Goal: Obtain resource: Obtain resource

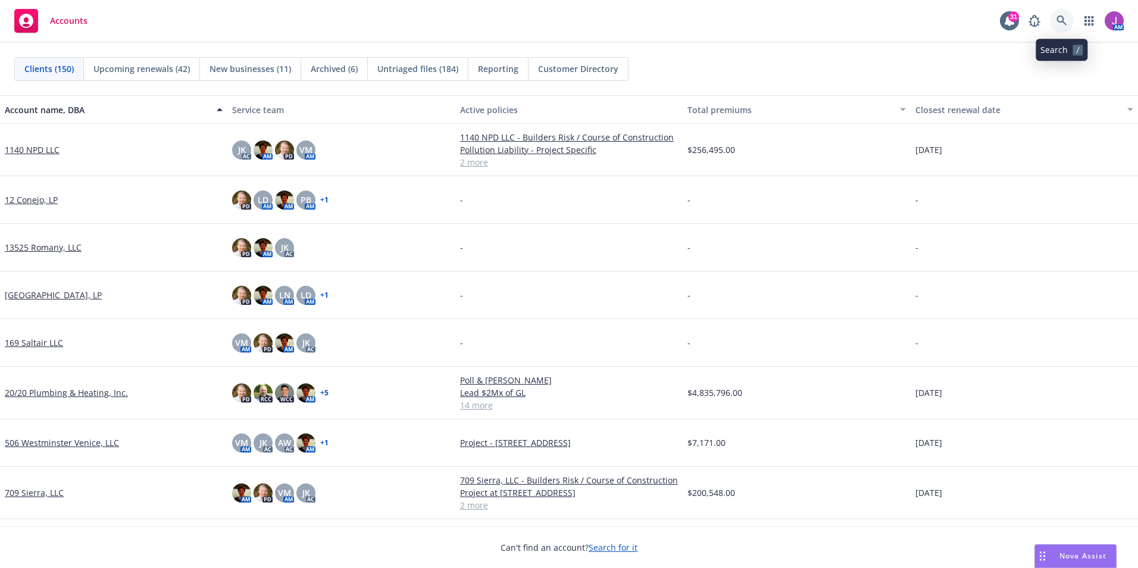
click at [1066, 20] on icon at bounding box center [1061, 20] width 11 height 11
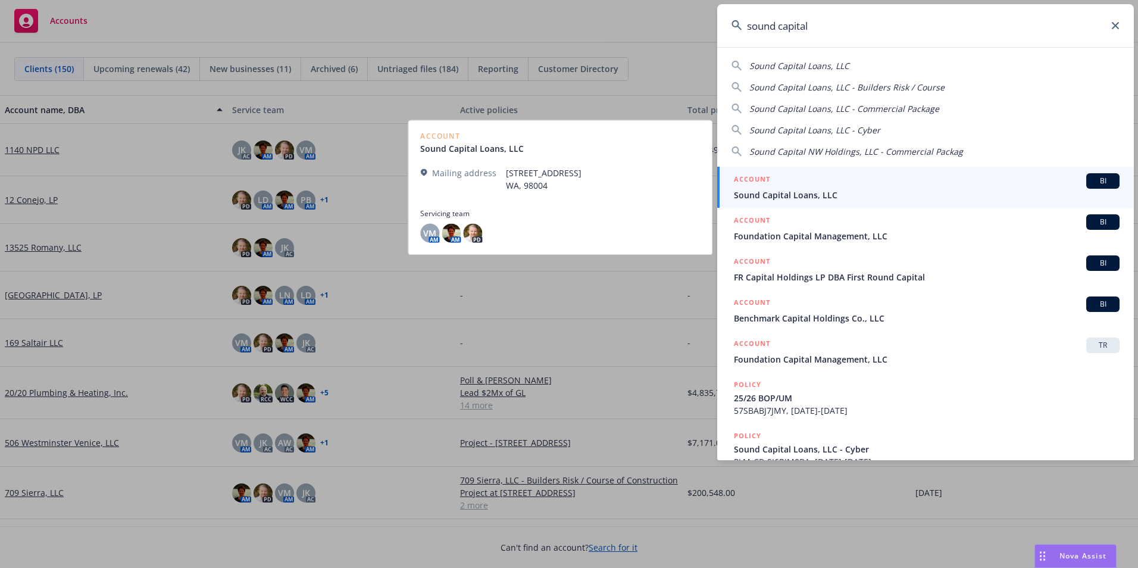
type input "sound capital"
click at [775, 195] on span "Sound Capital Loans, LLC" at bounding box center [927, 195] width 386 height 12
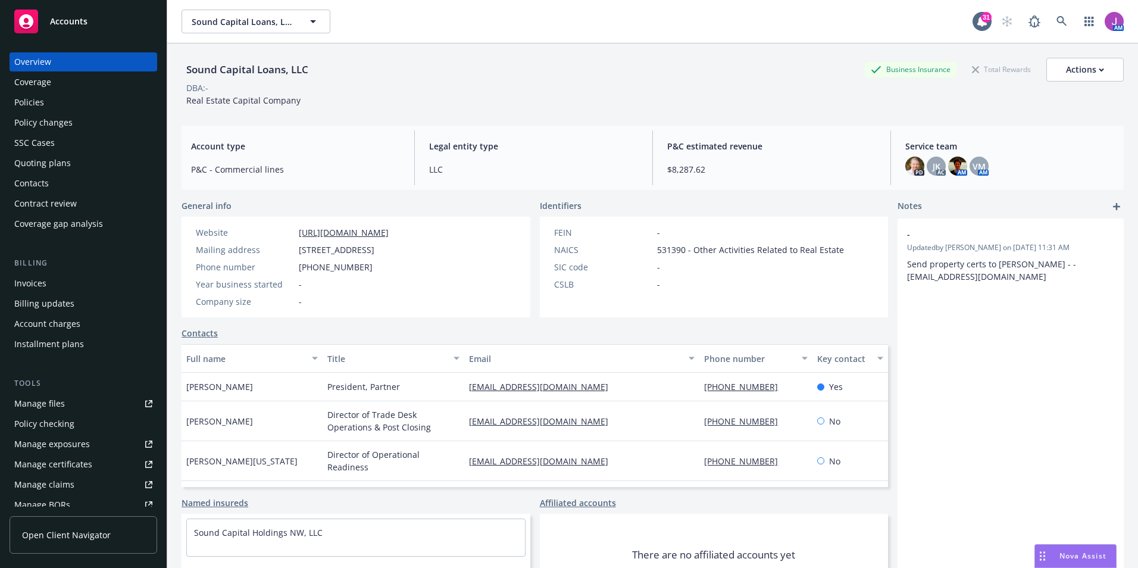
click at [58, 104] on div "Policies" at bounding box center [83, 102] width 138 height 19
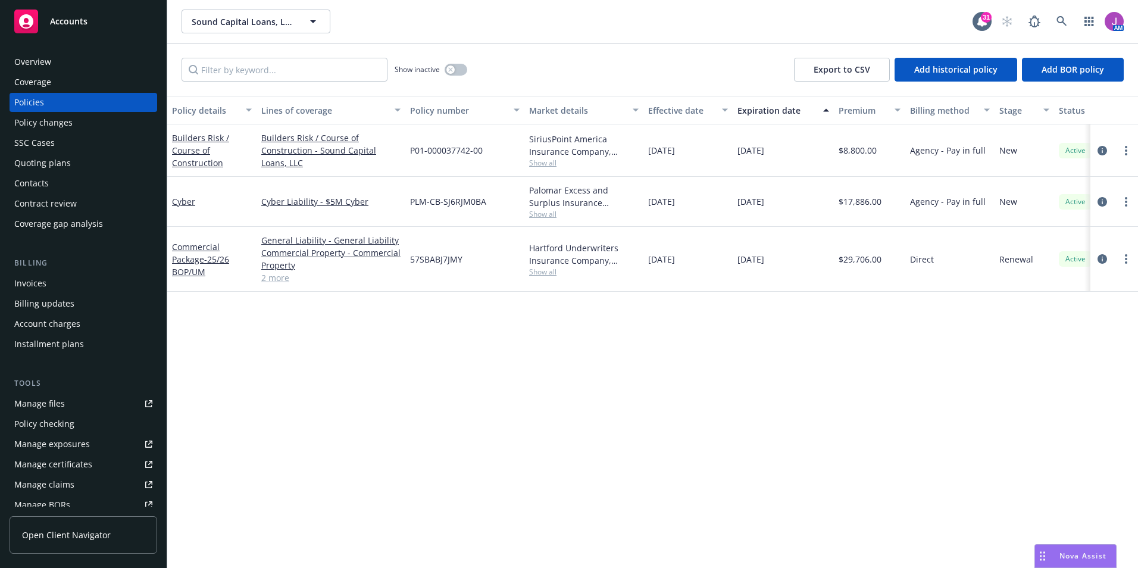
click at [548, 271] on span "Show all" at bounding box center [584, 272] width 110 height 10
click at [349, 343] on div "Policy details Lines of coverage Policy number Market details Effective date Ex…" at bounding box center [652, 332] width 971 height 472
click at [207, 259] on span "- 25/26 BOP/UM" at bounding box center [200, 266] width 57 height 24
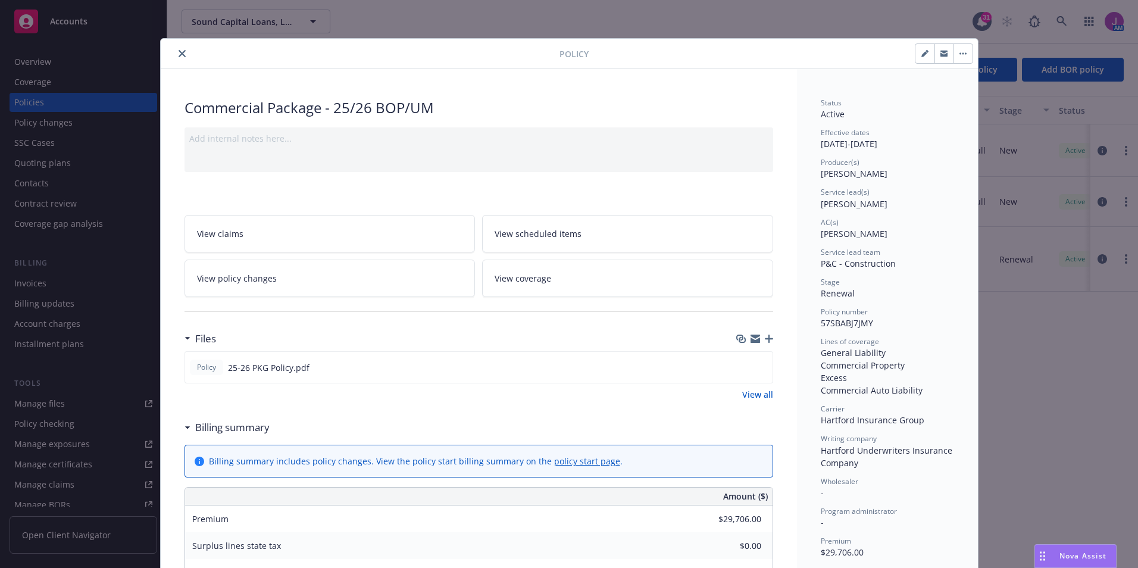
click at [751, 393] on link "View all" at bounding box center [757, 394] width 31 height 12
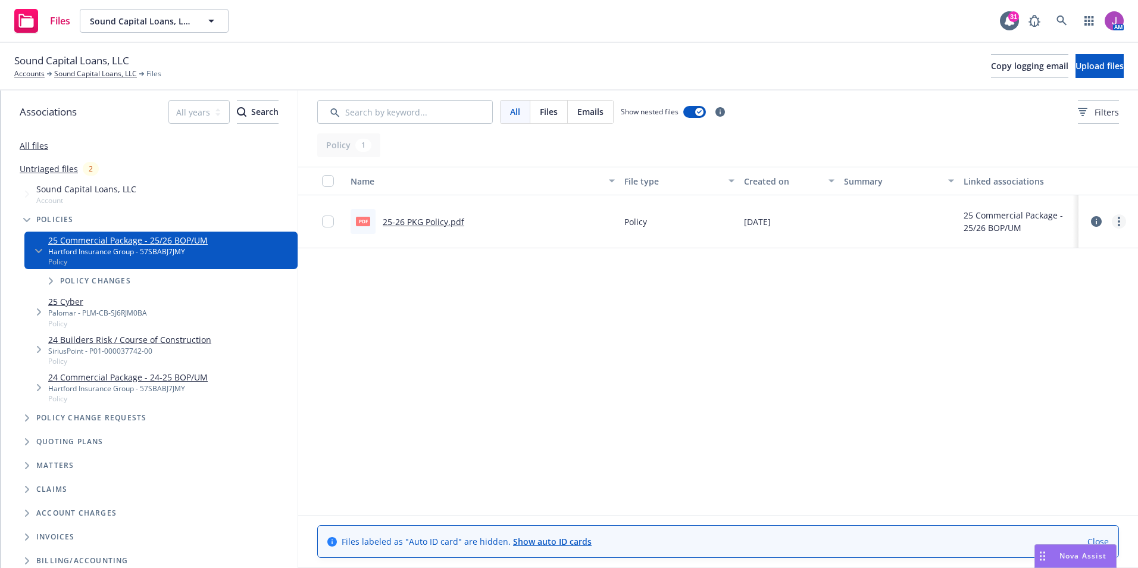
click at [1115, 223] on link "more" at bounding box center [1119, 221] width 14 height 14
click at [1089, 223] on div at bounding box center [1108, 221] width 50 height 38
click at [1097, 221] on icon at bounding box center [1096, 221] width 11 height 11
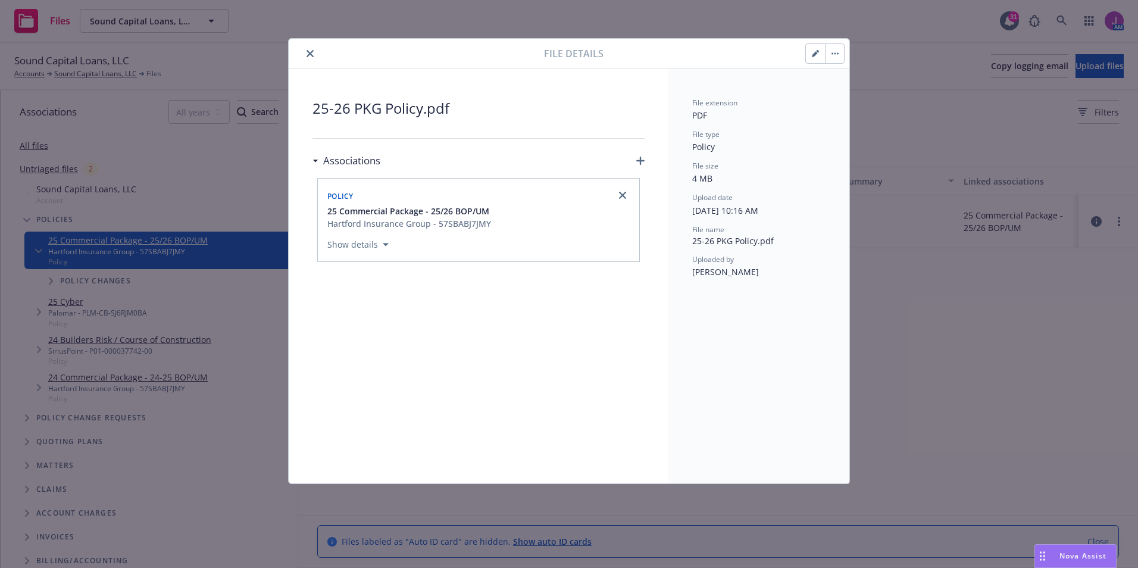
click at [307, 47] on button "close" at bounding box center [310, 53] width 14 height 14
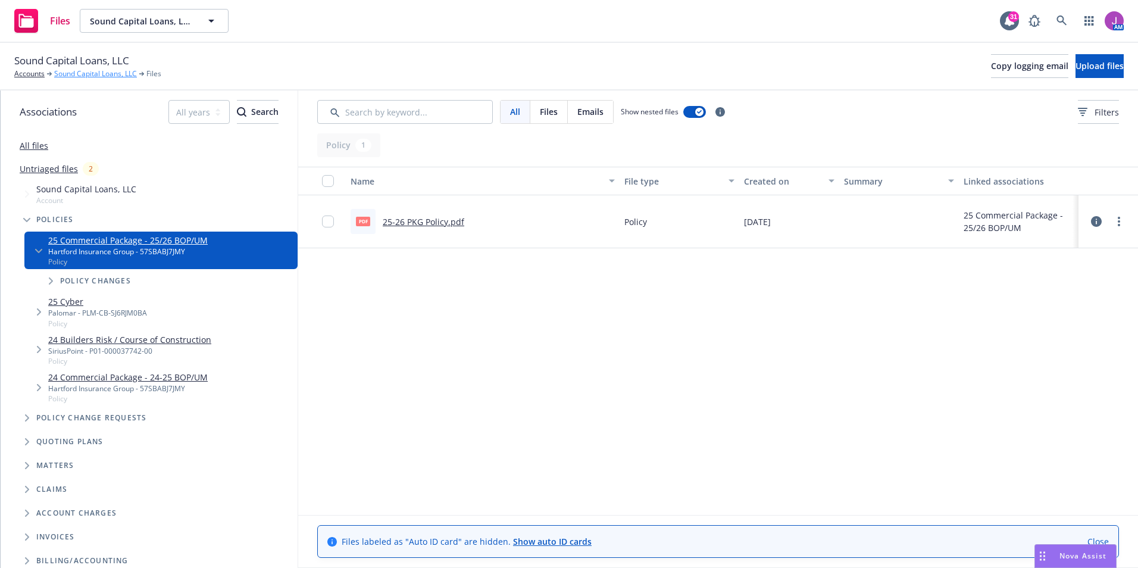
click at [85, 71] on link "Sound Capital Loans, LLC" at bounding box center [95, 73] width 83 height 11
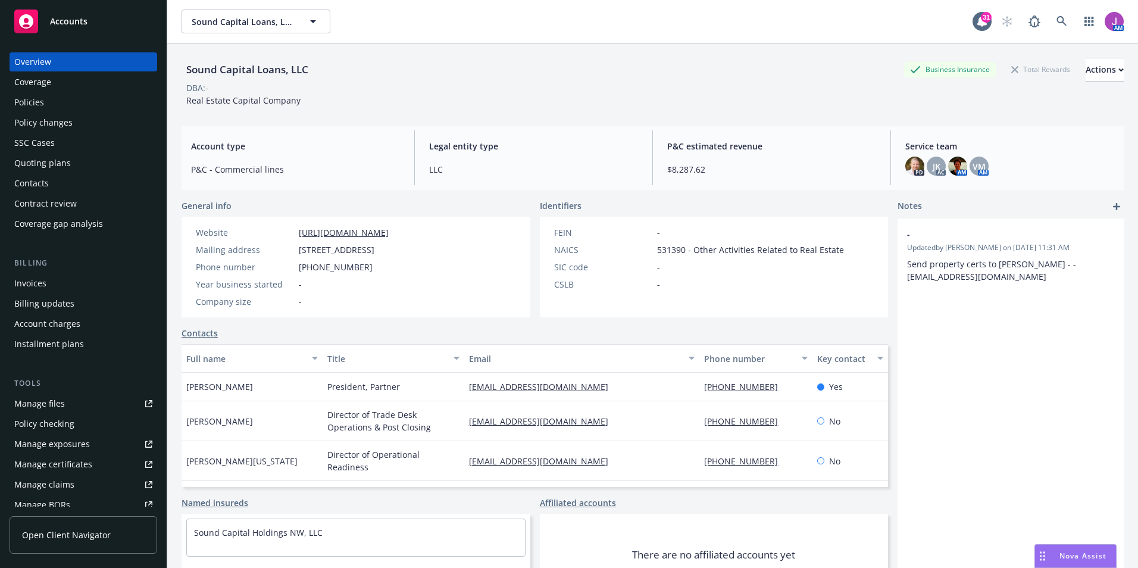
click at [110, 96] on div "Policies" at bounding box center [83, 102] width 138 height 19
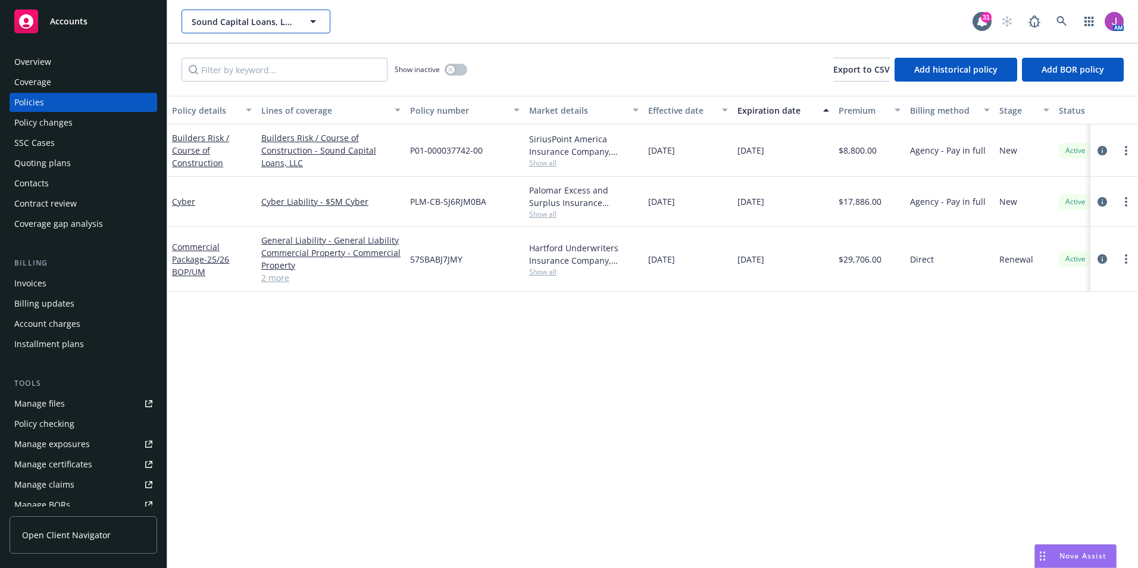
click at [215, 26] on span "Sound Capital Loans, LLC" at bounding box center [243, 21] width 103 height 12
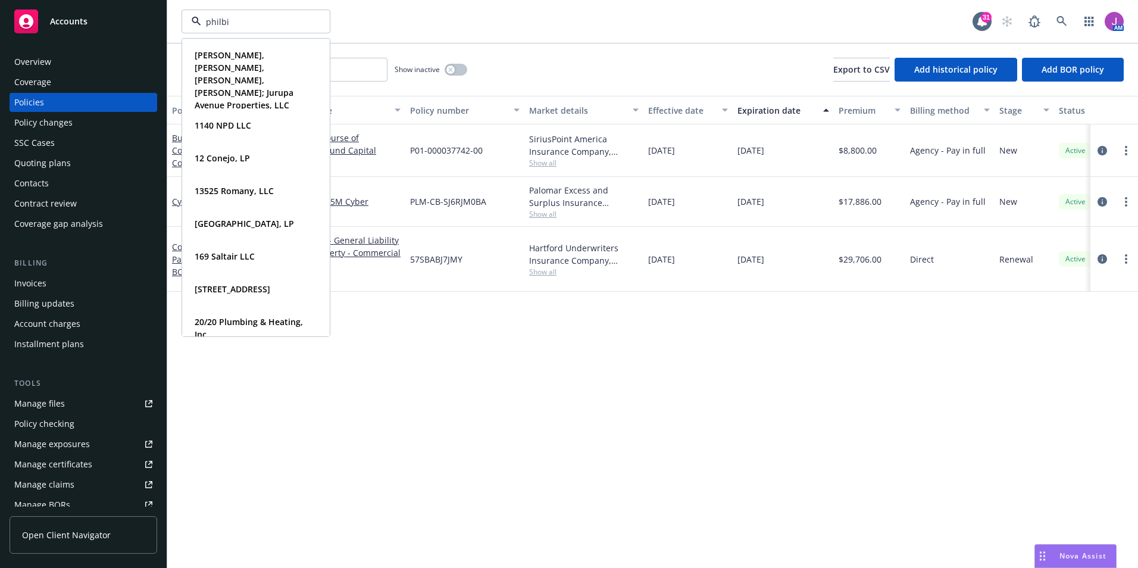
type input "philbin"
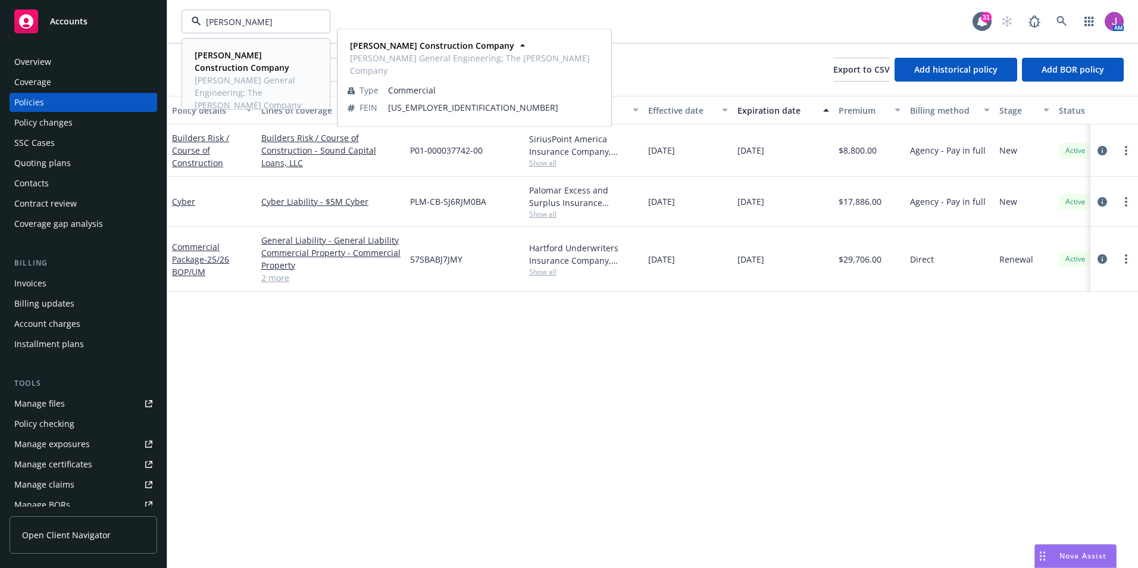
click at [247, 52] on strong "[PERSON_NAME] Construction Company" at bounding box center [242, 61] width 95 height 24
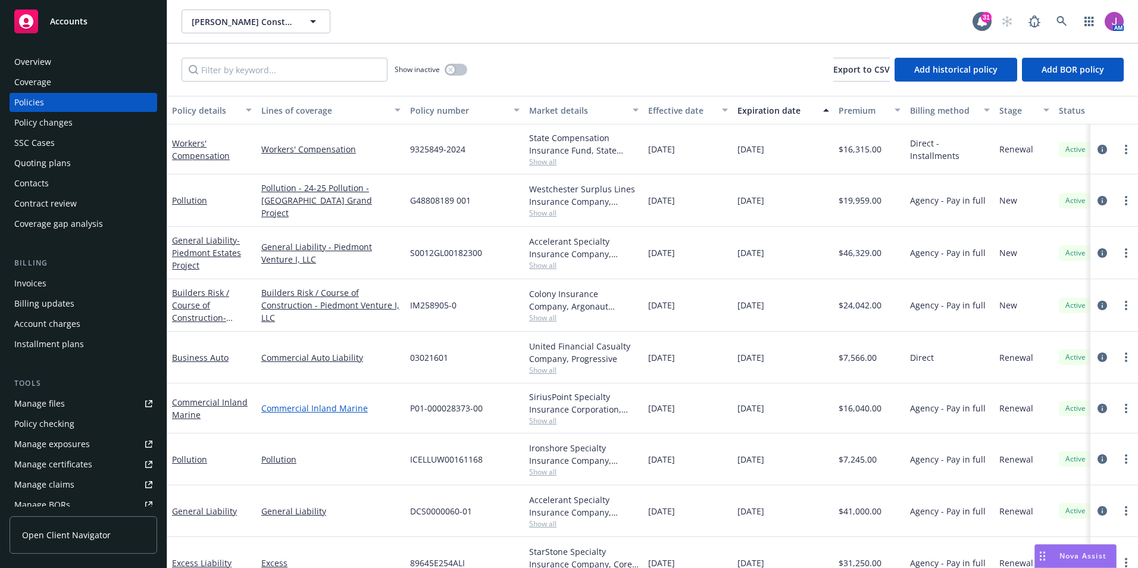
scroll to position [81, 0]
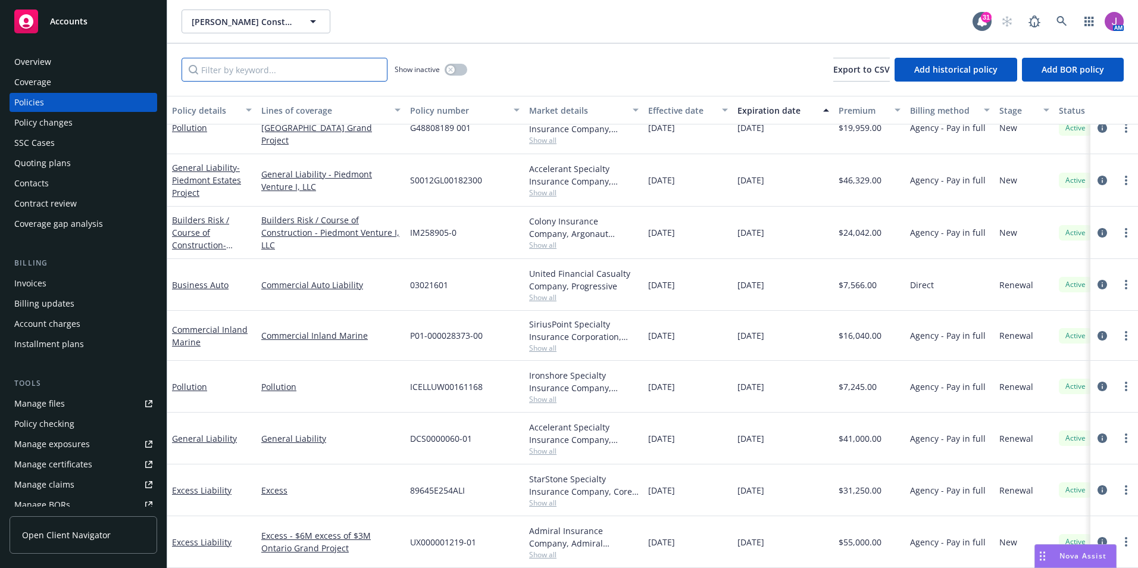
click at [269, 69] on input "Filter by keyword..." at bounding box center [285, 70] width 206 height 24
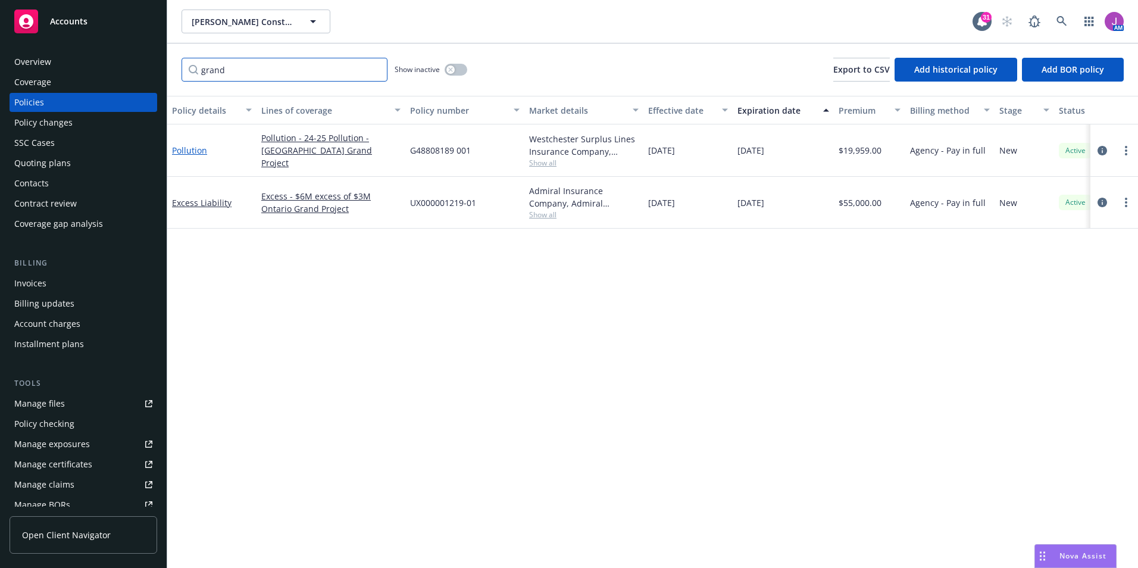
type input "grand"
click at [199, 149] on link "Pollution" at bounding box center [189, 150] width 35 height 11
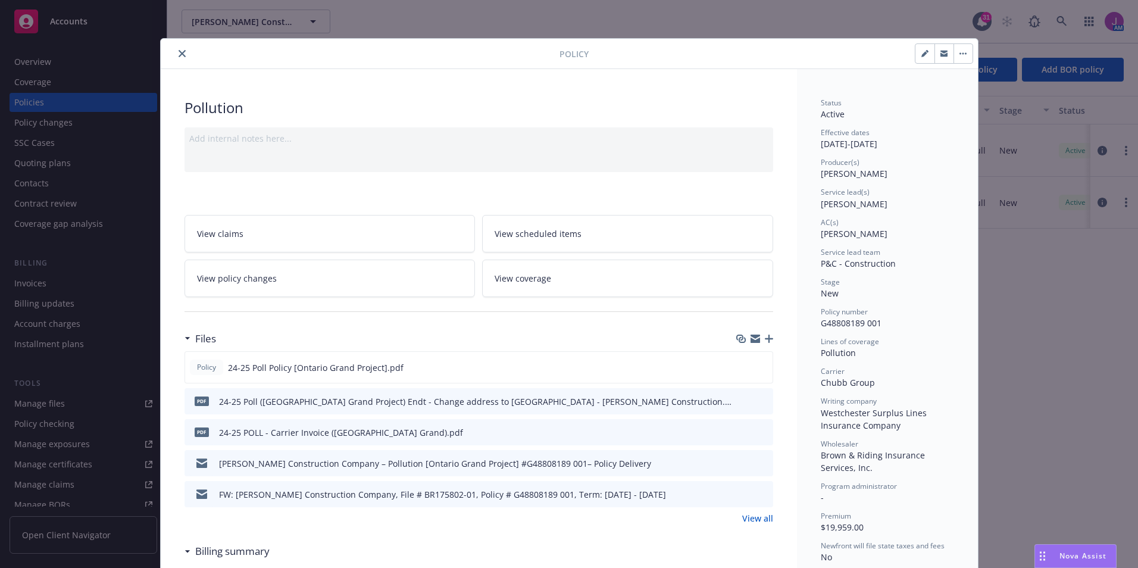
click at [1076, 265] on div "Policy Pollution Add internal notes here... View claims View scheduled items Vi…" at bounding box center [569, 284] width 1138 height 568
click at [176, 49] on button "close" at bounding box center [182, 53] width 14 height 14
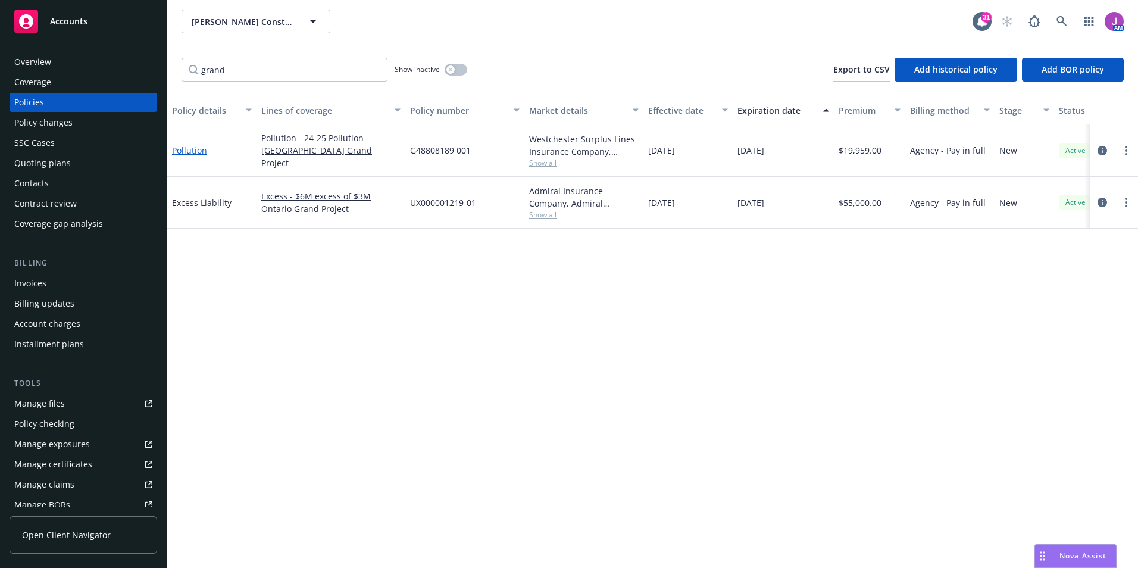
click at [192, 151] on link "Pollution" at bounding box center [189, 150] width 35 height 11
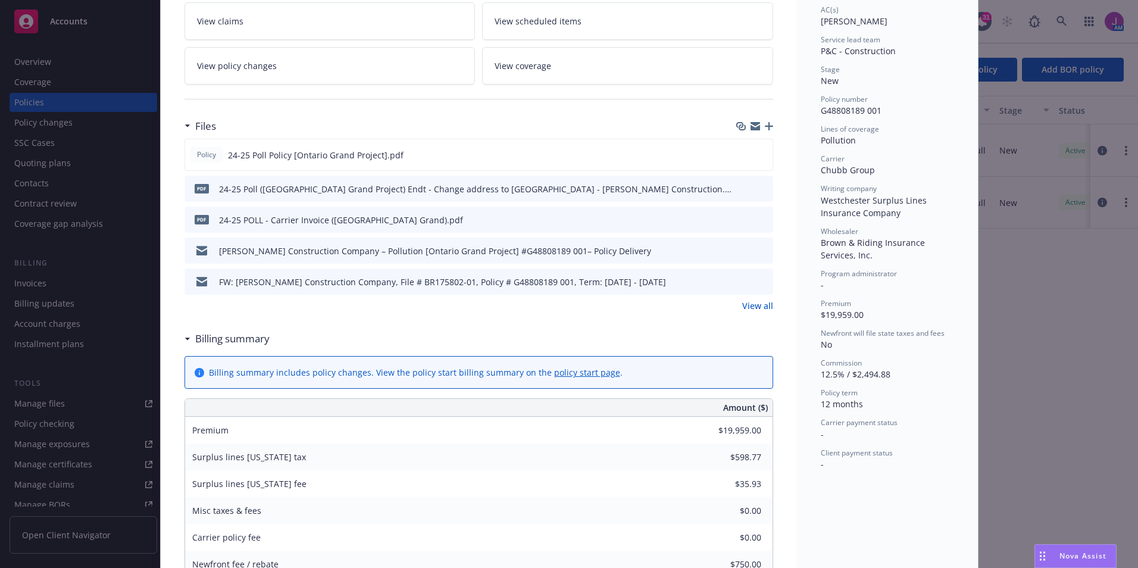
scroll to position [214, 0]
click at [750, 297] on div "Policy 24-25 Poll Policy [Ontario Grand Project].pdf pdf 24-25 Poll (Ontario Gr…" at bounding box center [479, 223] width 589 height 173
click at [758, 307] on link "View all" at bounding box center [757, 304] width 31 height 12
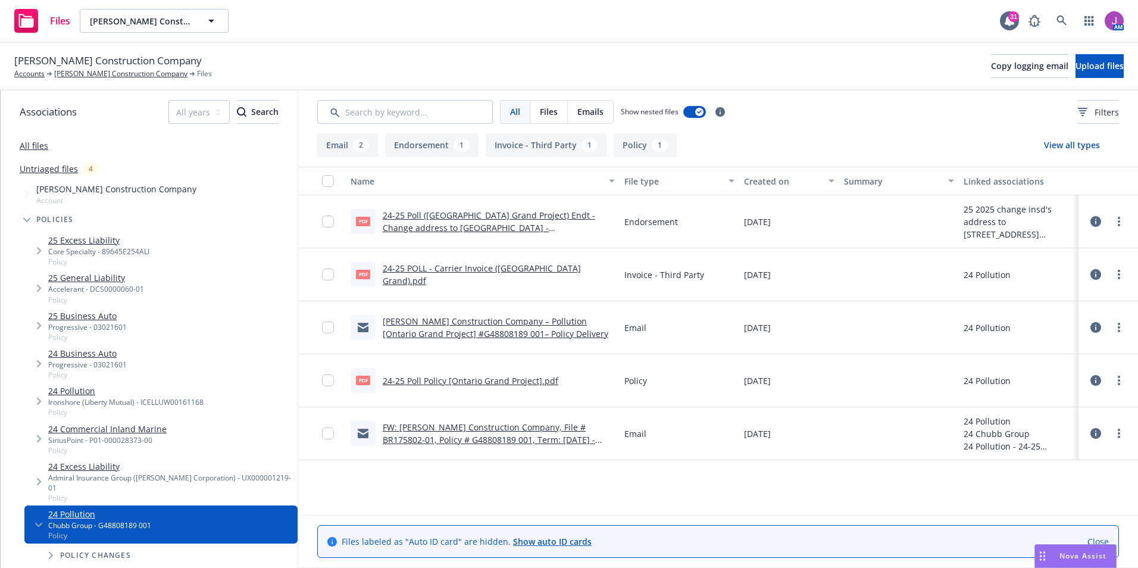
click at [498, 217] on link "24-25 Poll (Ontario Grand Project) Endt - Change address to 209 Avenida Del Mar…" at bounding box center [489, 228] width 212 height 36
click at [111, 75] on link "Philbin Construction Company" at bounding box center [120, 73] width 133 height 11
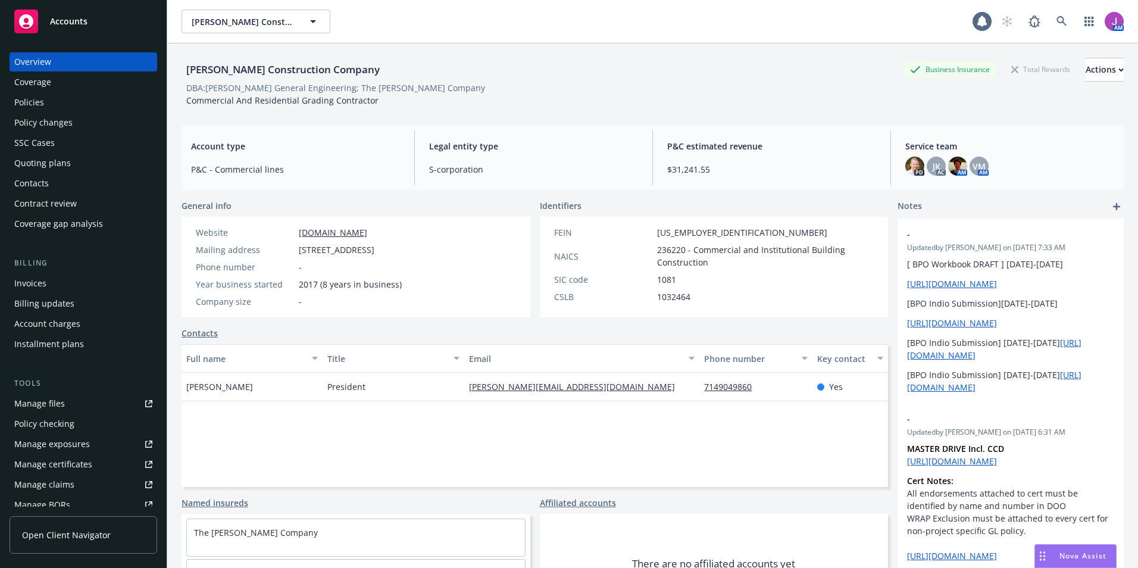
click at [97, 107] on div "Policies" at bounding box center [83, 102] width 138 height 19
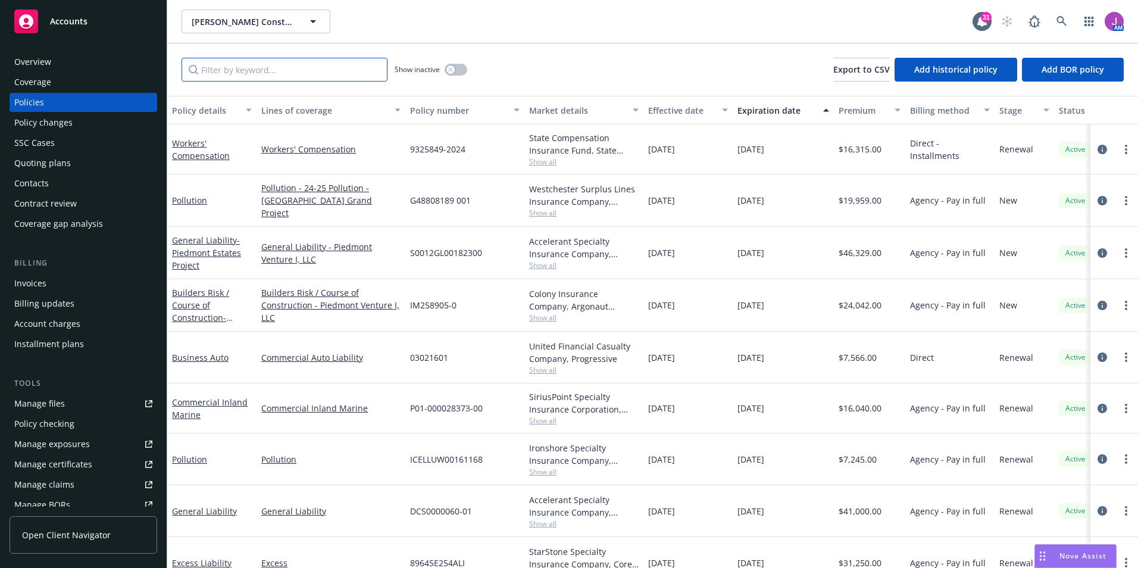
click at [286, 71] on input "Filter by keyword..." at bounding box center [285, 70] width 206 height 24
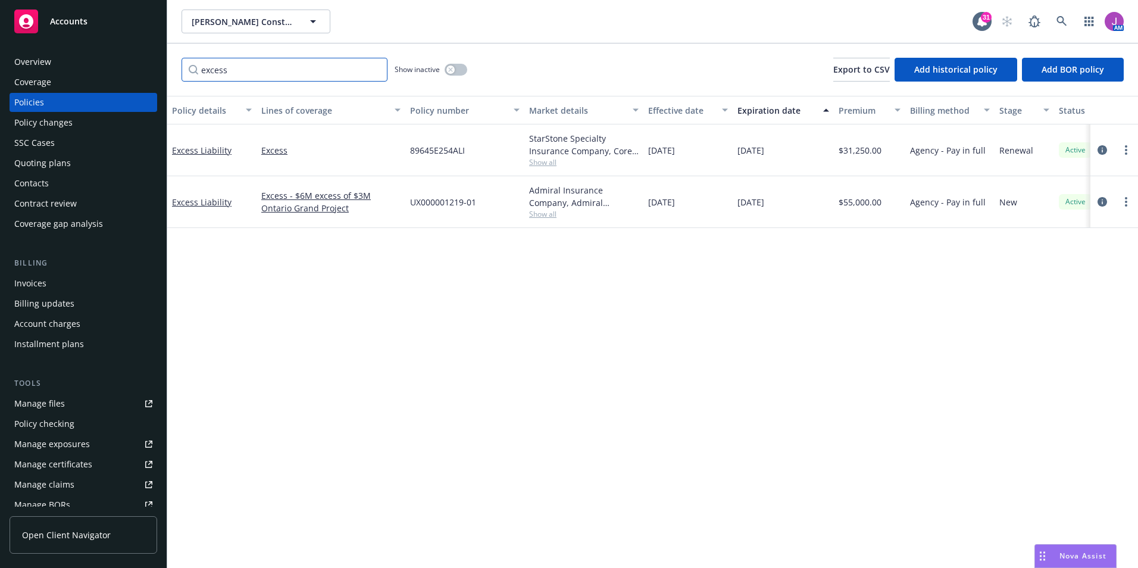
type input "excess"
click at [537, 215] on span "Show all" at bounding box center [584, 214] width 110 height 10
click at [789, 304] on div "Policy details Lines of coverage Policy number Market details Effective date Ex…" at bounding box center [652, 332] width 971 height 472
click at [217, 205] on link "Excess Liability" at bounding box center [202, 201] width 60 height 11
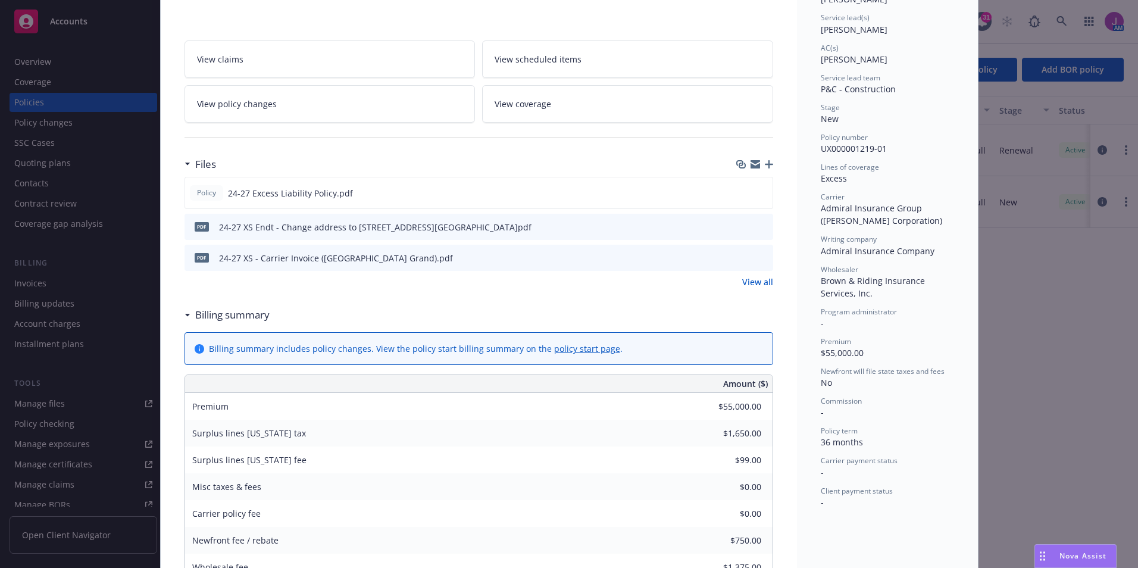
scroll to position [179, 0]
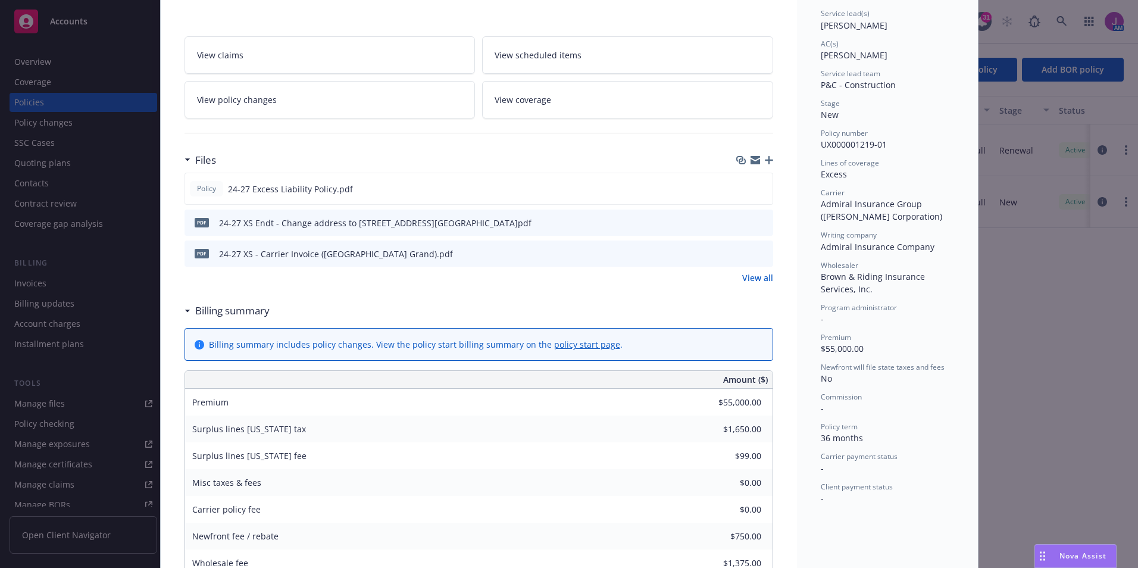
click at [758, 223] on icon "preview file" at bounding box center [761, 222] width 11 height 8
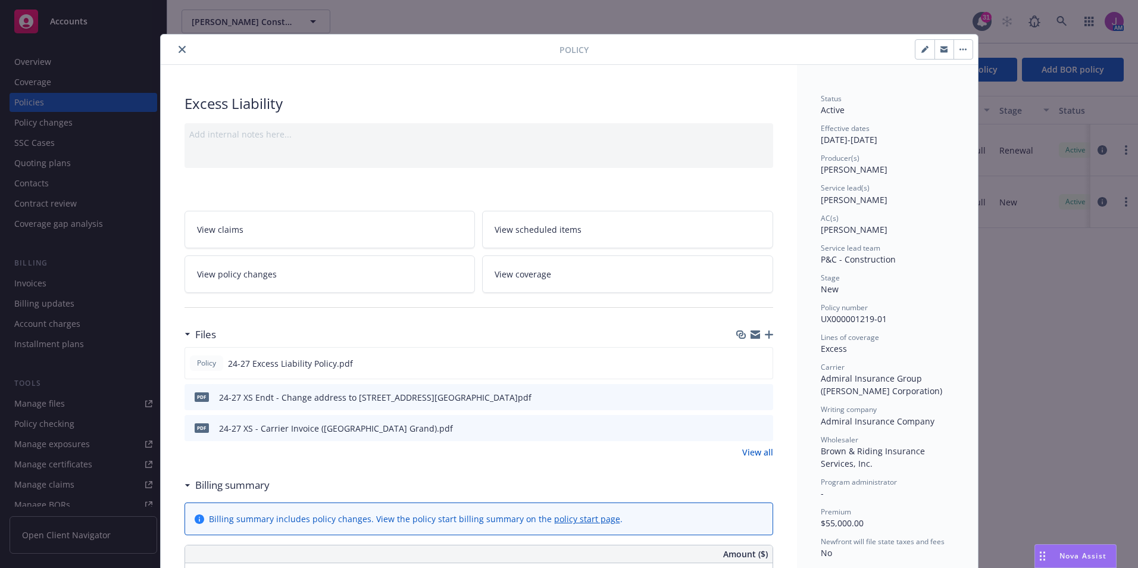
scroll to position [0, 0]
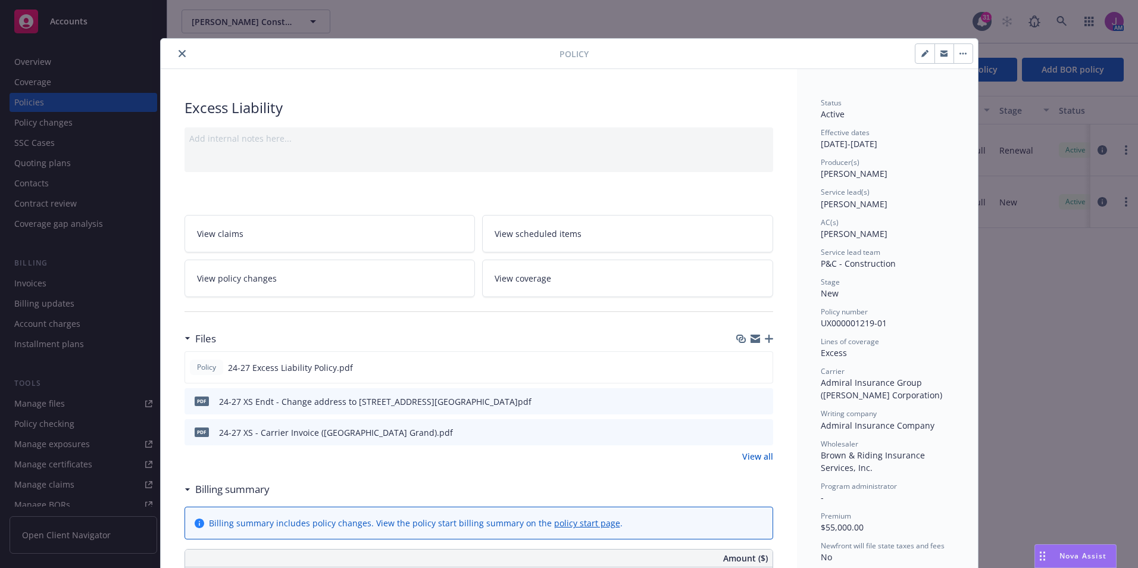
click at [179, 56] on icon "close" at bounding box center [182, 53] width 7 height 7
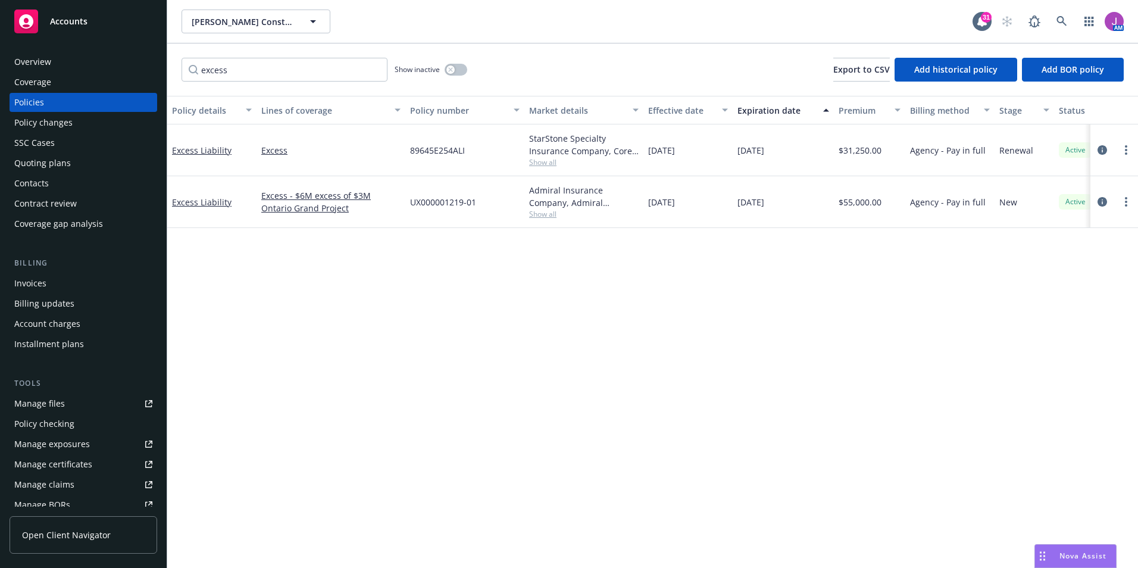
click at [35, 161] on div "Quoting plans" at bounding box center [42, 163] width 57 height 19
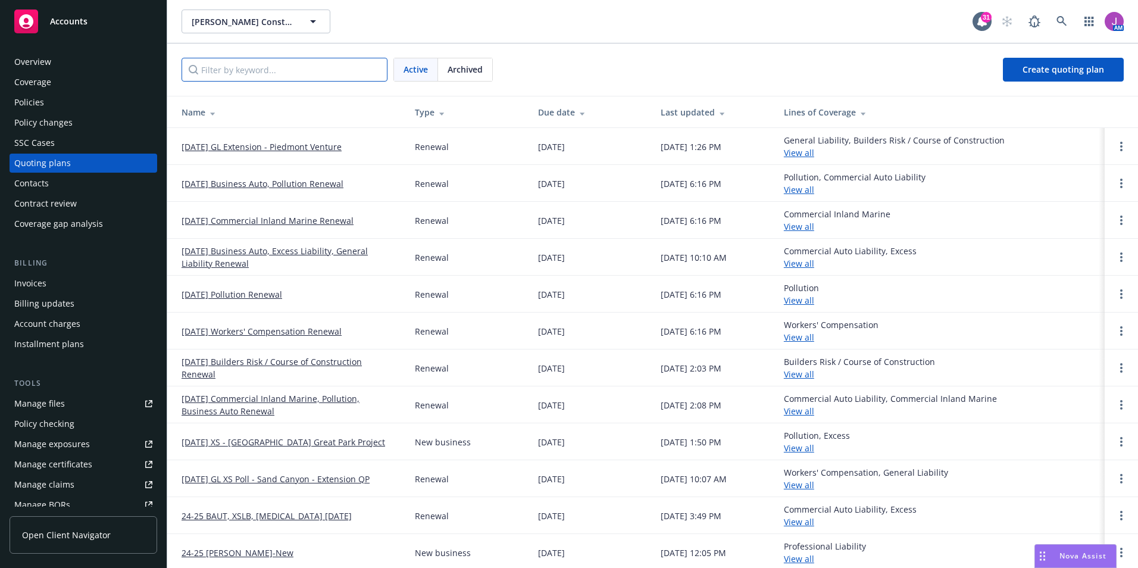
click at [295, 60] on input "Filter by keyword..." at bounding box center [285, 70] width 206 height 24
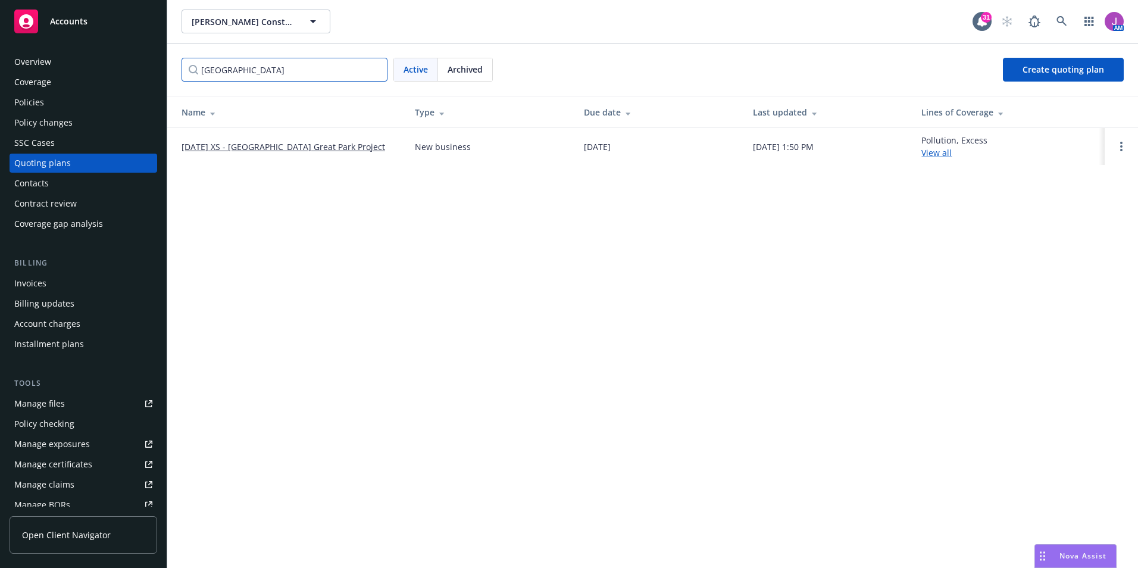
type input "ontario"
click at [957, 151] on div "Pollution, Excess View all" at bounding box center [954, 146] width 66 height 25
click at [952, 151] on link "View all" at bounding box center [936, 152] width 30 height 11
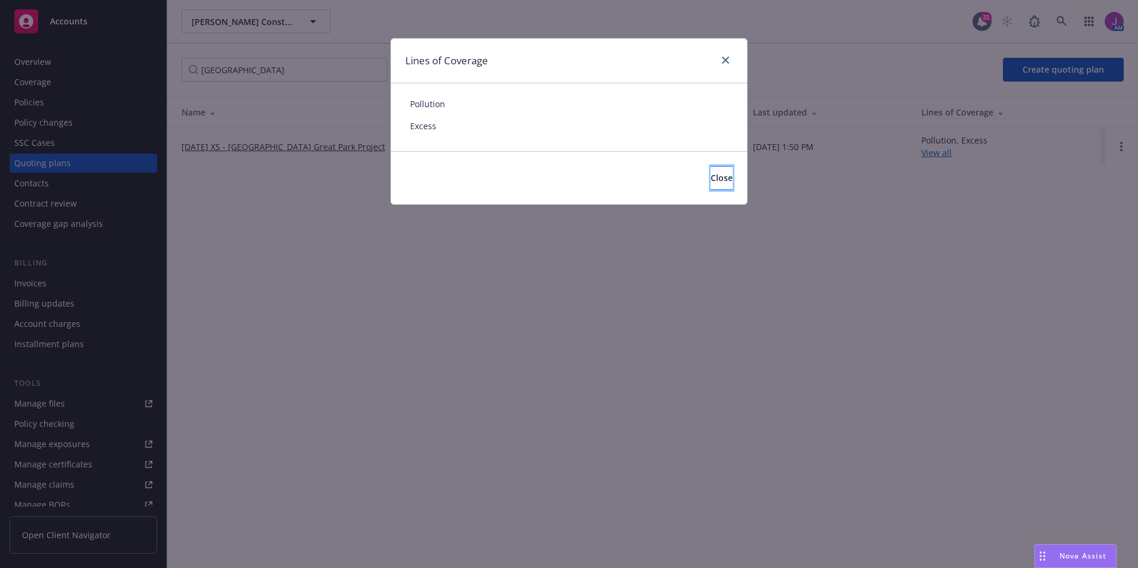
click at [711, 179] on span "Close" at bounding box center [722, 177] width 22 height 11
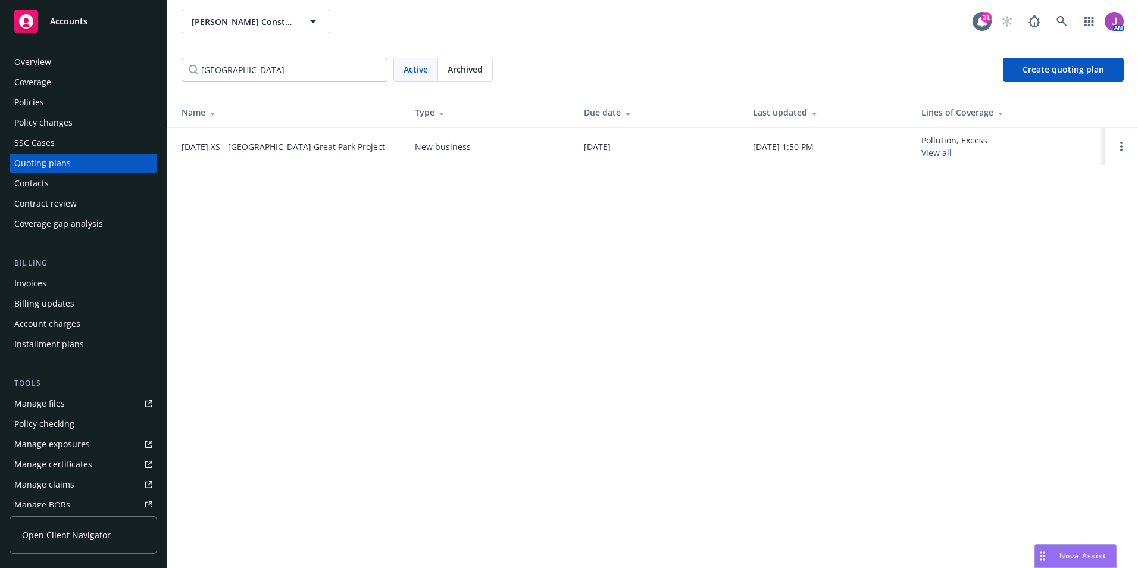
click at [243, 143] on link "[DATE] XS - [GEOGRAPHIC_DATA] Great Park Project" at bounding box center [284, 146] width 204 height 12
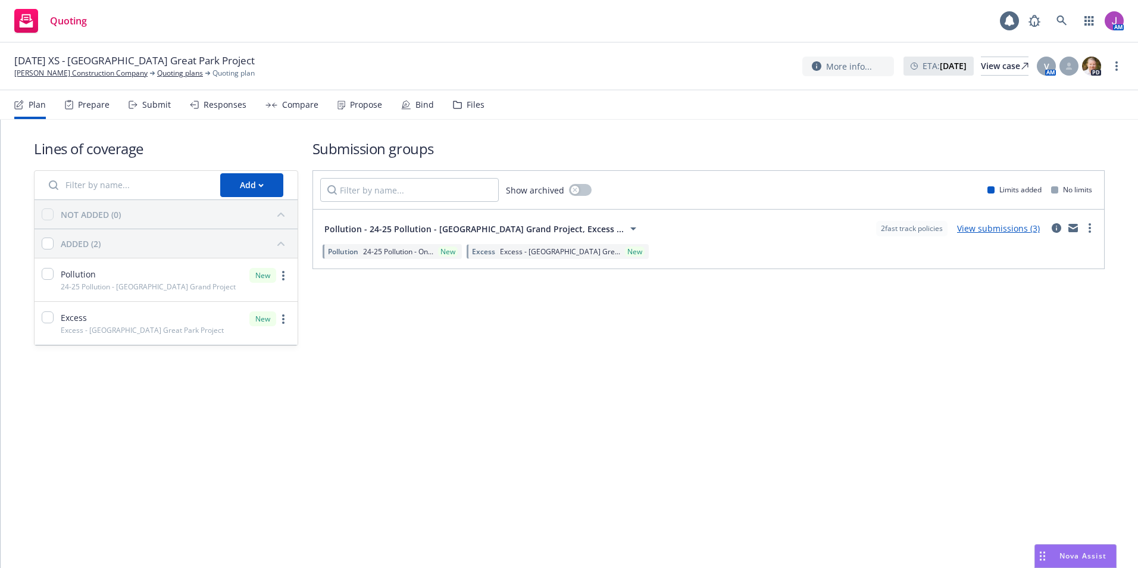
click at [469, 110] on div "Files" at bounding box center [469, 104] width 32 height 29
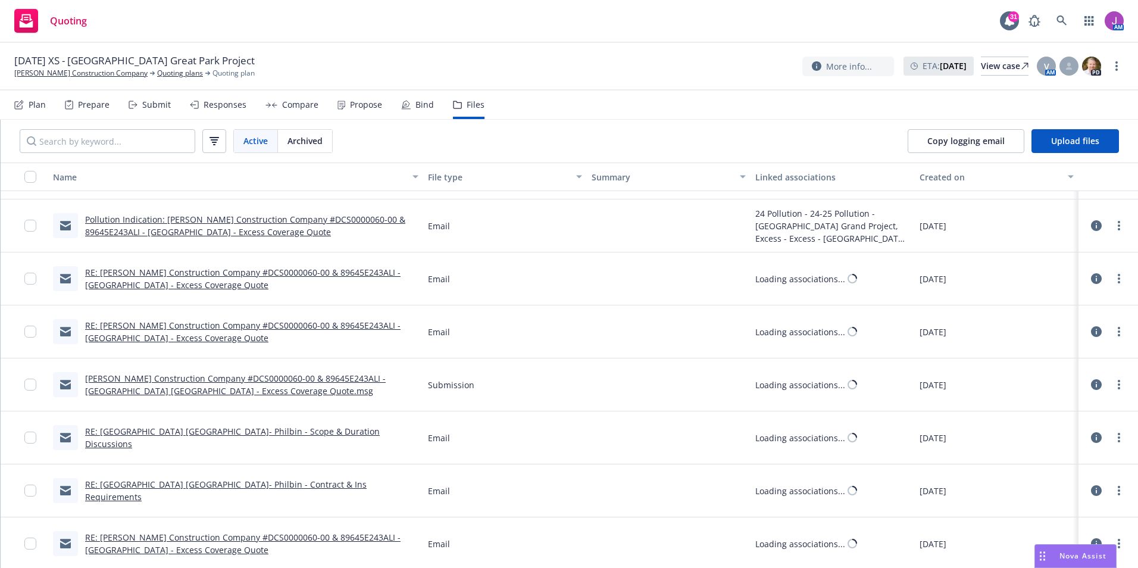
scroll to position [2614, 0]
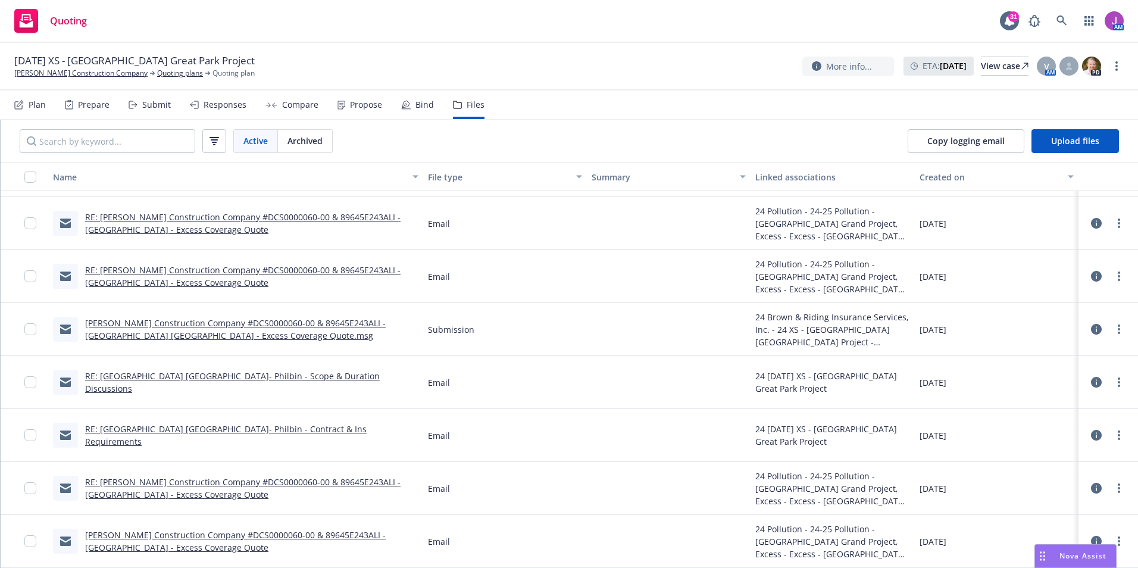
click at [217, 533] on link "Philbin Construction Company #DCS0000060-00 & 89645E243ALI - Ontario Grand Park…" at bounding box center [235, 541] width 301 height 24
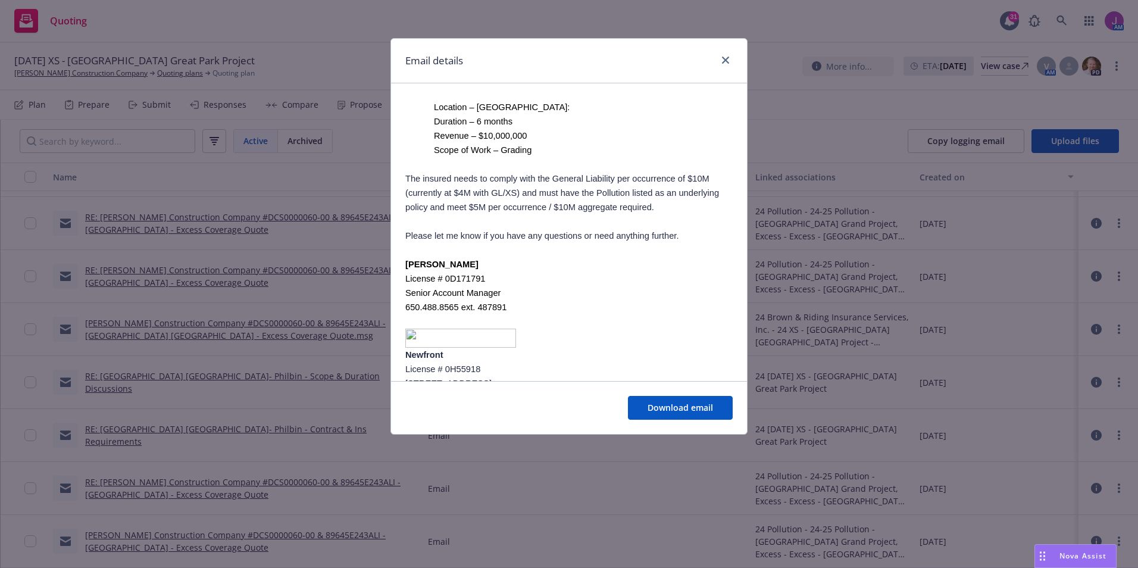
scroll to position [64, 0]
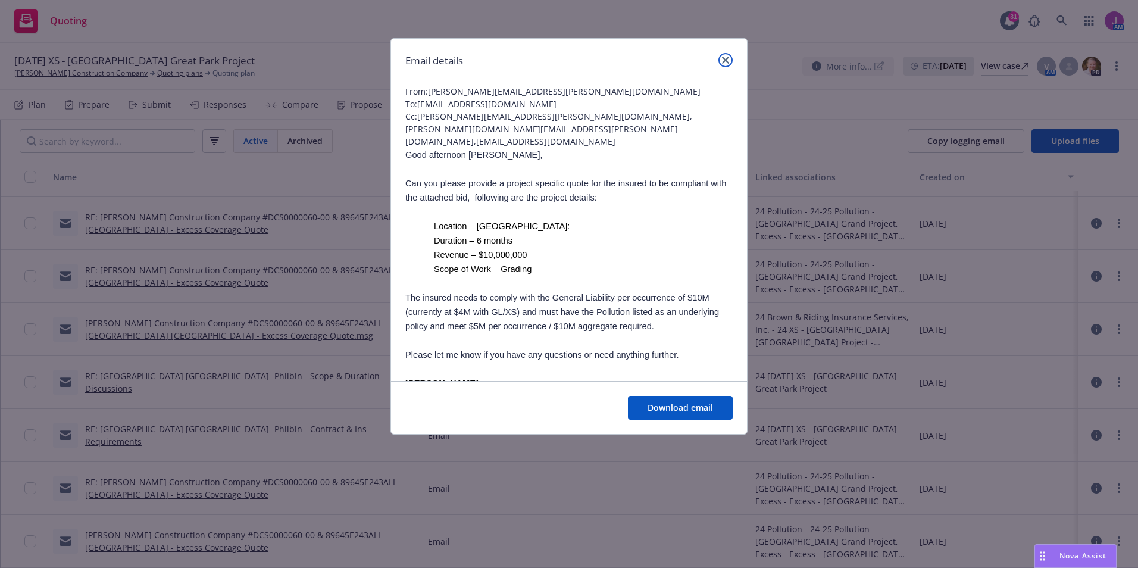
click at [724, 58] on icon "close" at bounding box center [725, 60] width 7 height 7
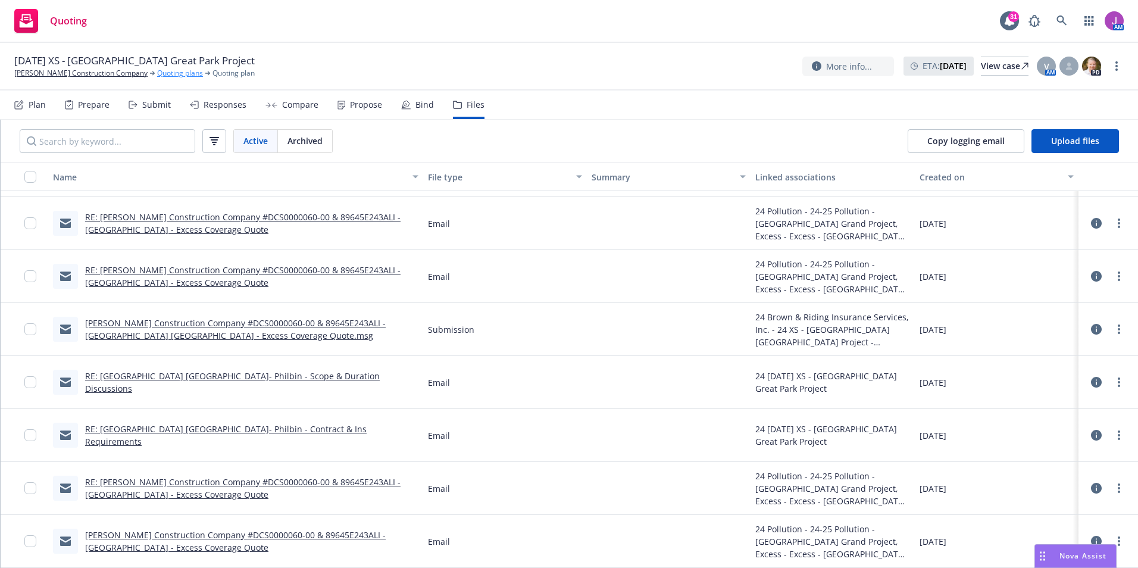
click at [157, 72] on link "Quoting plans" at bounding box center [180, 73] width 46 height 11
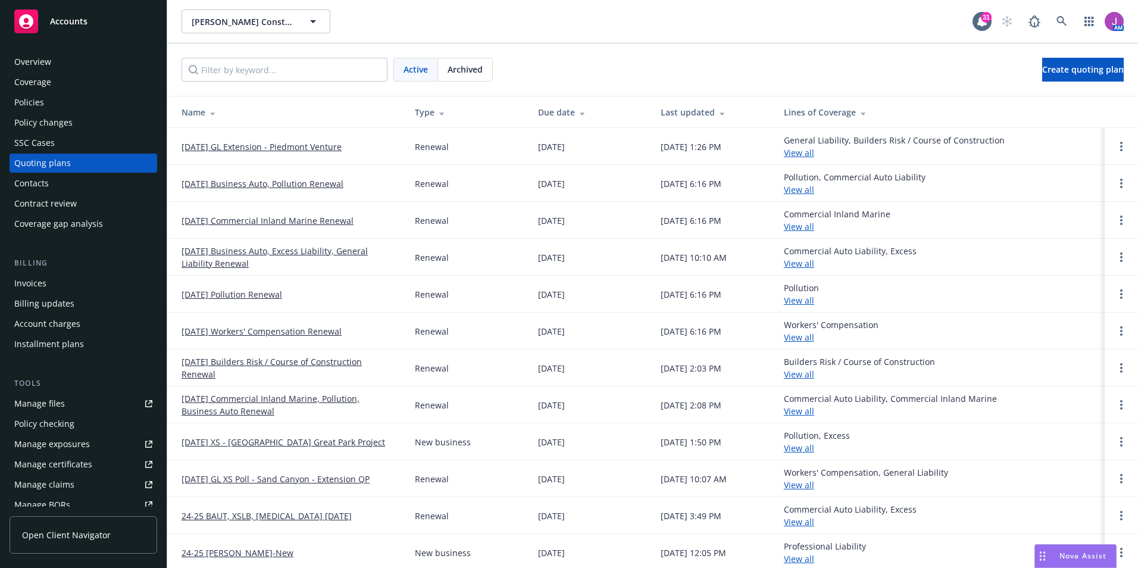
click at [449, 75] on span "Archived" at bounding box center [465, 69] width 35 height 12
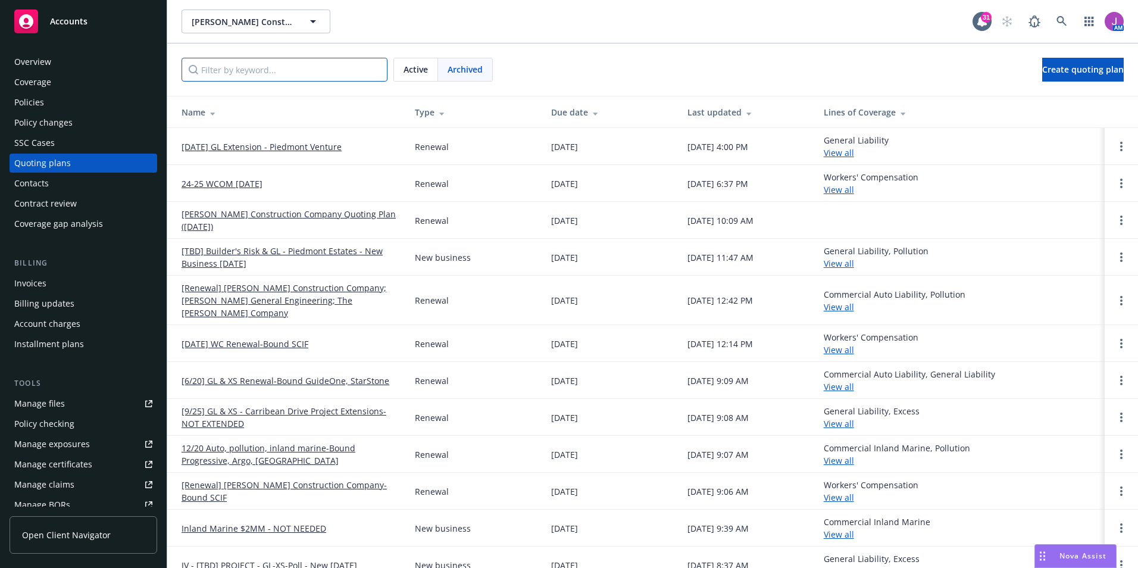
click at [279, 65] on input "Filter by keyword..." at bounding box center [285, 70] width 206 height 24
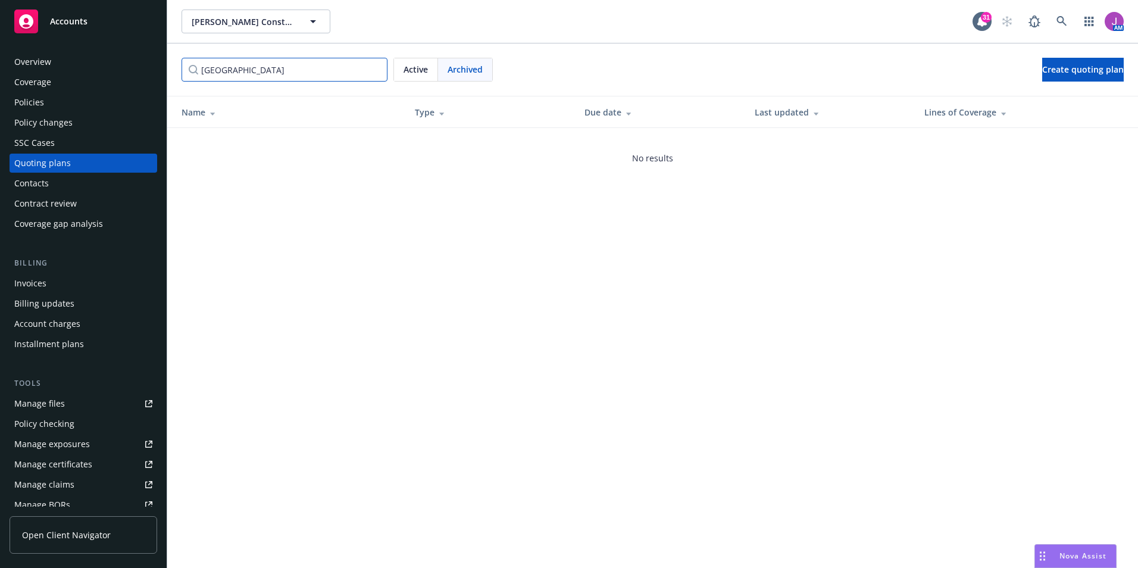
type input "[GEOGRAPHIC_DATA]"
click at [415, 70] on span "Active" at bounding box center [416, 69] width 24 height 12
click at [54, 99] on div "Policies" at bounding box center [83, 102] width 138 height 19
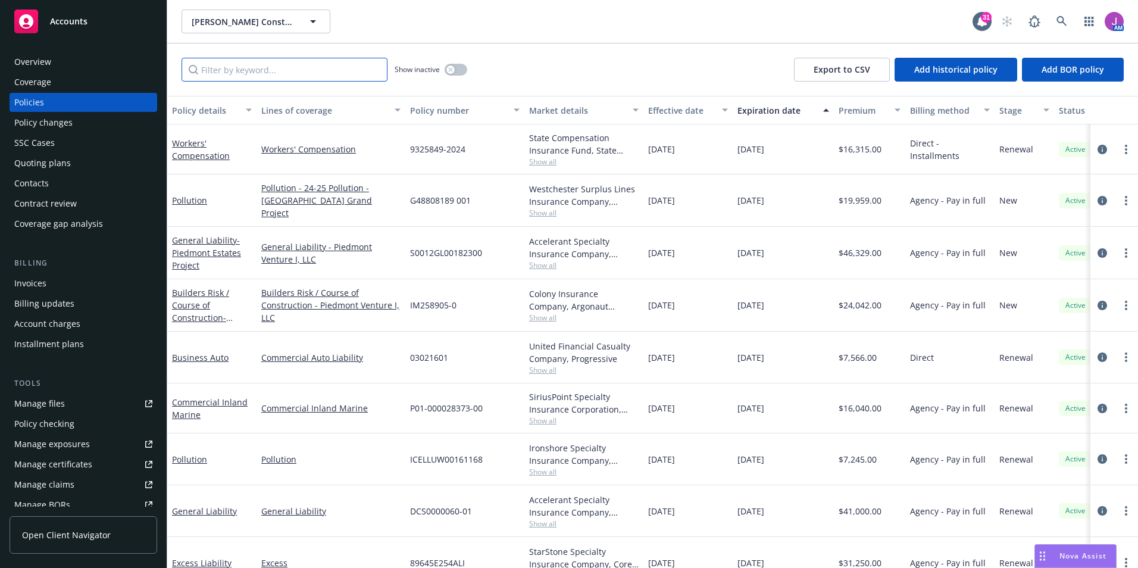
click at [249, 68] on input "Filter by keyword..." at bounding box center [285, 70] width 206 height 24
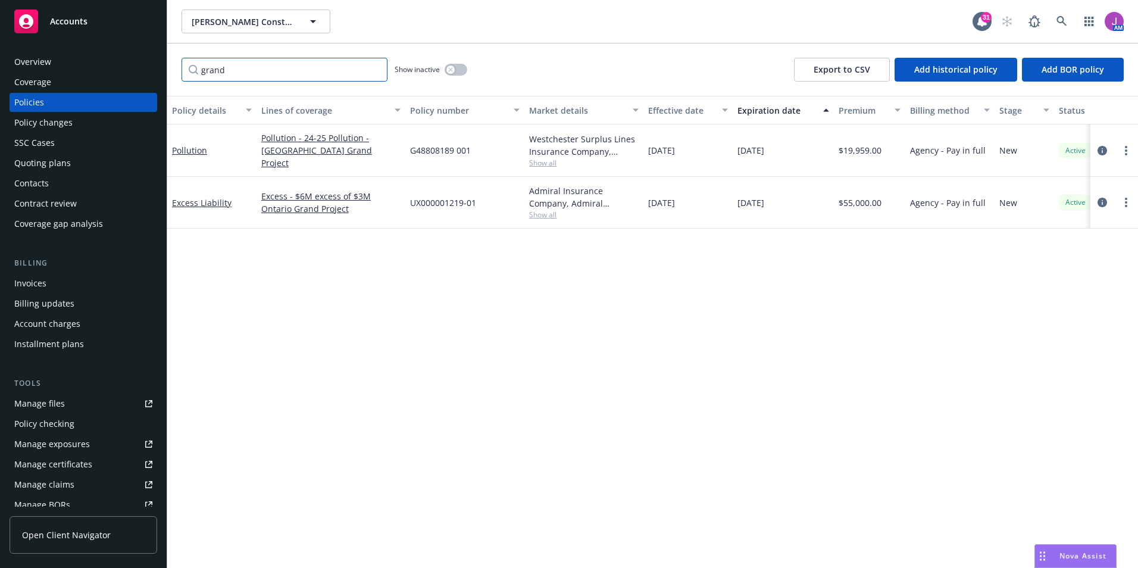
type input "grand"
click at [86, 159] on div "Quoting plans" at bounding box center [83, 163] width 138 height 19
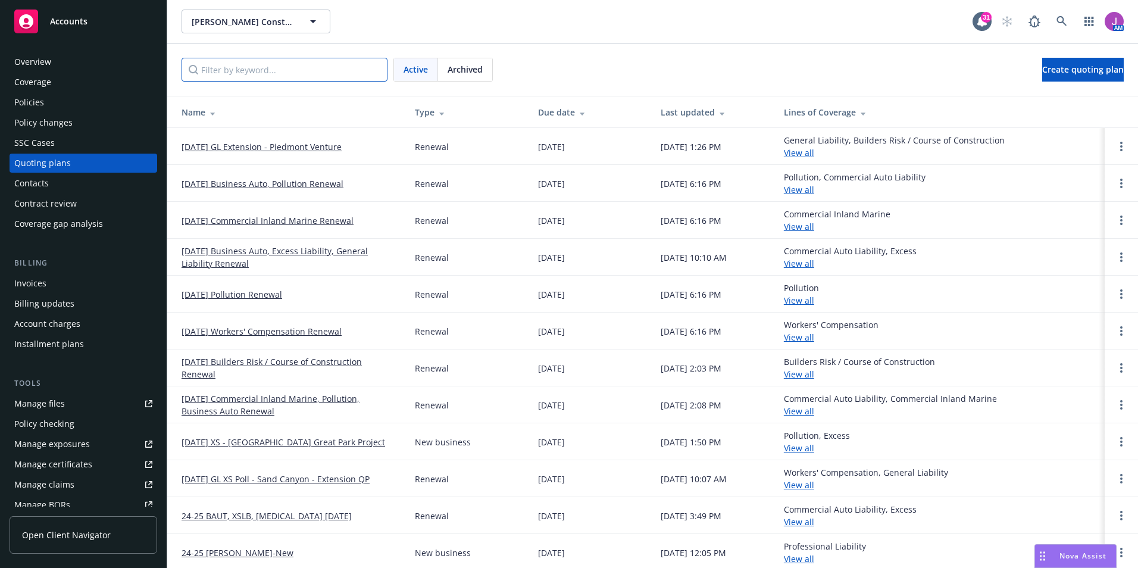
click at [320, 65] on input "Filter by keyword..." at bounding box center [285, 70] width 206 height 24
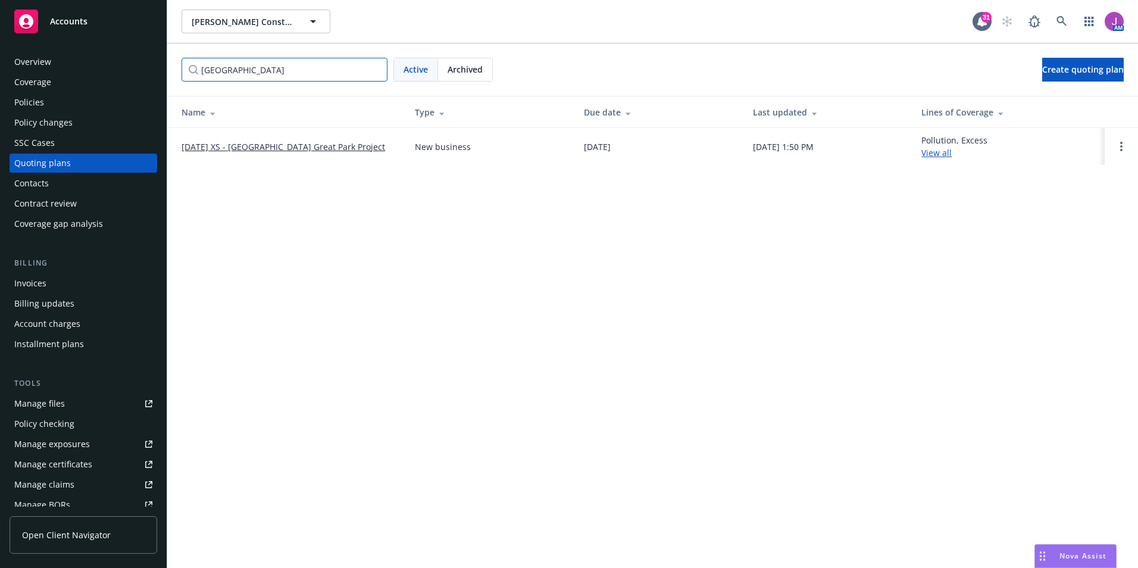
type input "[GEOGRAPHIC_DATA]"
click at [261, 146] on link "[DATE] XS - [GEOGRAPHIC_DATA] Great Park Project" at bounding box center [284, 146] width 204 height 12
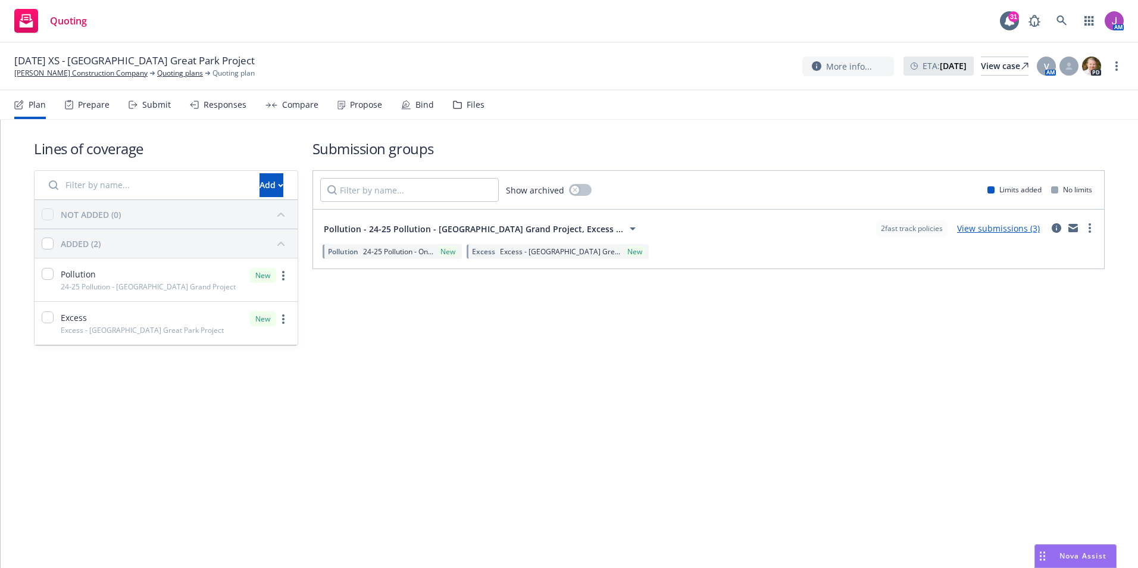
click at [461, 104] on div "Files" at bounding box center [469, 104] width 32 height 29
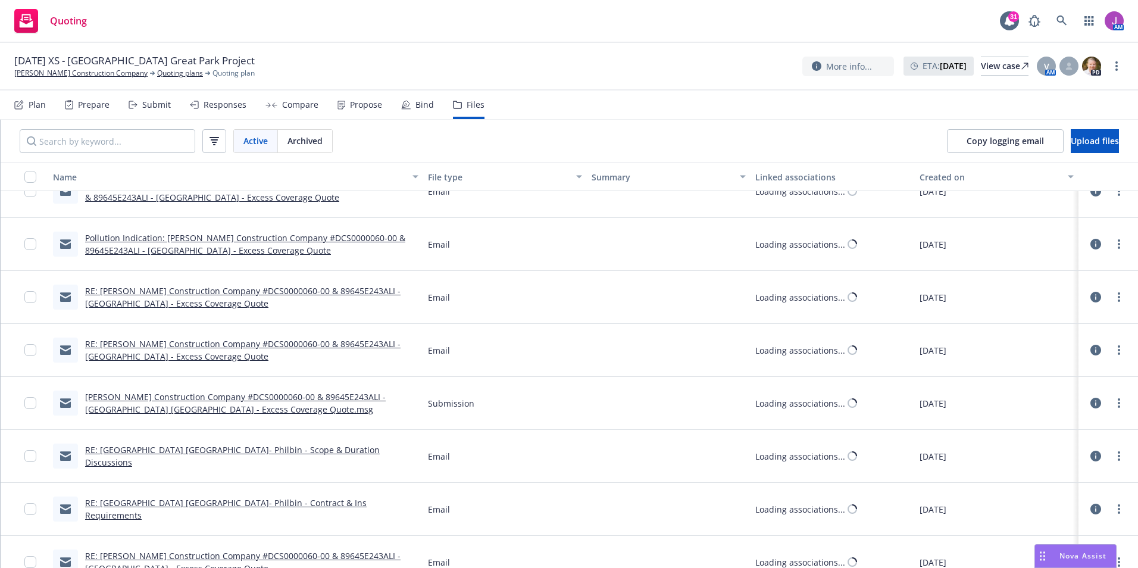
scroll to position [2614, 0]
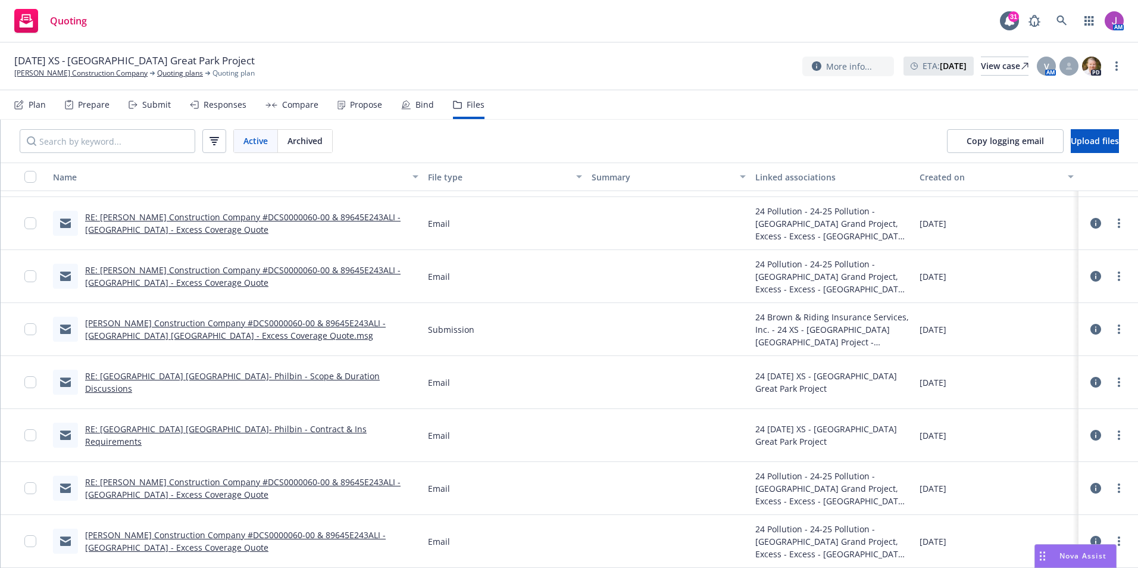
click at [217, 434] on link "RE: [GEOGRAPHIC_DATA] [GEOGRAPHIC_DATA]- Philbin - Contract & Ins Requirements" at bounding box center [226, 435] width 282 height 24
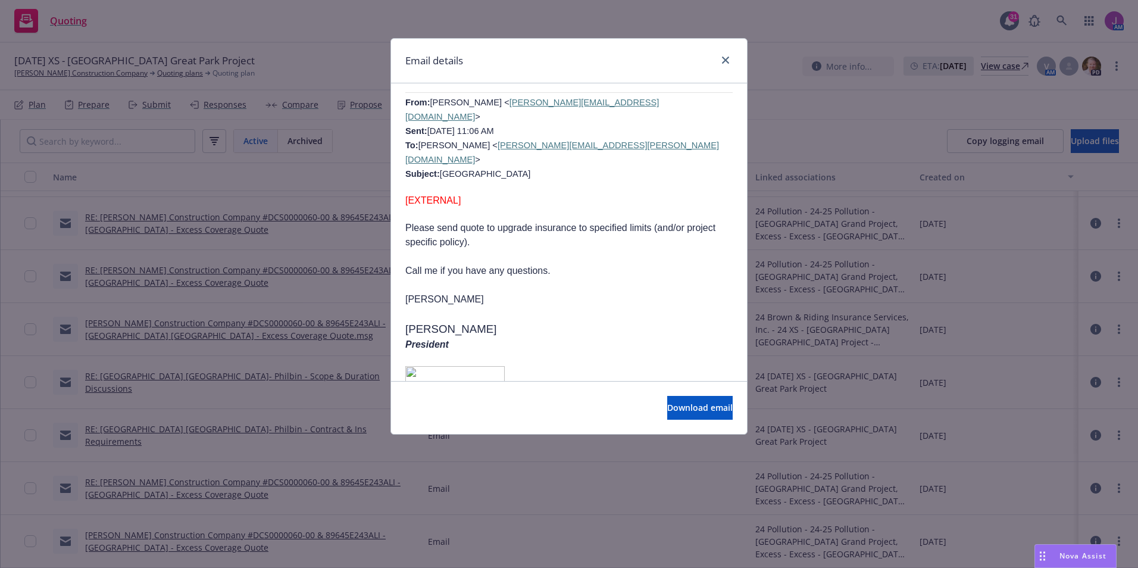
scroll to position [536, 0]
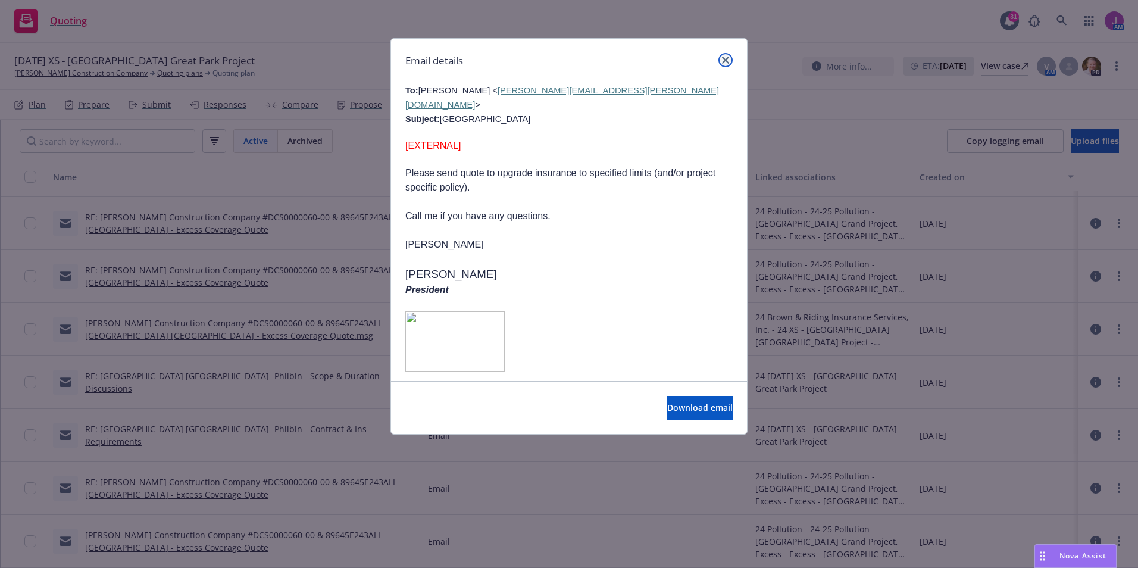
click at [726, 59] on icon "close" at bounding box center [725, 60] width 7 height 7
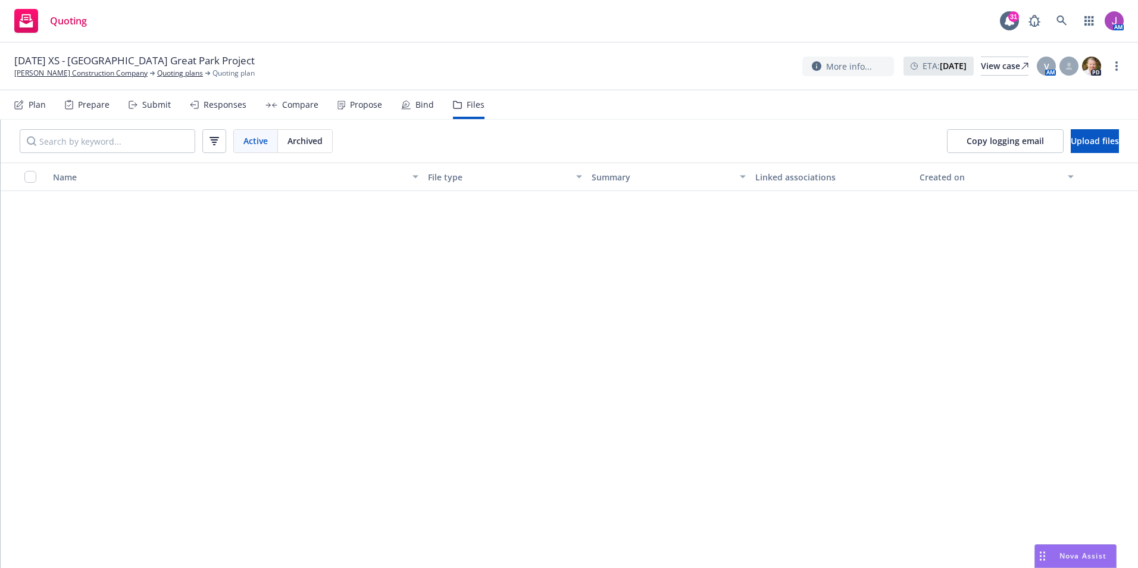
scroll to position [0, 0]
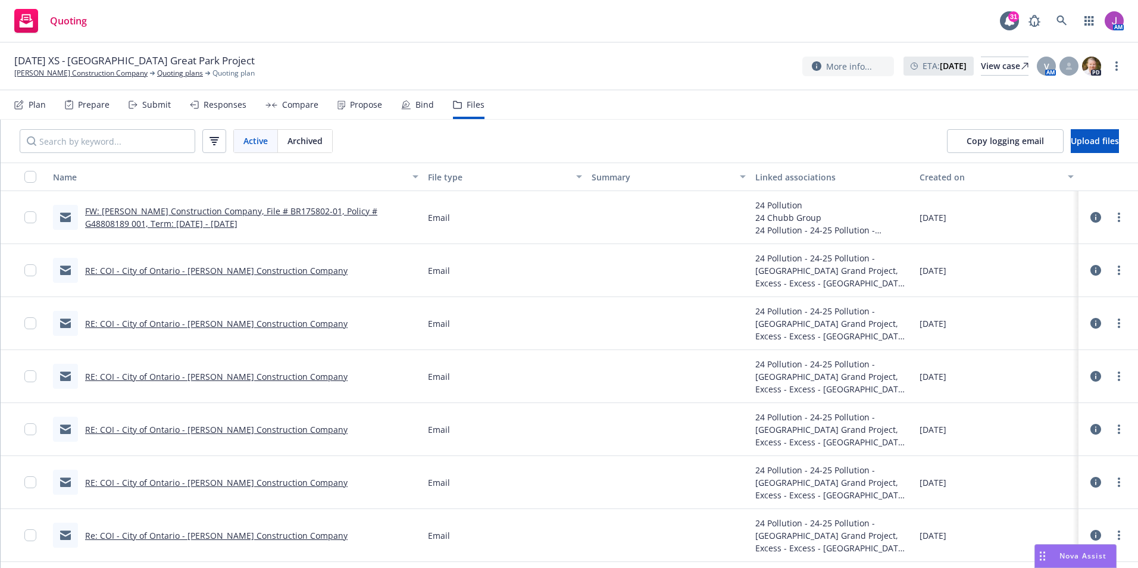
click at [177, 210] on link "FW: [PERSON_NAME] Construction Company, File # BR175802-01, Policy # G48808189 …" at bounding box center [231, 217] width 292 height 24
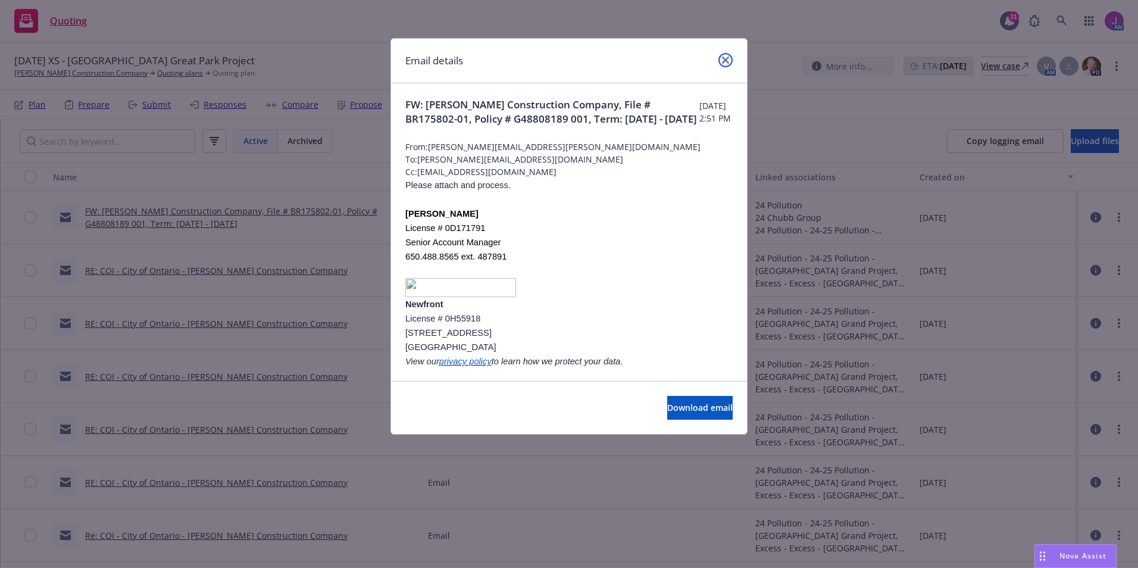
click at [727, 58] on icon "close" at bounding box center [725, 60] width 7 height 7
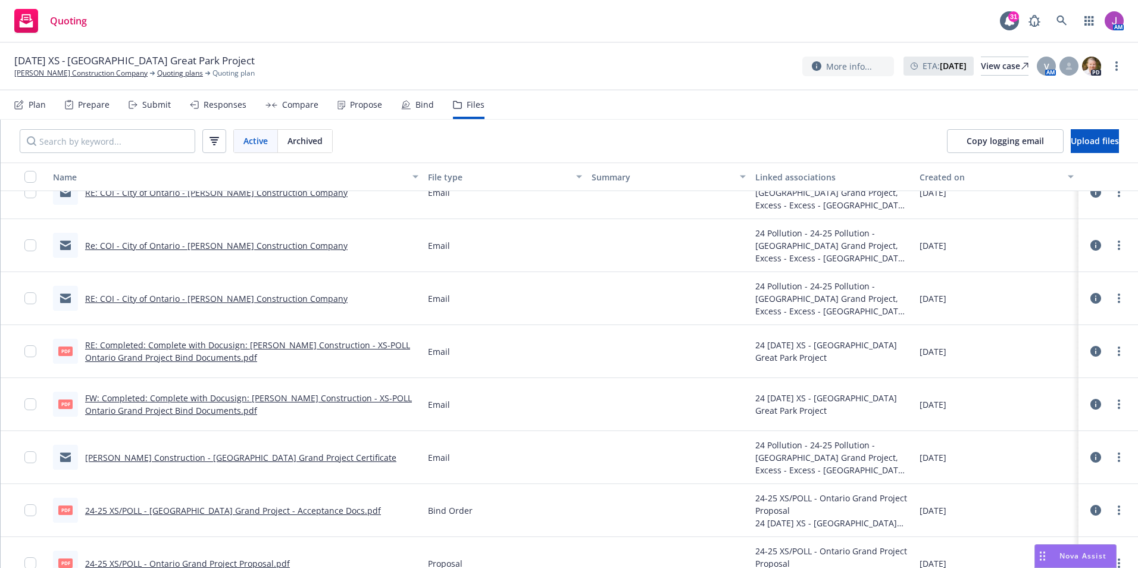
scroll to position [298, 0]
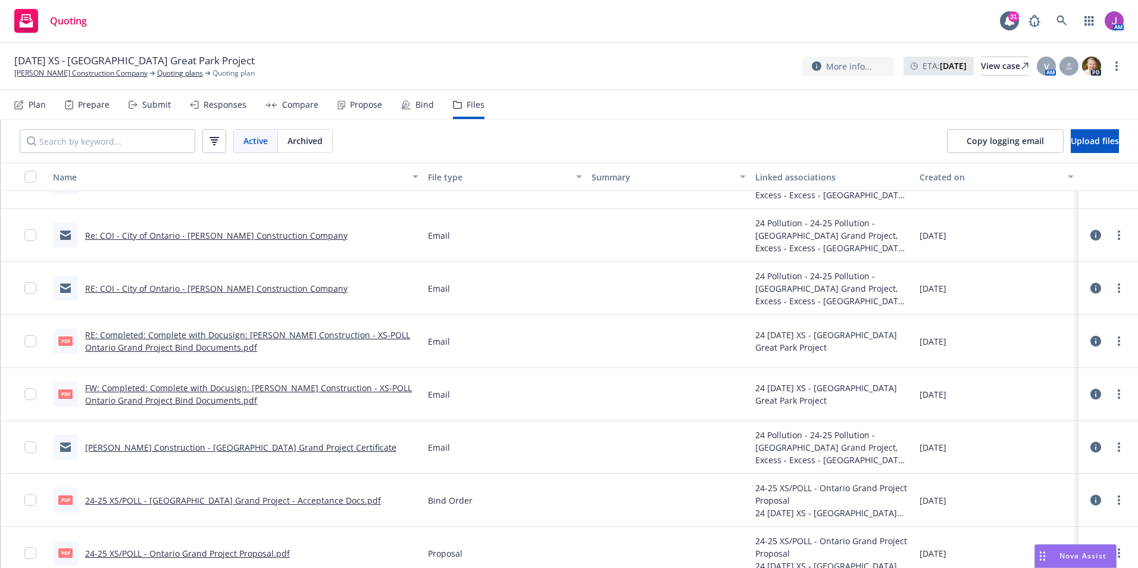
click at [206, 337] on link "RE: Completed: Complete with Docusign: [PERSON_NAME] Construction - XS-POLL Ont…" at bounding box center [247, 341] width 325 height 24
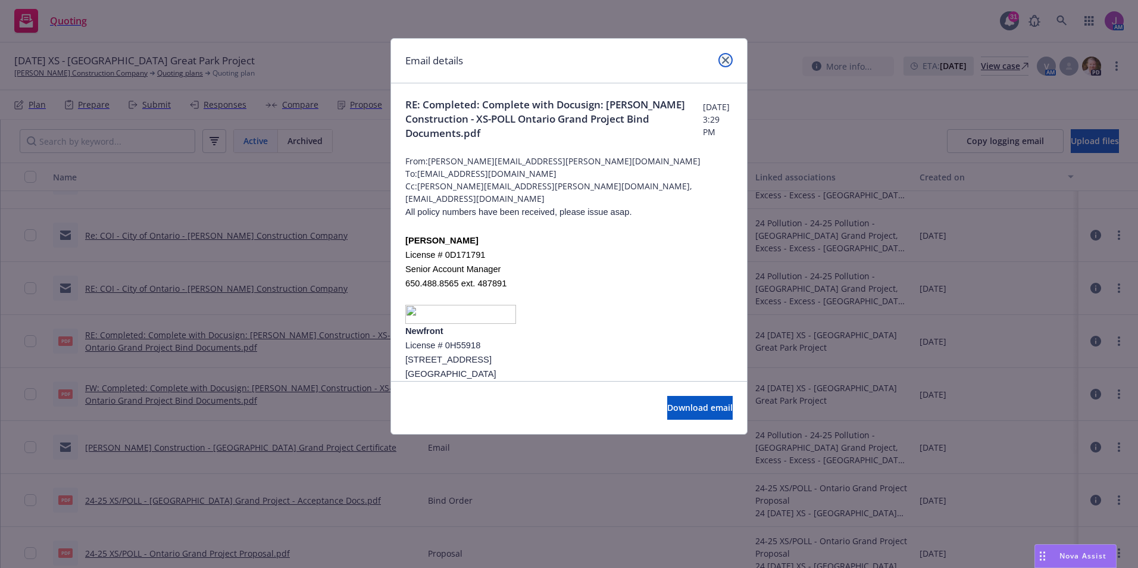
click at [723, 59] on icon "close" at bounding box center [725, 60] width 7 height 7
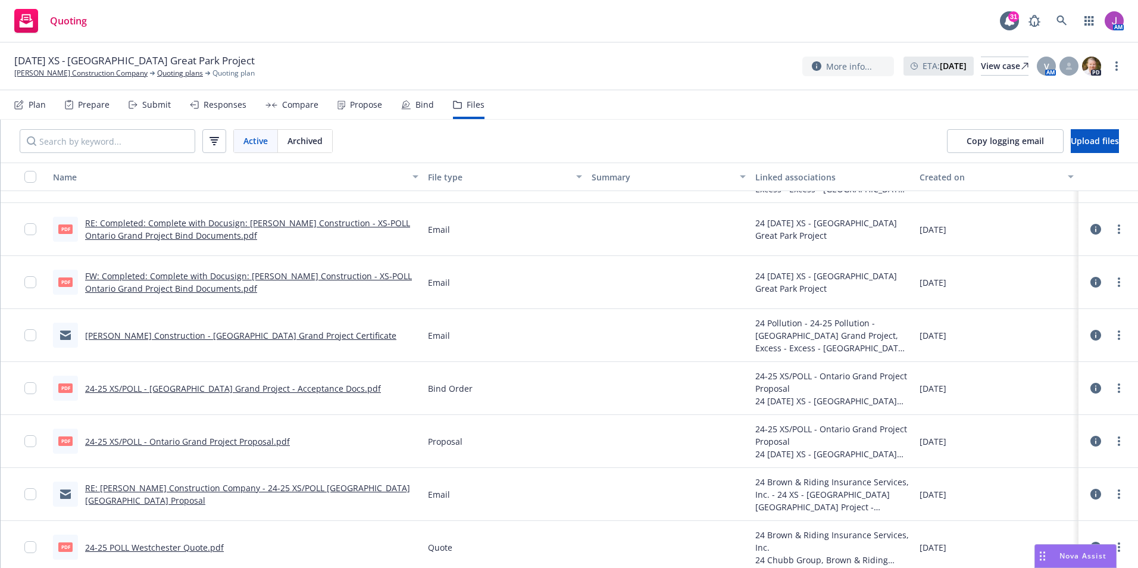
scroll to position [417, 0]
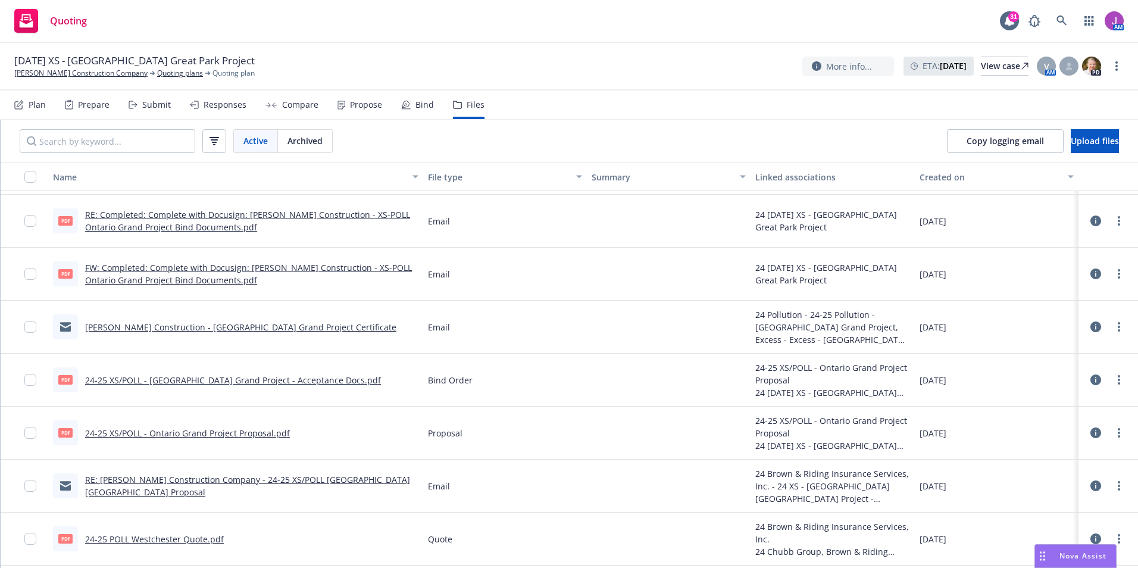
click at [245, 327] on link "[PERSON_NAME] Construction - [GEOGRAPHIC_DATA] Grand Project Certificate" at bounding box center [240, 326] width 311 height 11
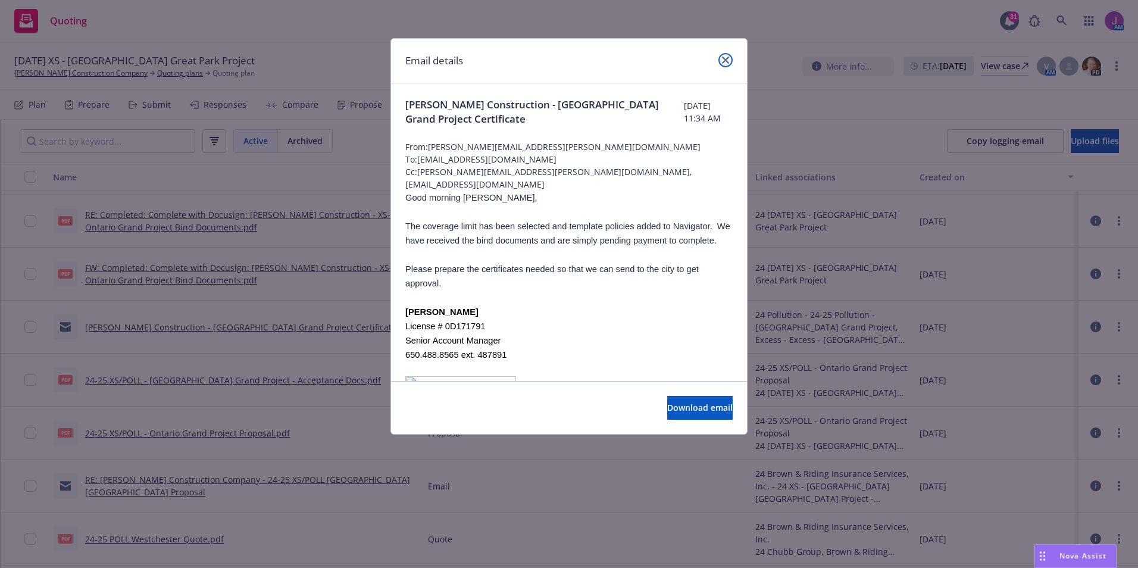
click at [727, 58] on icon "close" at bounding box center [725, 60] width 7 height 7
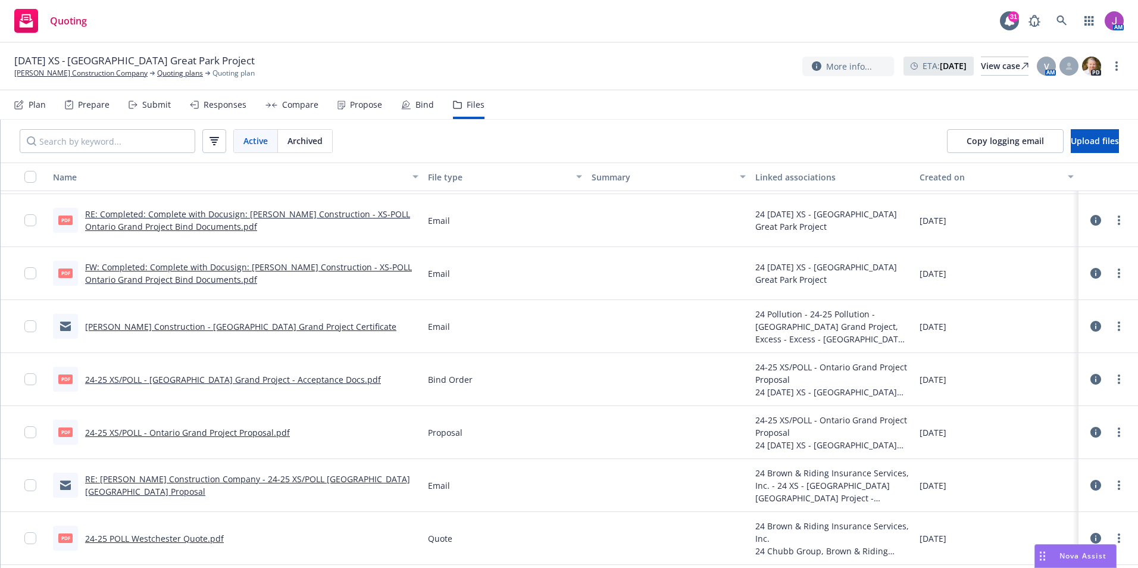
scroll to position [536, 0]
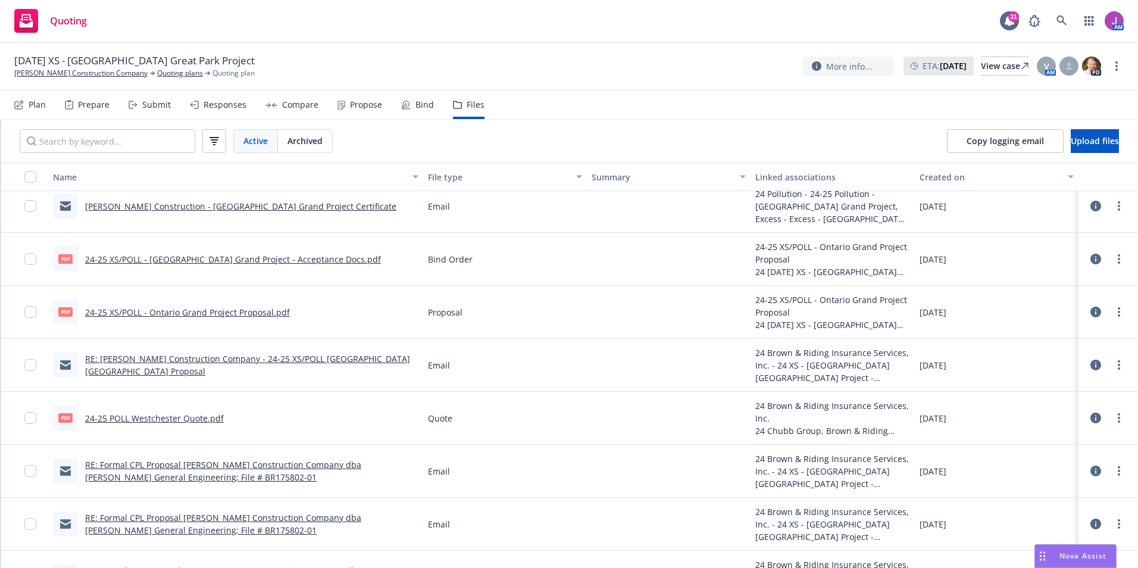
click at [275, 365] on link "RE: [PERSON_NAME] Construction Company - 24-25 XS/POLL [GEOGRAPHIC_DATA] [GEOGR…" at bounding box center [247, 365] width 325 height 24
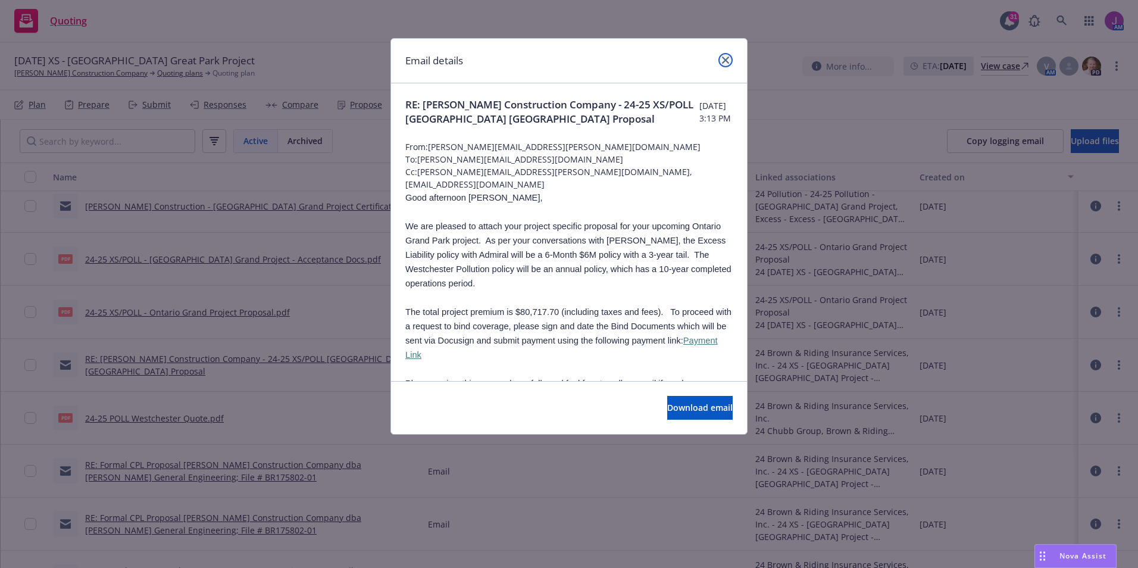
click at [730, 58] on link "close" at bounding box center [725, 60] width 14 height 14
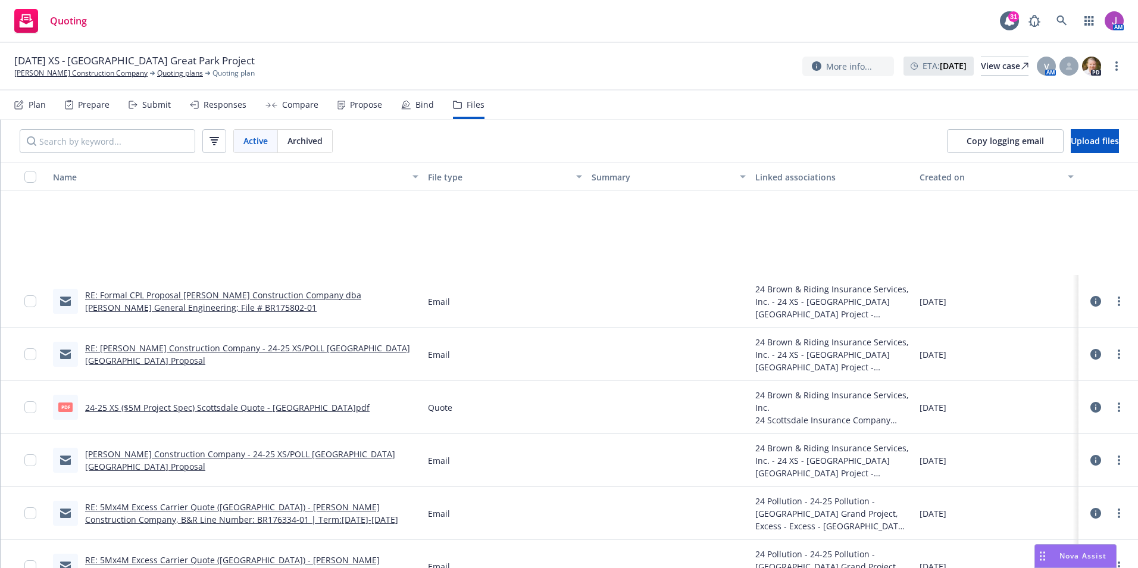
scroll to position [952, 0]
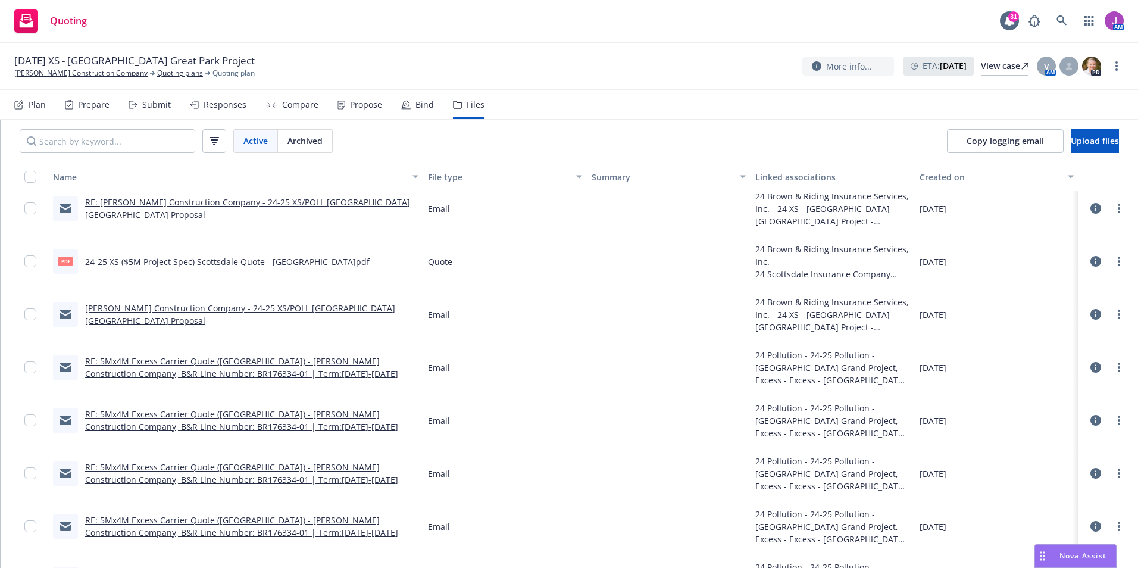
click at [216, 262] on link "24-25 XS ($5M Project Spec) Scottsdale Quote - [GEOGRAPHIC_DATA]pdf" at bounding box center [227, 261] width 285 height 11
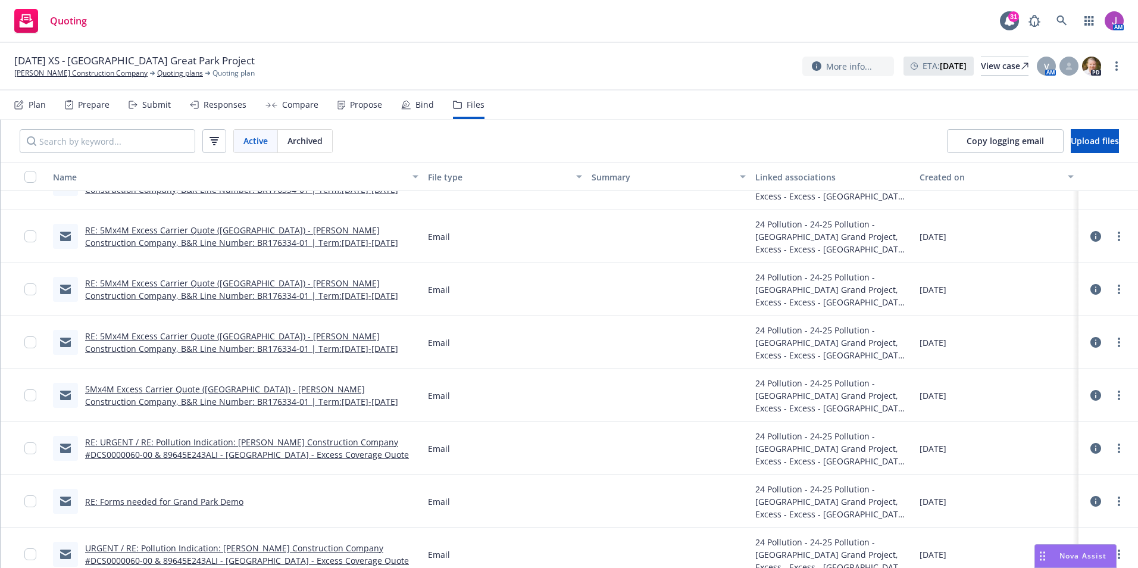
scroll to position [1190, 0]
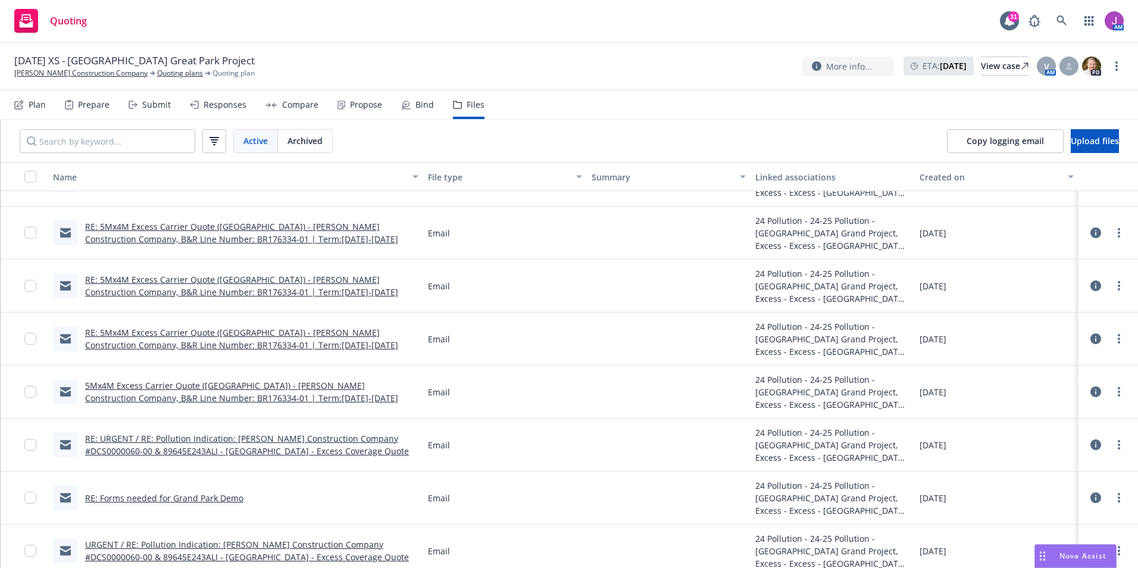
click at [178, 498] on link "RE: Forms needed for Grand Park Demo" at bounding box center [164, 497] width 158 height 11
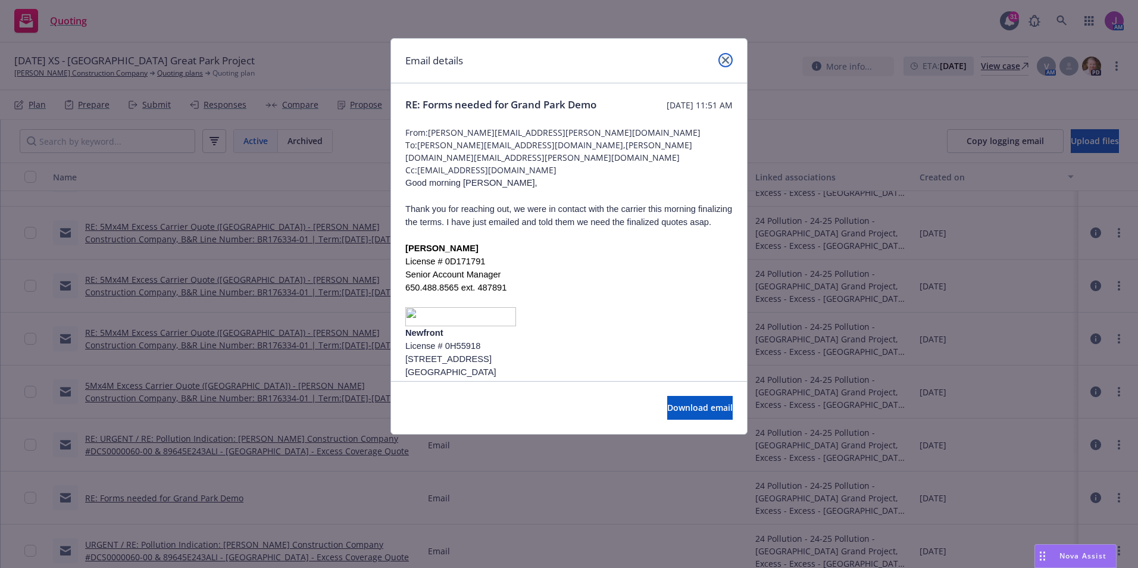
click at [723, 61] on icon "close" at bounding box center [725, 60] width 7 height 7
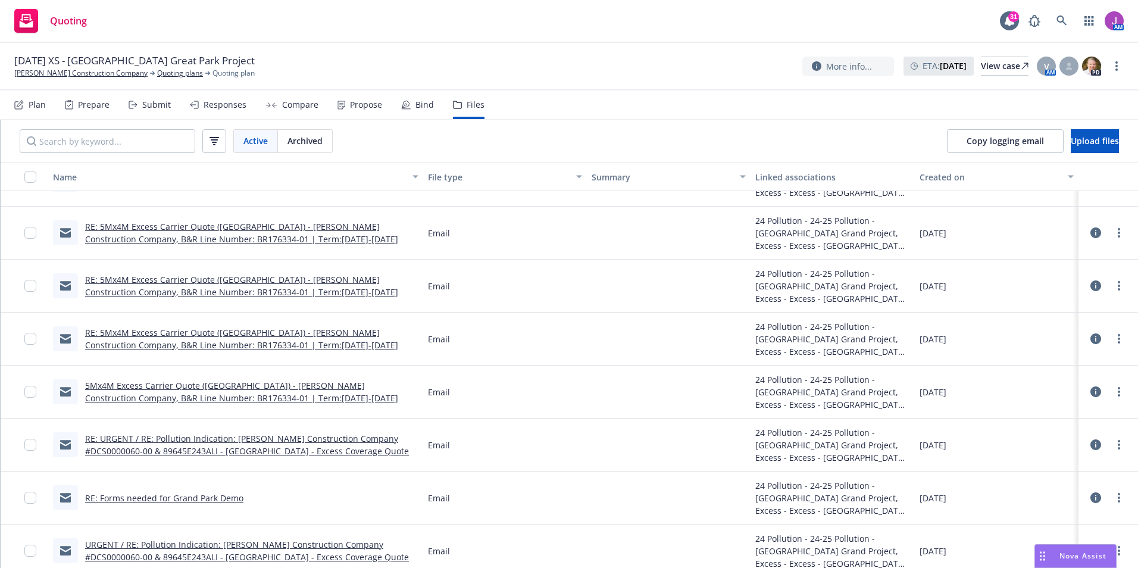
scroll to position [1369, 0]
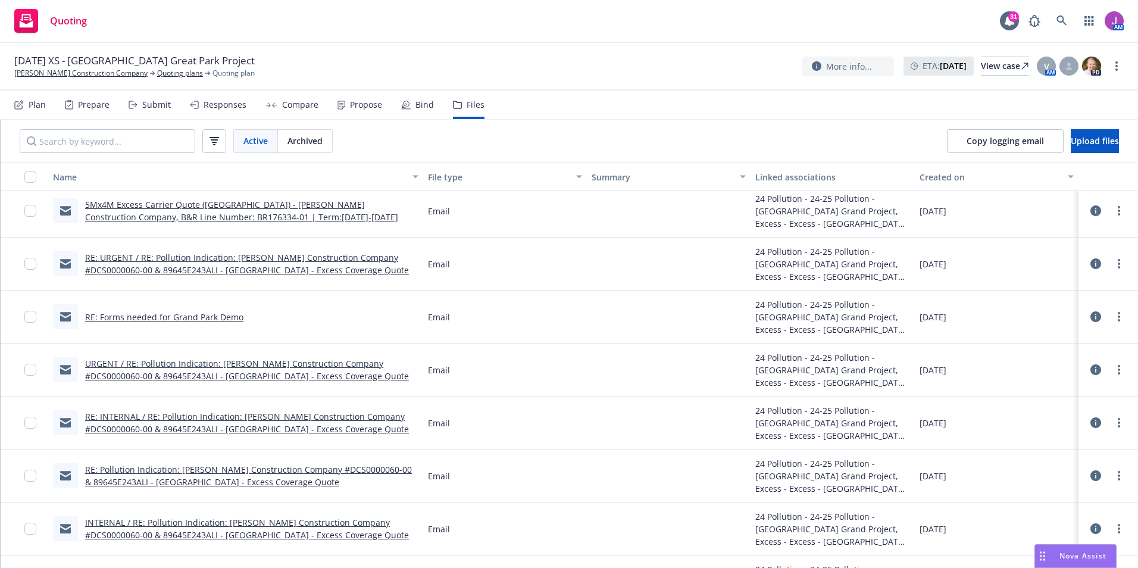
click at [161, 315] on link "RE: Forms needed for Grand Park Demo" at bounding box center [164, 316] width 158 height 11
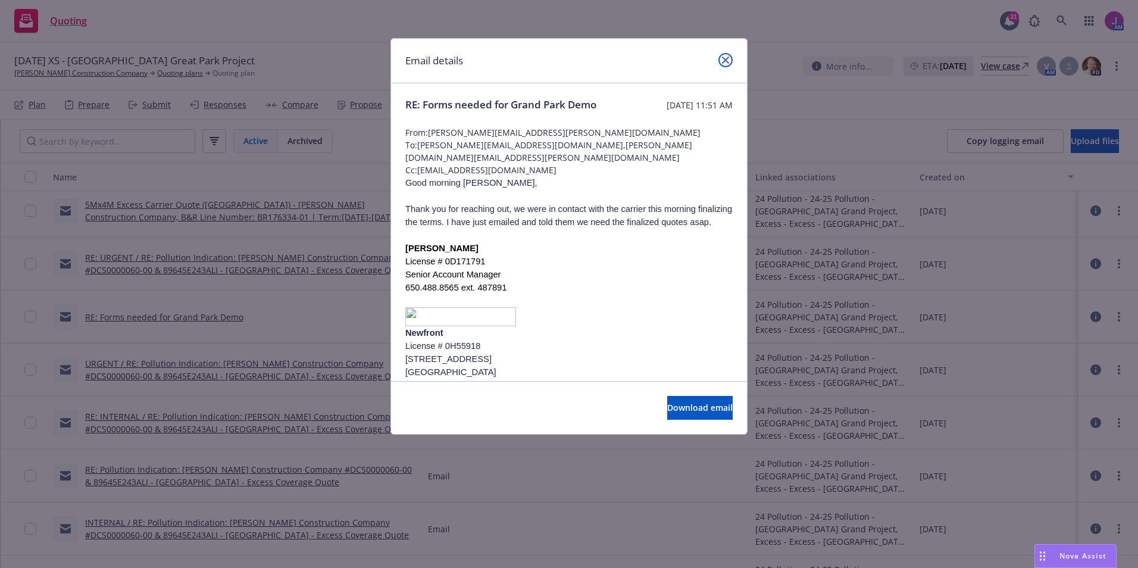
click at [726, 64] on link "close" at bounding box center [725, 60] width 14 height 14
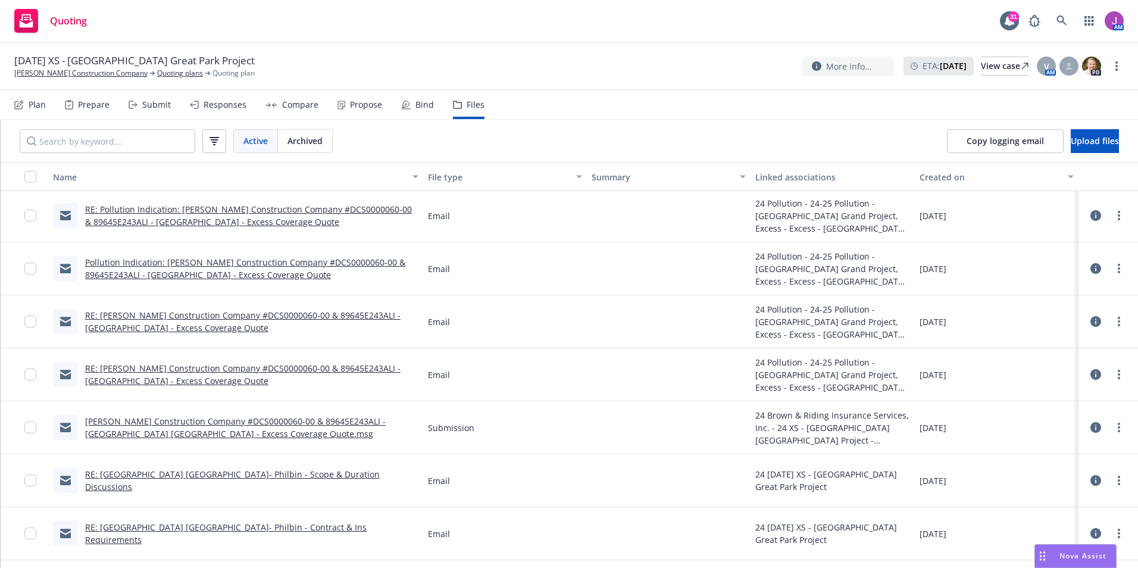
scroll to position [2559, 0]
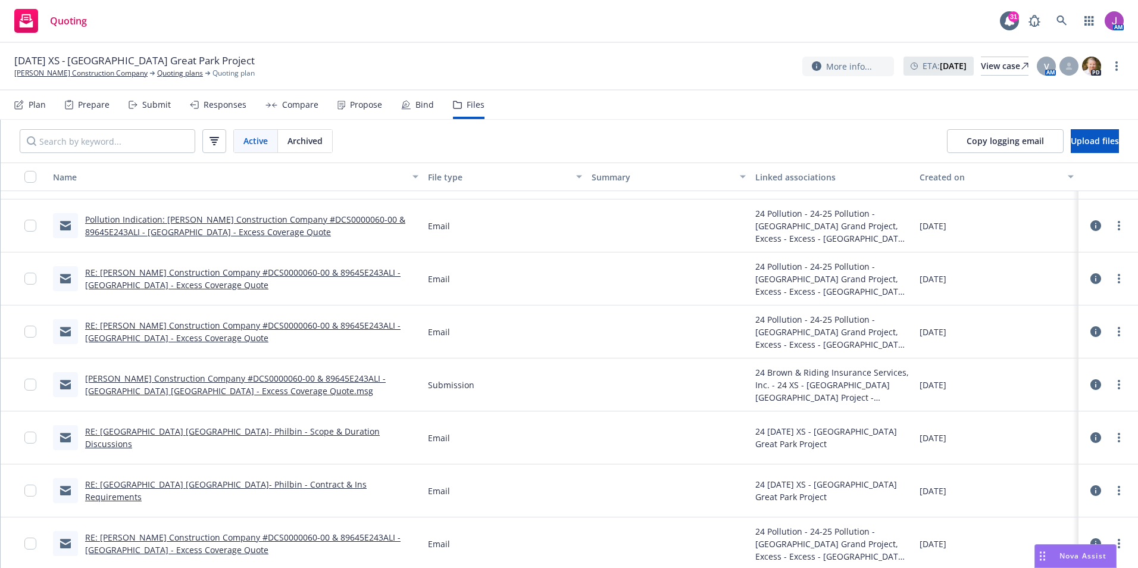
click at [284, 437] on link "RE: [GEOGRAPHIC_DATA] [GEOGRAPHIC_DATA]- Philbin - Scope & Duration Discussions" at bounding box center [232, 438] width 295 height 24
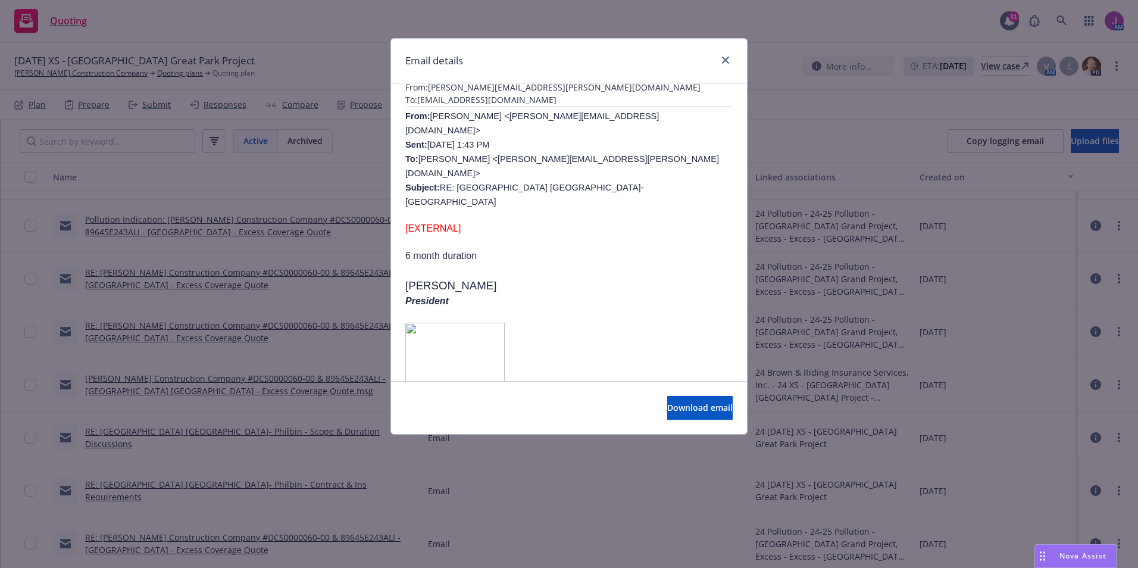
scroll to position [0, 0]
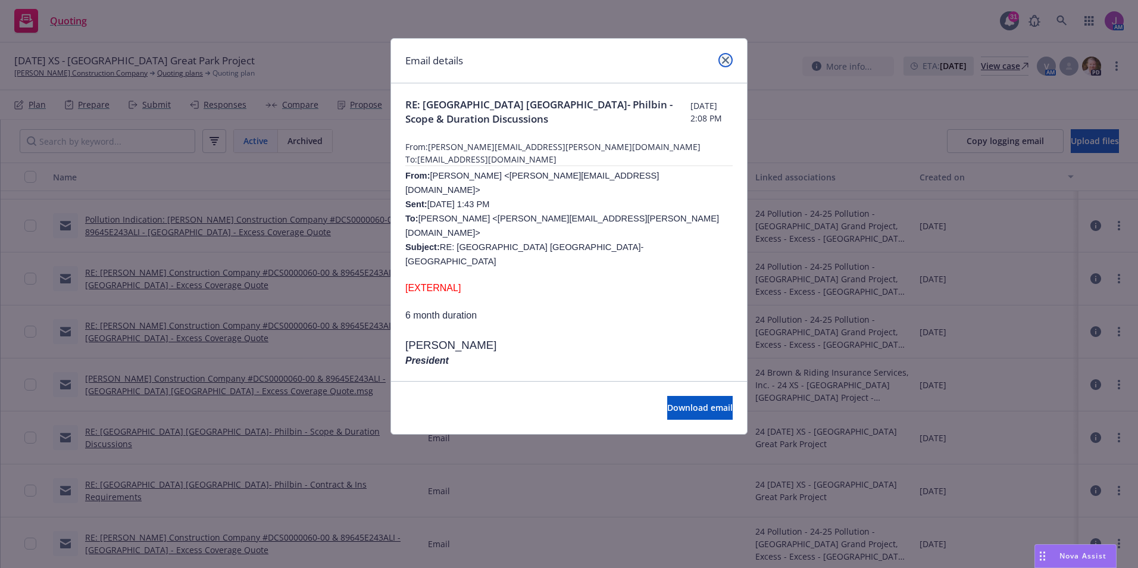
click at [724, 61] on icon "close" at bounding box center [725, 60] width 7 height 7
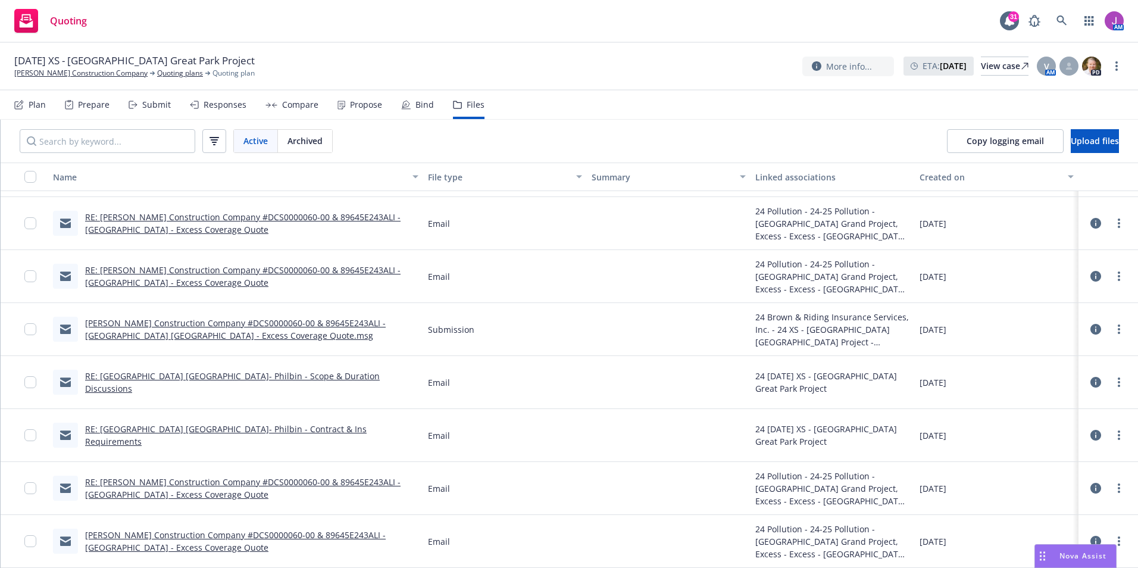
scroll to position [2555, 0]
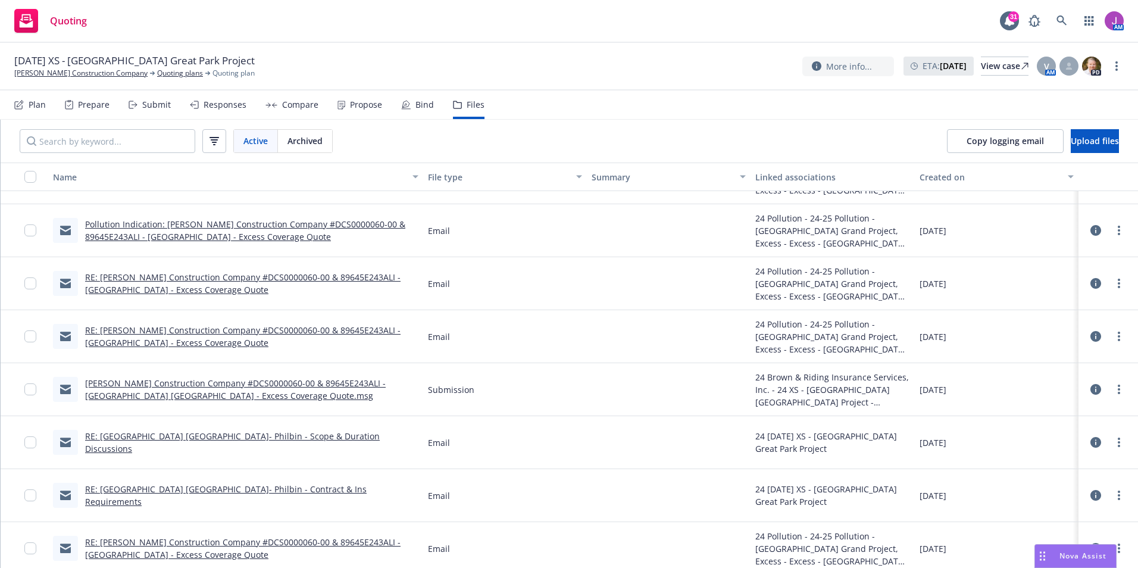
click at [239, 324] on link "RE: [PERSON_NAME] Construction Company #DCS0000060-00 & 89645E243ALI - [GEOGRAP…" at bounding box center [242, 336] width 315 height 24
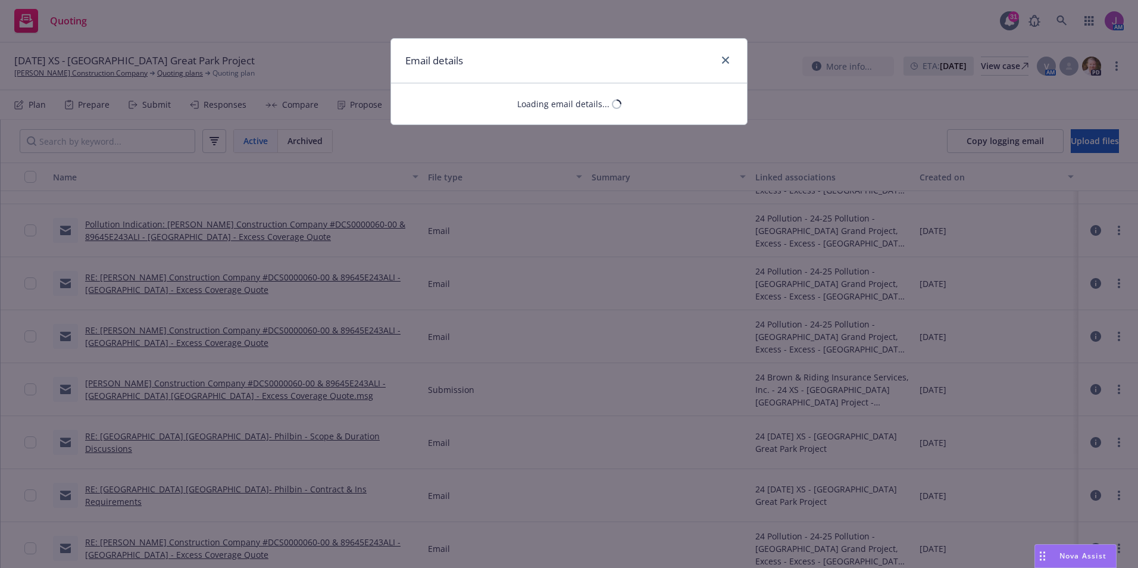
click at [239, 327] on div "Email details Loading email details..." at bounding box center [569, 284] width 1138 height 568
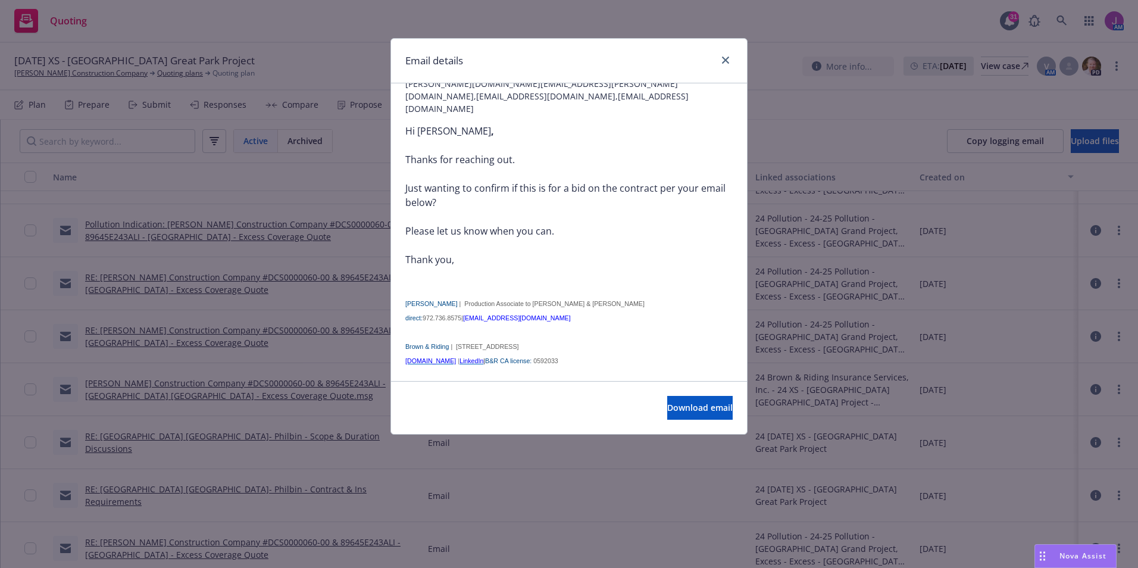
scroll to position [119, 0]
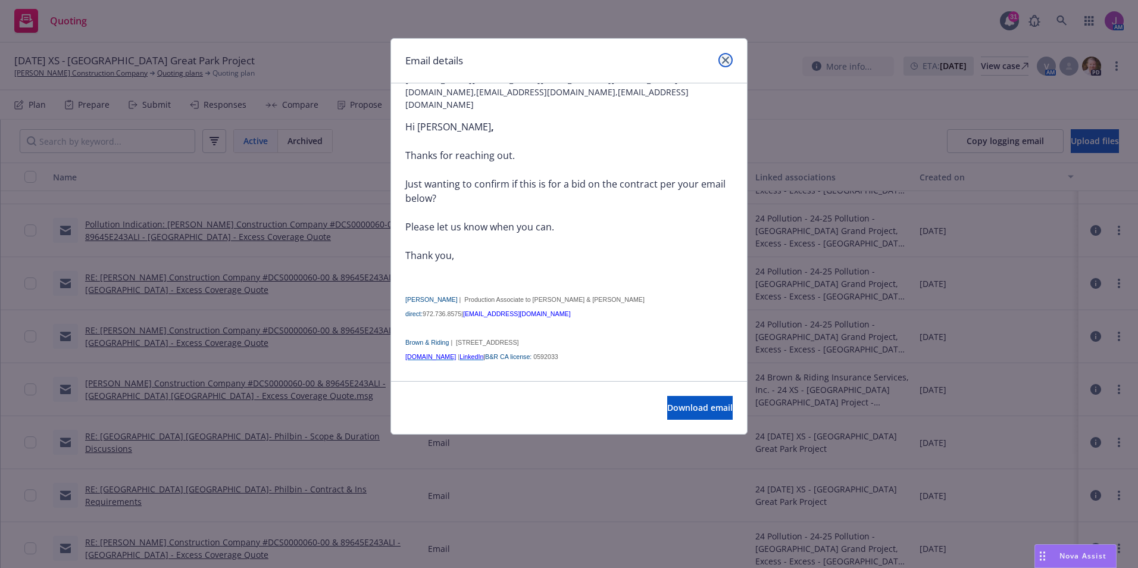
click at [729, 58] on link "close" at bounding box center [725, 60] width 14 height 14
click at [802, 58] on div "More info..." at bounding box center [848, 67] width 92 height 20
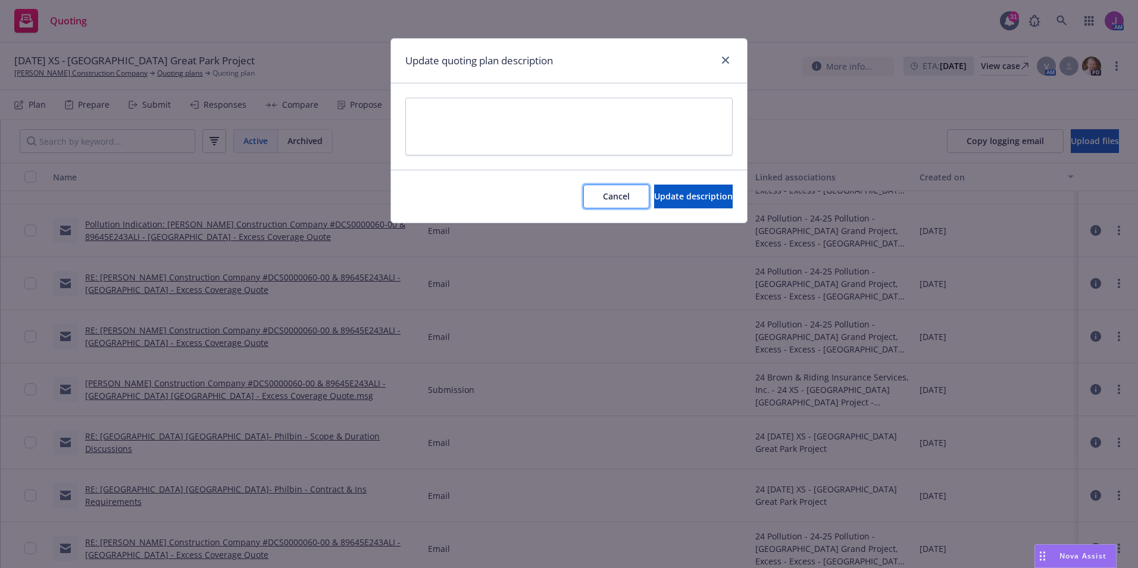
click at [587, 187] on button "Cancel" at bounding box center [616, 197] width 66 height 24
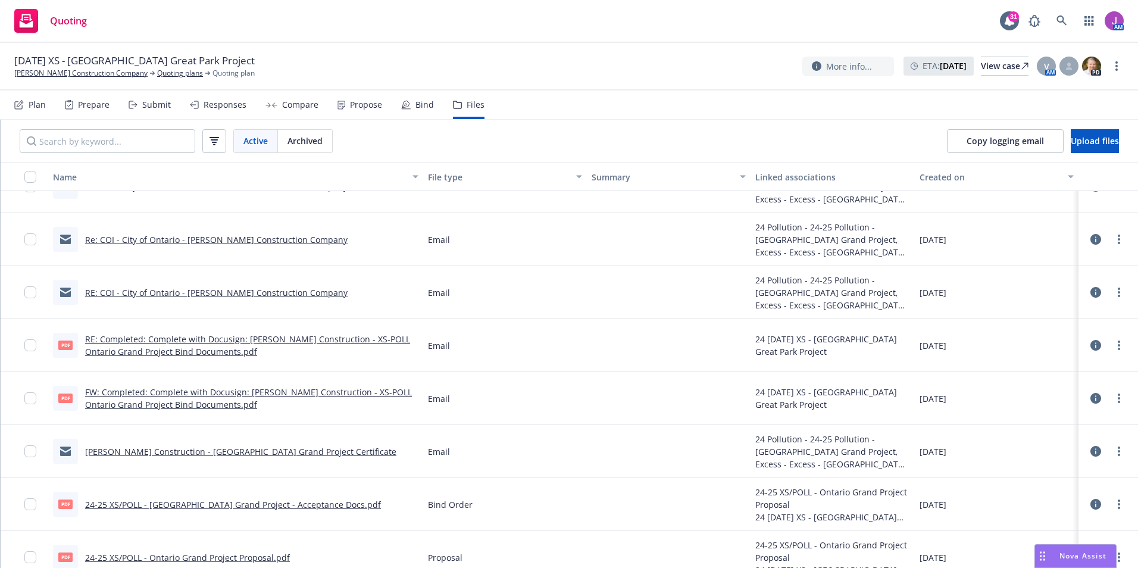
scroll to position [471, 0]
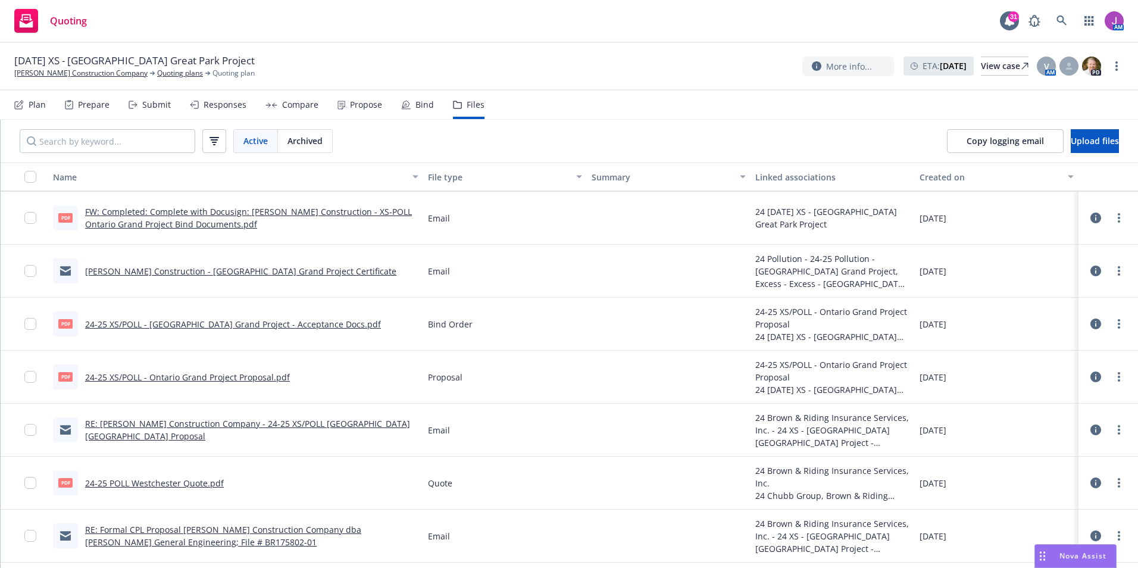
click at [185, 486] on link "24-25 POLL Westchester Quote.pdf" at bounding box center [154, 482] width 139 height 11
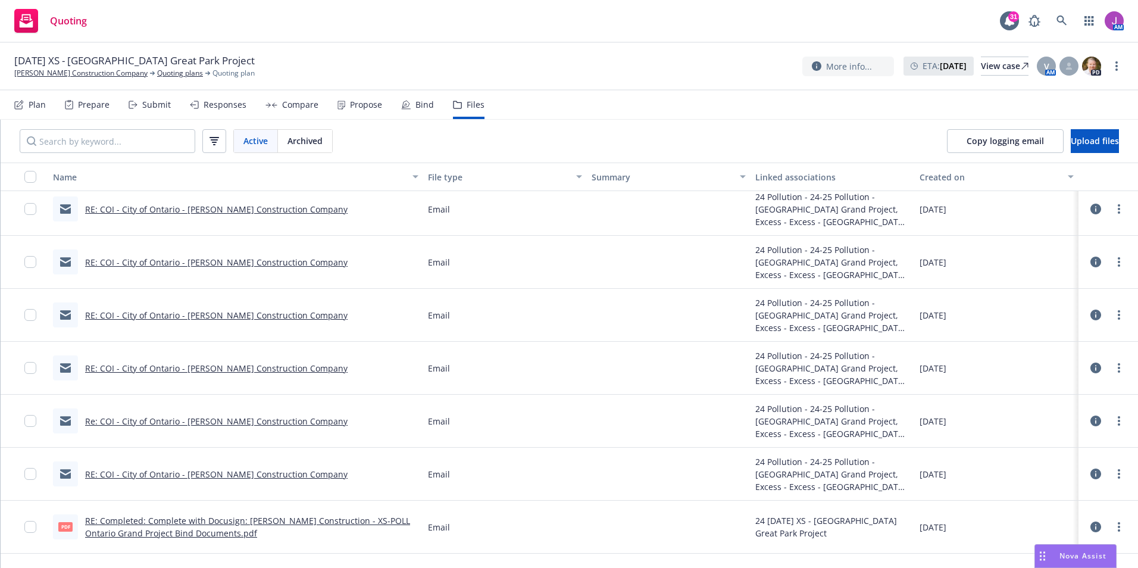
scroll to position [0, 0]
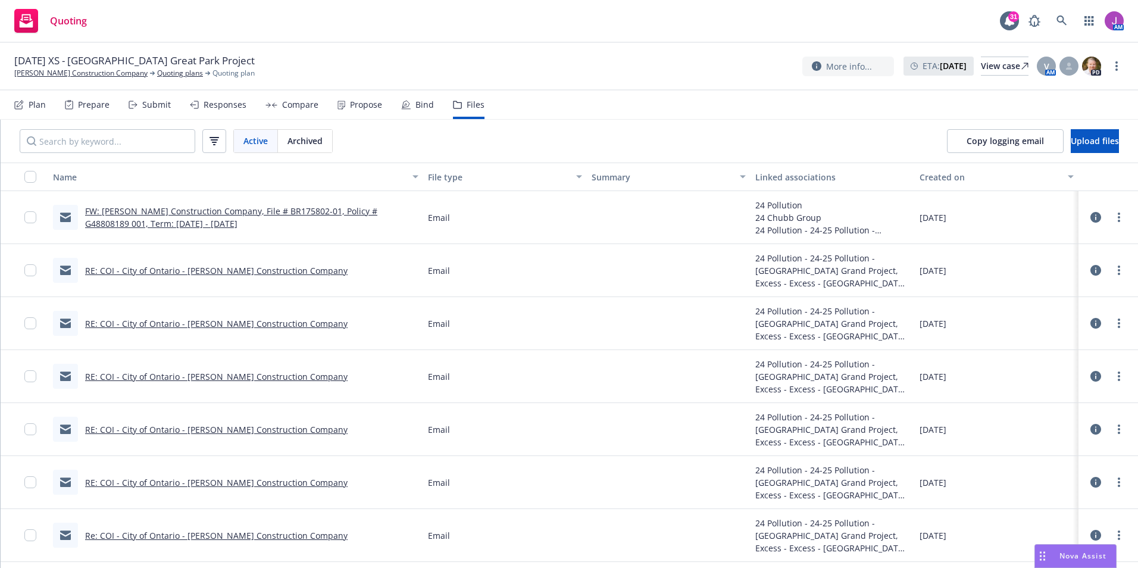
click at [164, 210] on link "FW: [PERSON_NAME] Construction Company, File # BR175802-01, Policy # G48808189 …" at bounding box center [231, 217] width 292 height 24
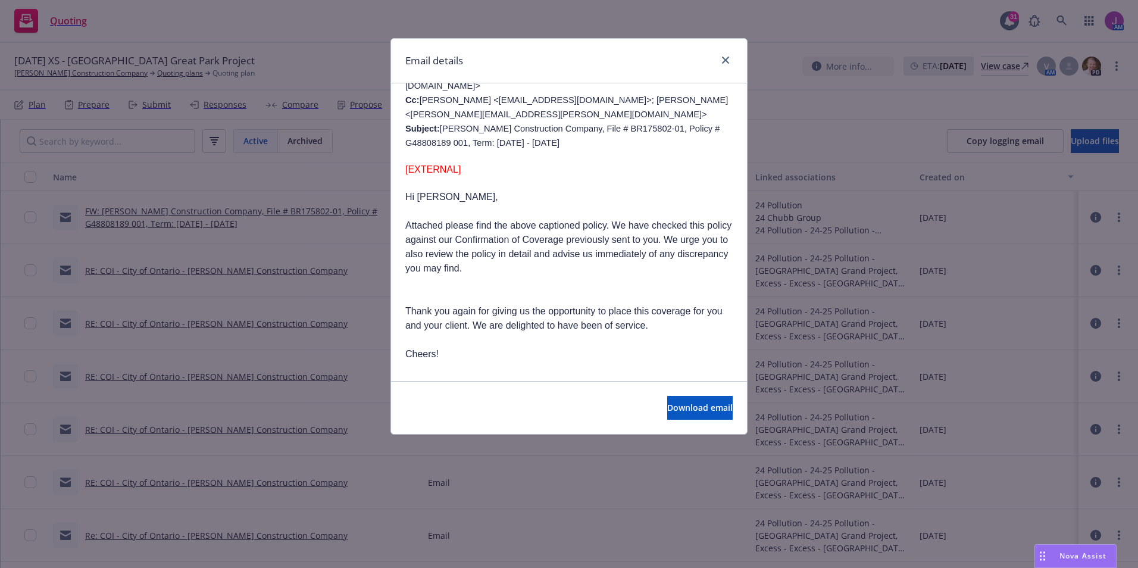
scroll to position [332, 0]
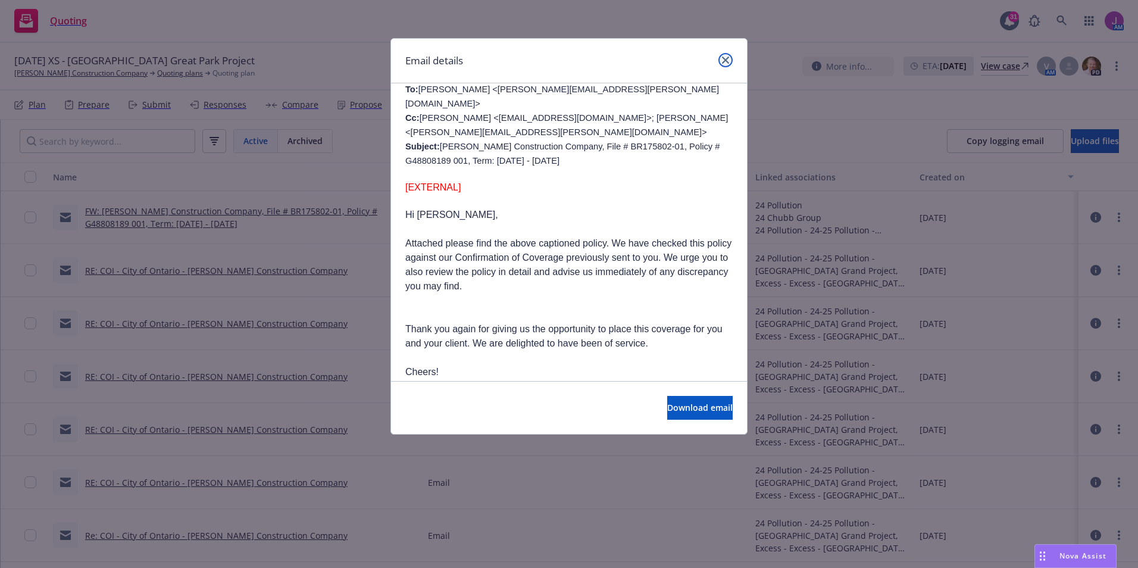
click at [724, 58] on icon "close" at bounding box center [725, 60] width 7 height 7
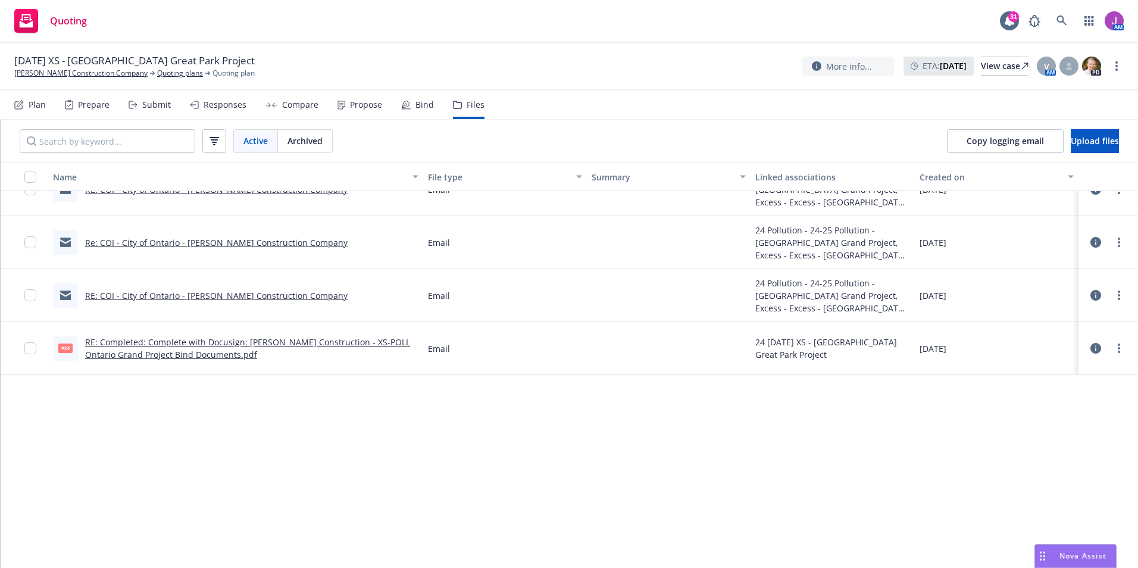
scroll to position [0, 0]
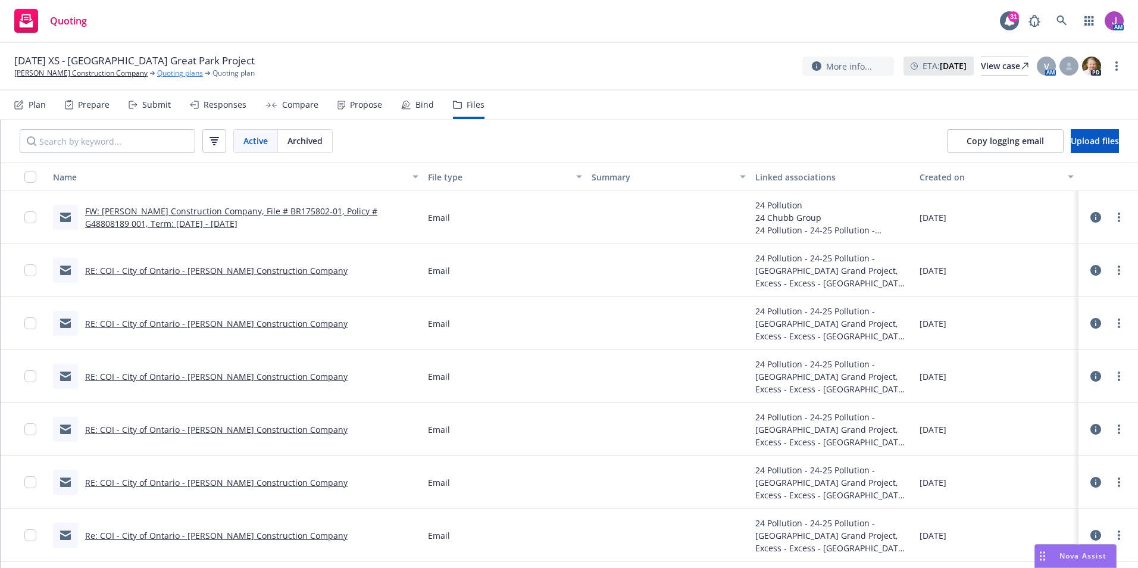
click at [157, 73] on link "Quoting plans" at bounding box center [180, 73] width 46 height 11
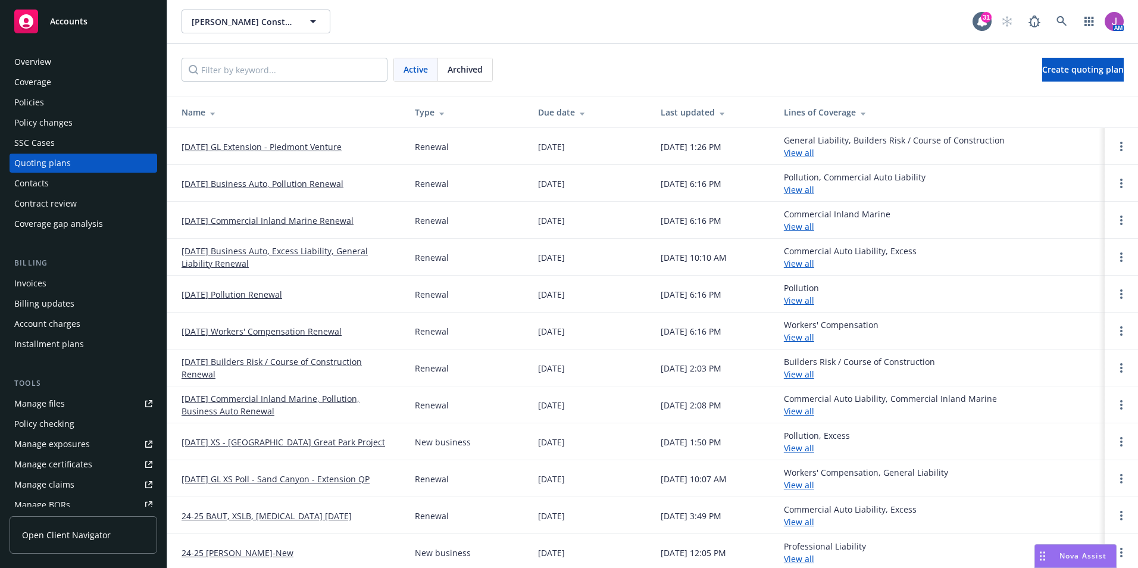
click at [45, 98] on div "Policies" at bounding box center [83, 102] width 138 height 19
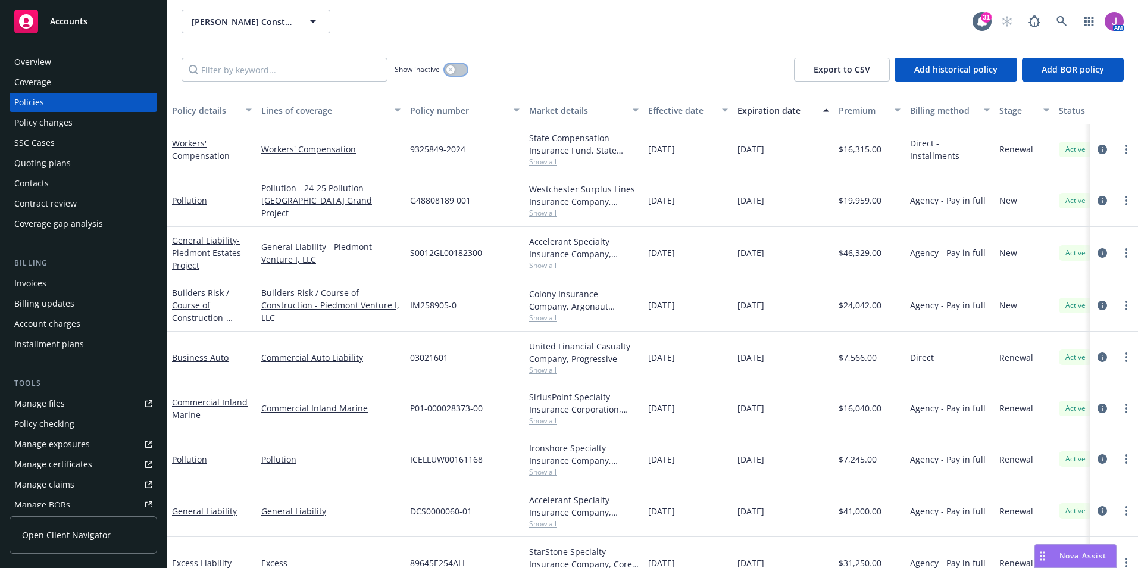
click at [454, 68] on div "button" at bounding box center [450, 69] width 8 height 8
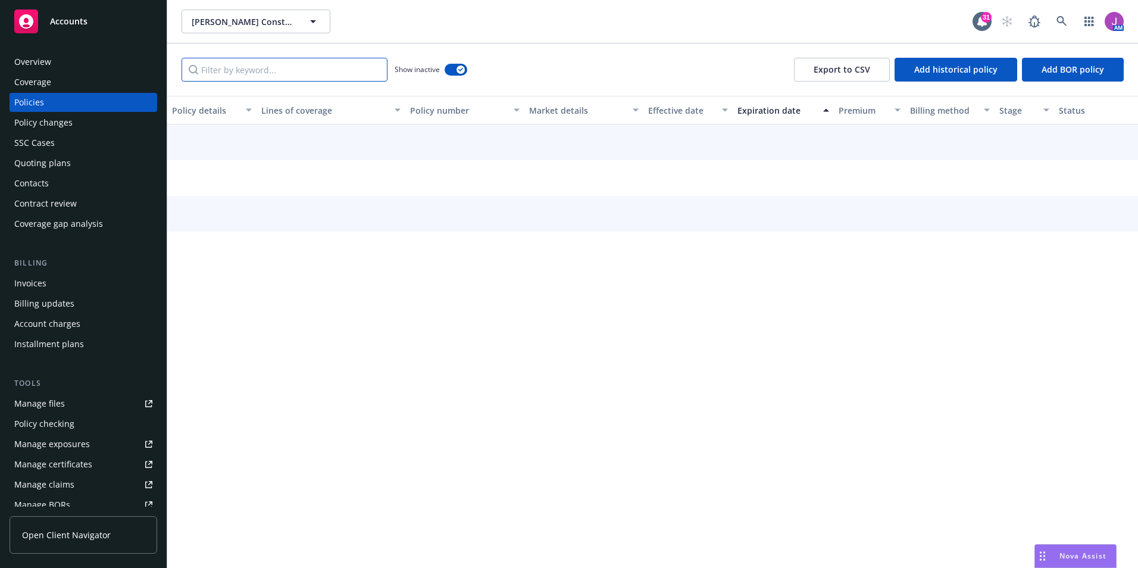
click at [332, 73] on input "Filter by keyword..." at bounding box center [285, 70] width 206 height 24
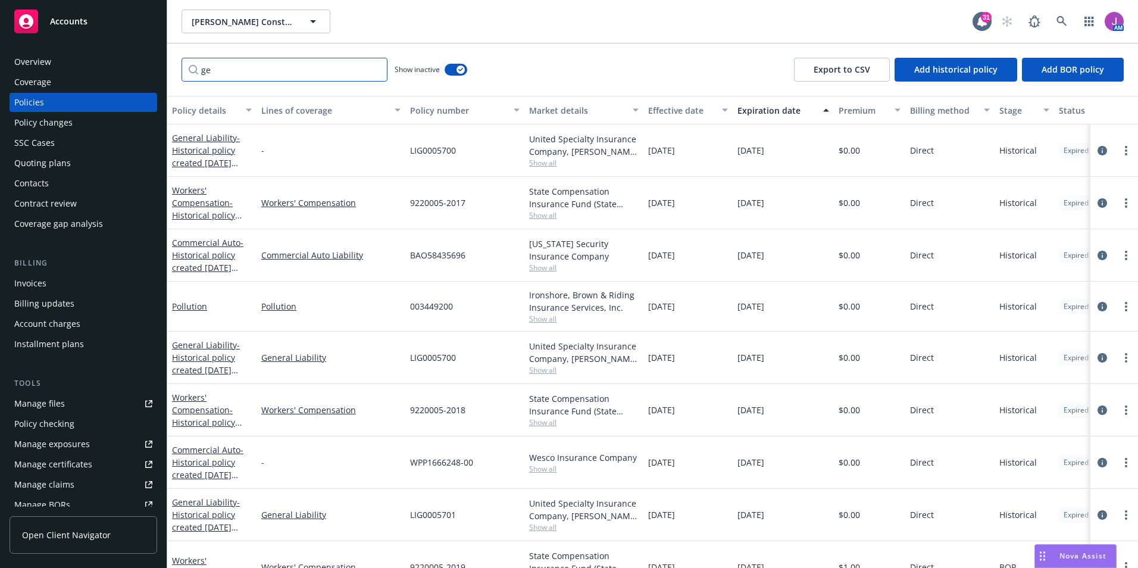
type input "g"
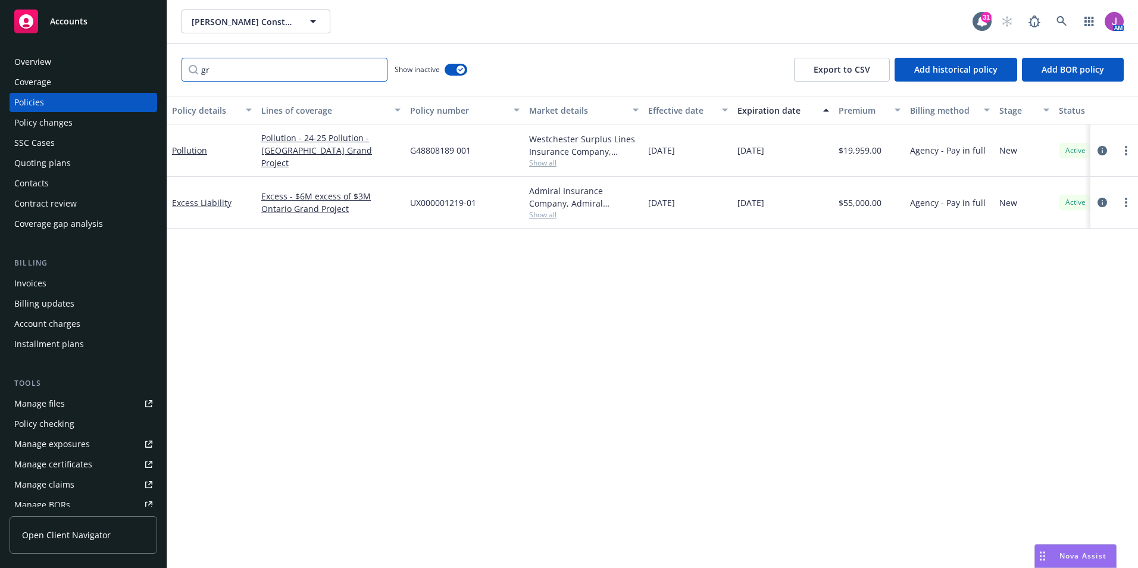
type input "g"
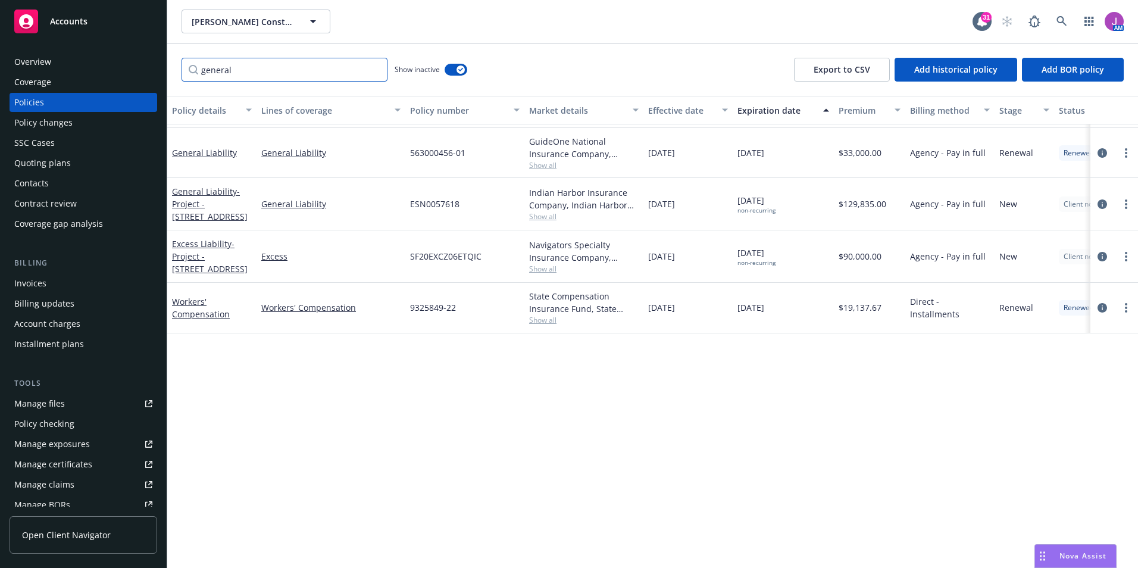
scroll to position [955, 0]
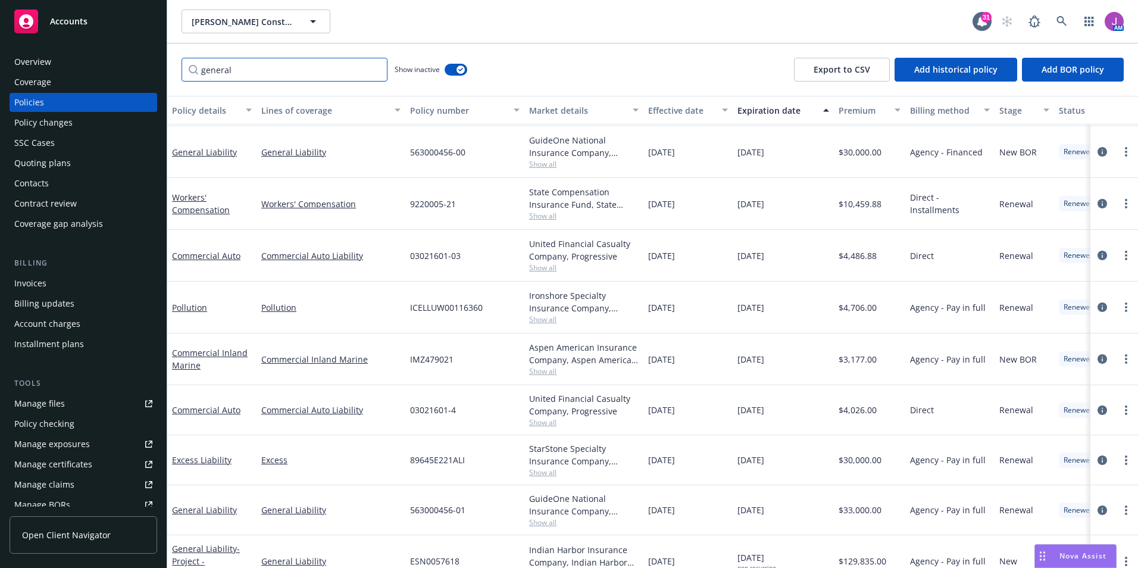
type input "general"
click at [459, 65] on button "button" at bounding box center [456, 70] width 23 height 12
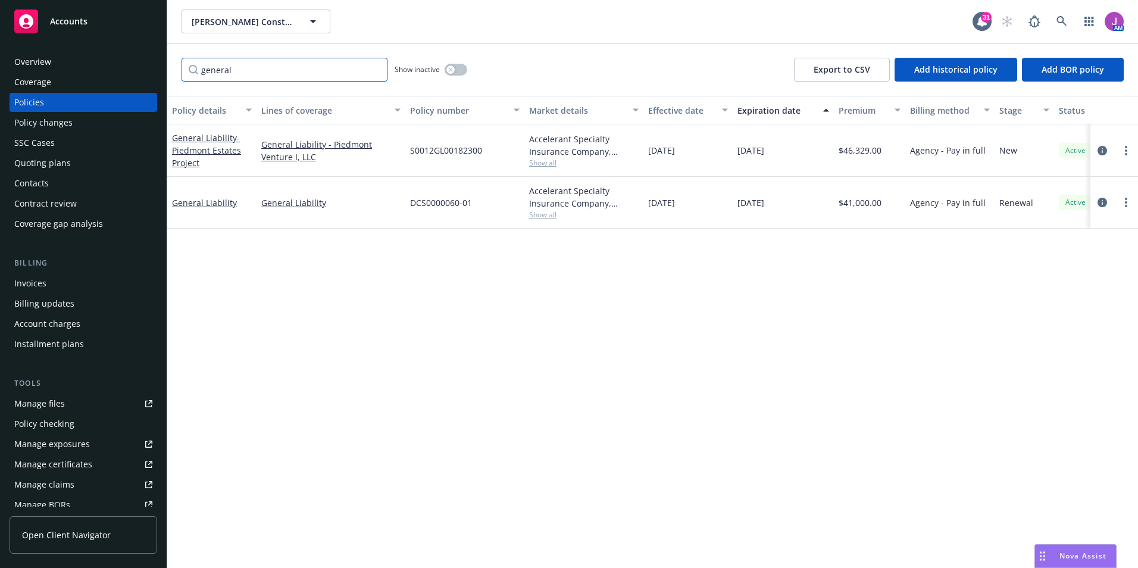
drag, startPoint x: 316, startPoint y: 75, endPoint x: 32, endPoint y: 62, distance: 284.8
click at [36, 62] on div "Accounts Overview Coverage Policies Policy changes SSC Cases Quoting plans Cont…" at bounding box center [569, 284] width 1138 height 568
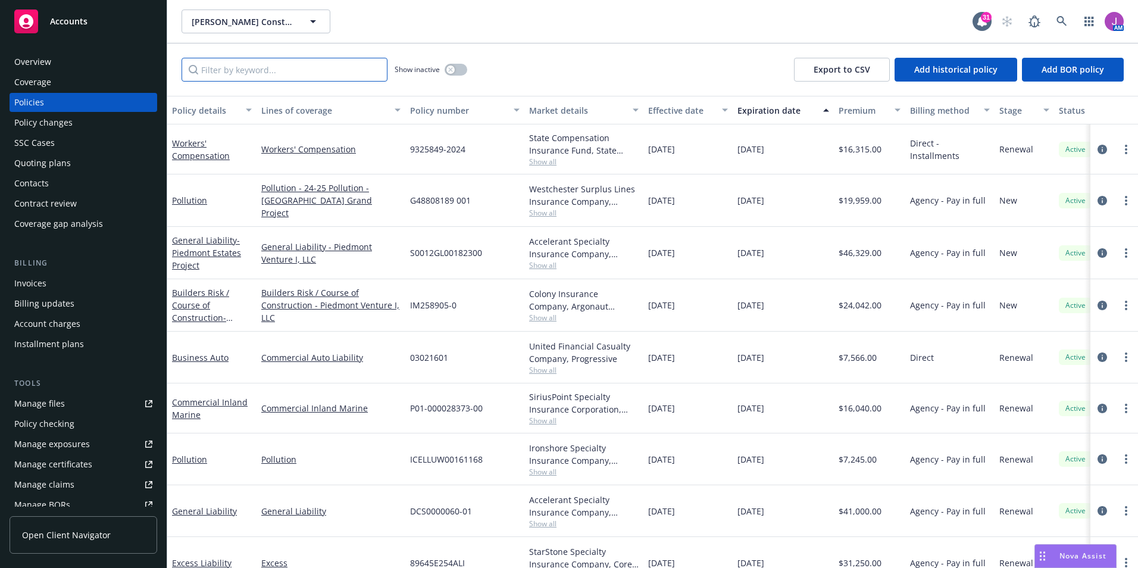
scroll to position [81, 0]
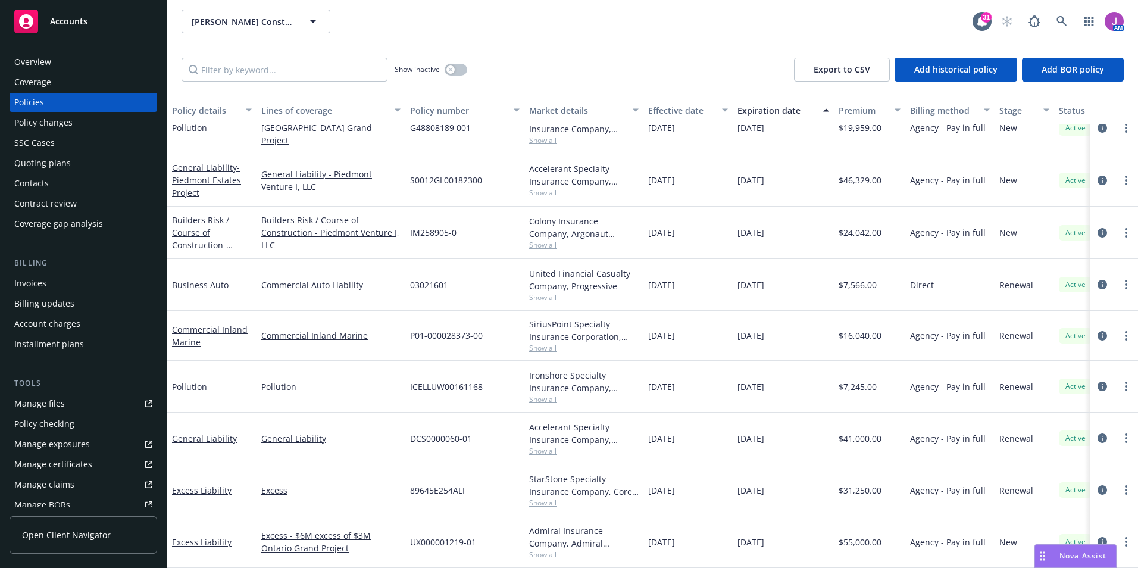
click at [549, 549] on span "Show all" at bounding box center [584, 554] width 110 height 10
click at [378, 469] on div "Excess" at bounding box center [331, 490] width 149 height 52
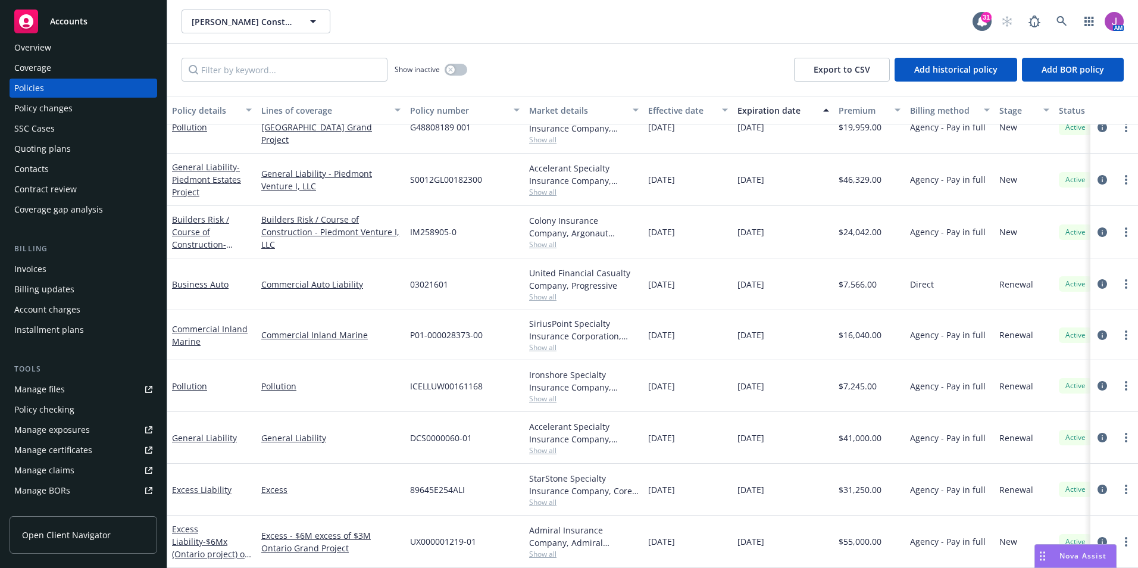
scroll to position [0, 0]
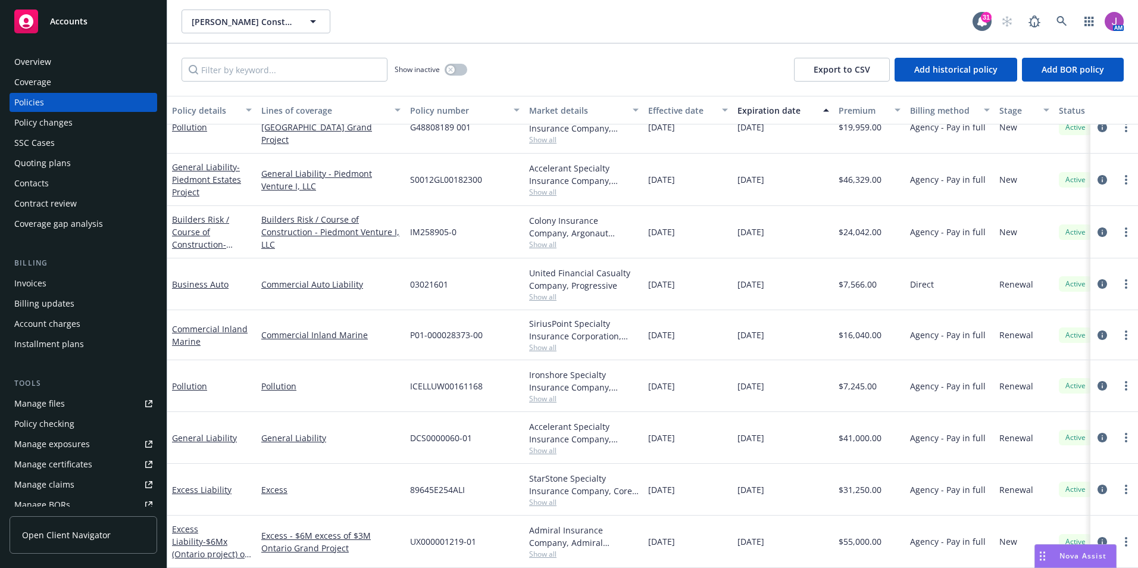
click at [61, 159] on div "Quoting plans" at bounding box center [42, 163] width 57 height 19
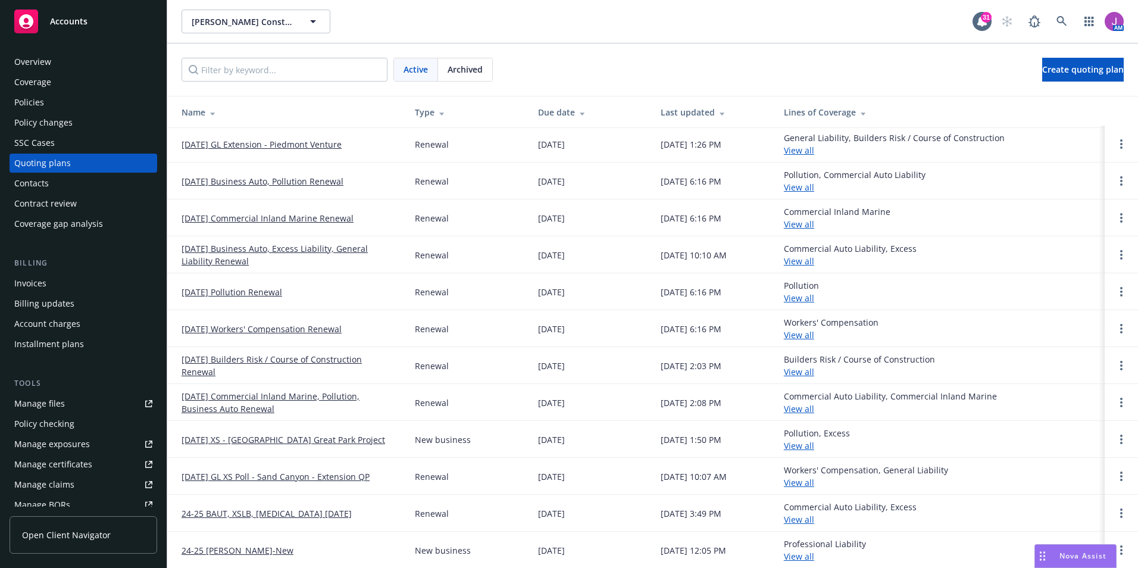
scroll to position [3, 0]
click at [42, 110] on div "Policies" at bounding box center [29, 102] width 30 height 19
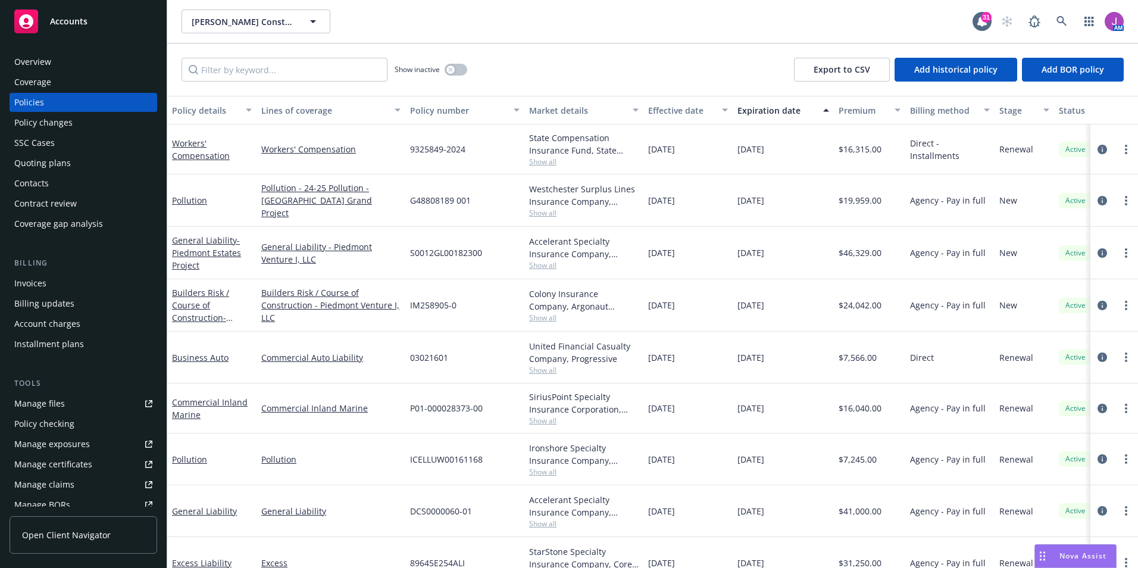
scroll to position [82, 0]
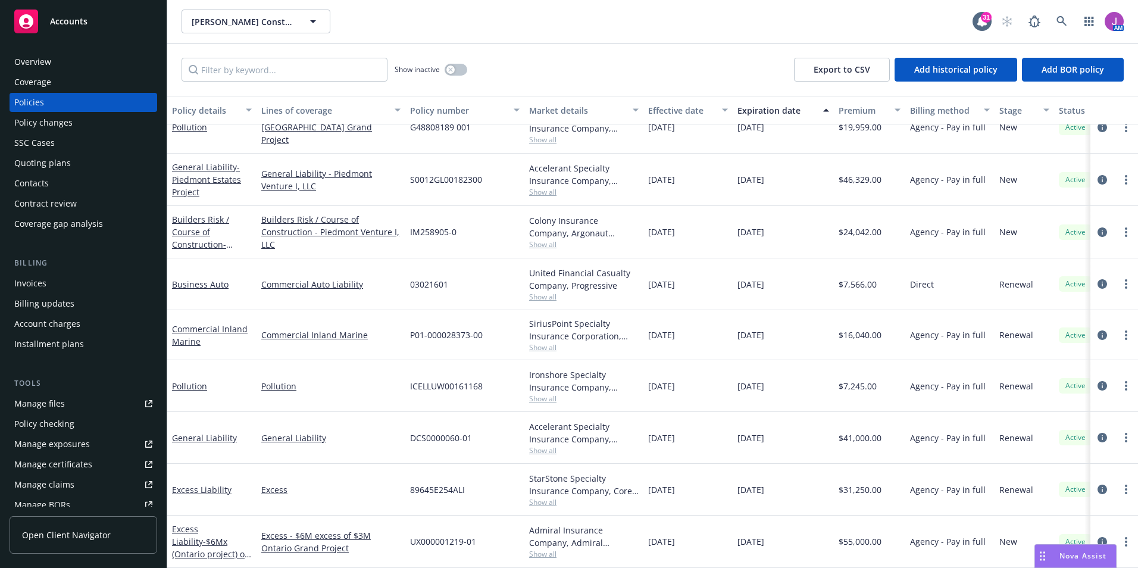
click at [541, 393] on span "Show all" at bounding box center [584, 398] width 110 height 10
click at [507, 370] on div "ICELLUW00161168" at bounding box center [464, 386] width 119 height 52
click at [208, 546] on span "- $6Mx (Ontario project) of Practice XS $3M" at bounding box center [211, 554] width 79 height 36
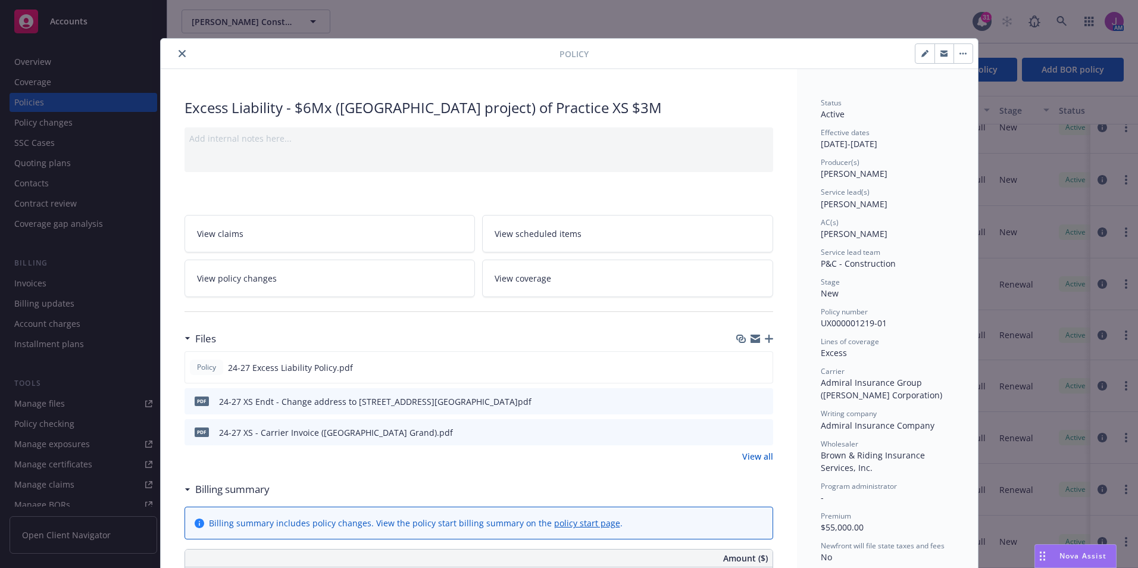
click at [179, 55] on icon "close" at bounding box center [182, 53] width 7 height 7
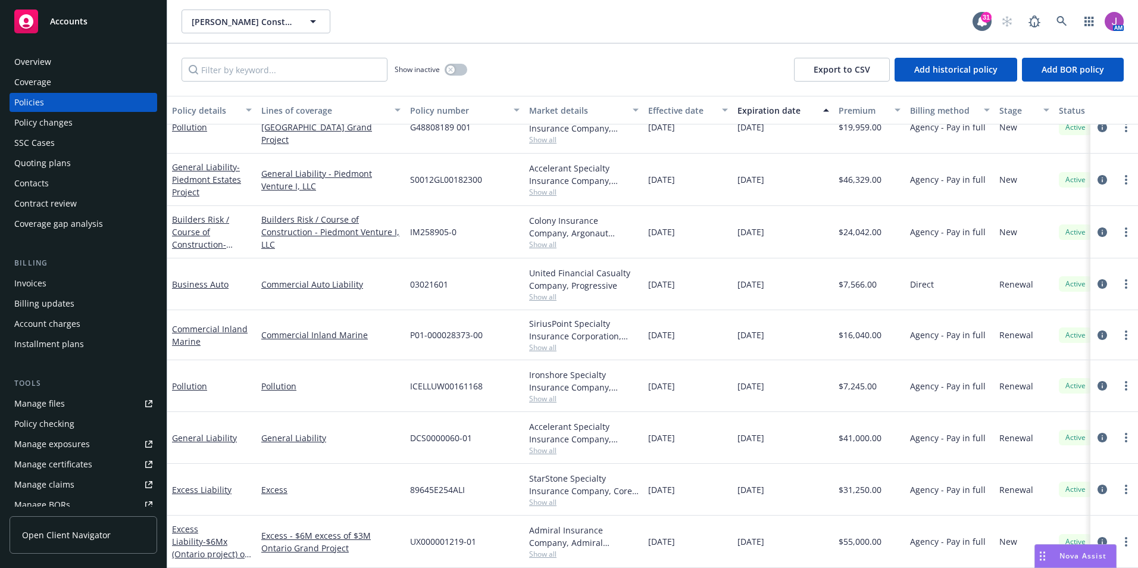
click at [45, 89] on div "Coverage" at bounding box center [32, 82] width 37 height 19
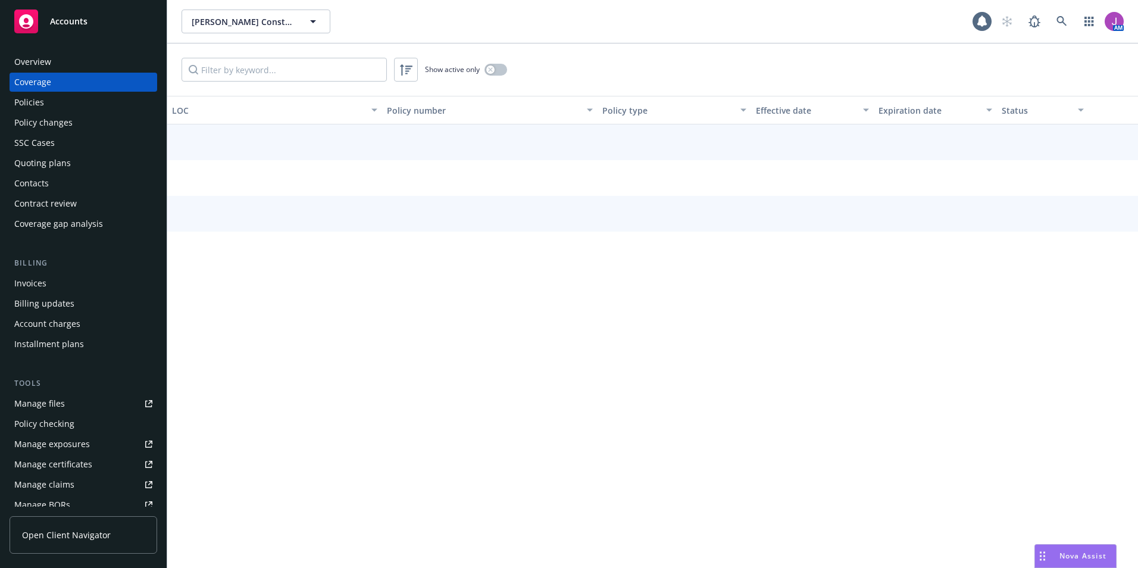
click at [49, 103] on div "Policies" at bounding box center [83, 102] width 138 height 19
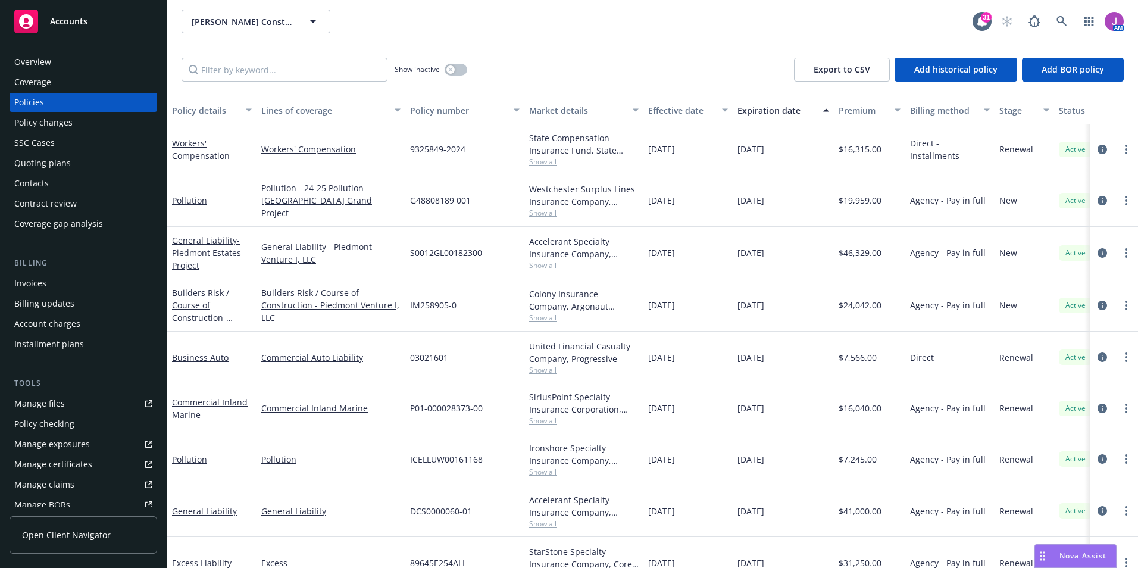
click at [93, 164] on div "Quoting plans" at bounding box center [83, 163] width 138 height 19
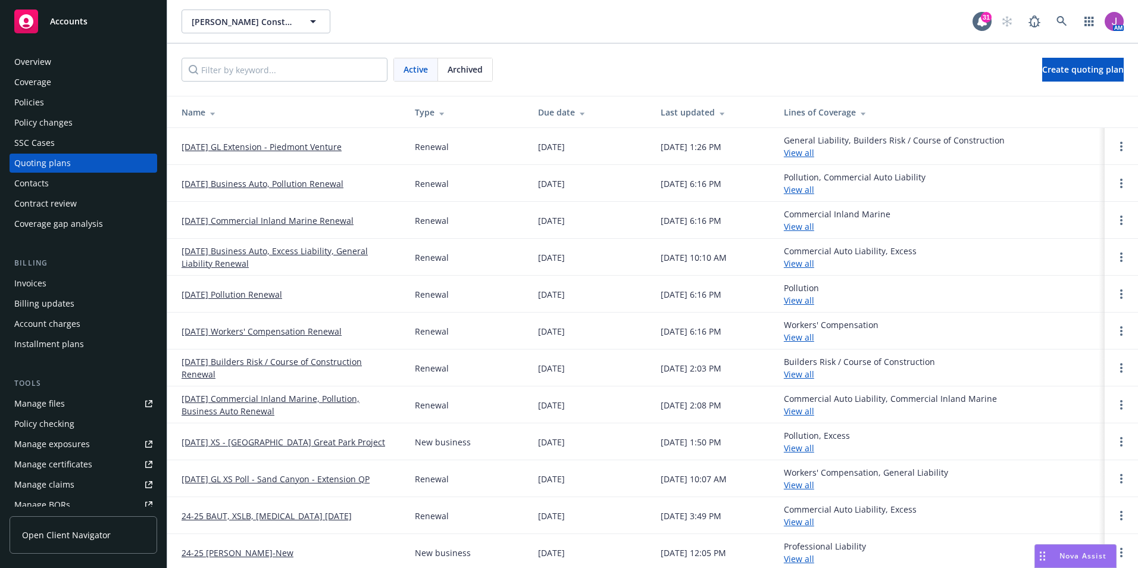
click at [475, 71] on span "Archived" at bounding box center [465, 69] width 35 height 12
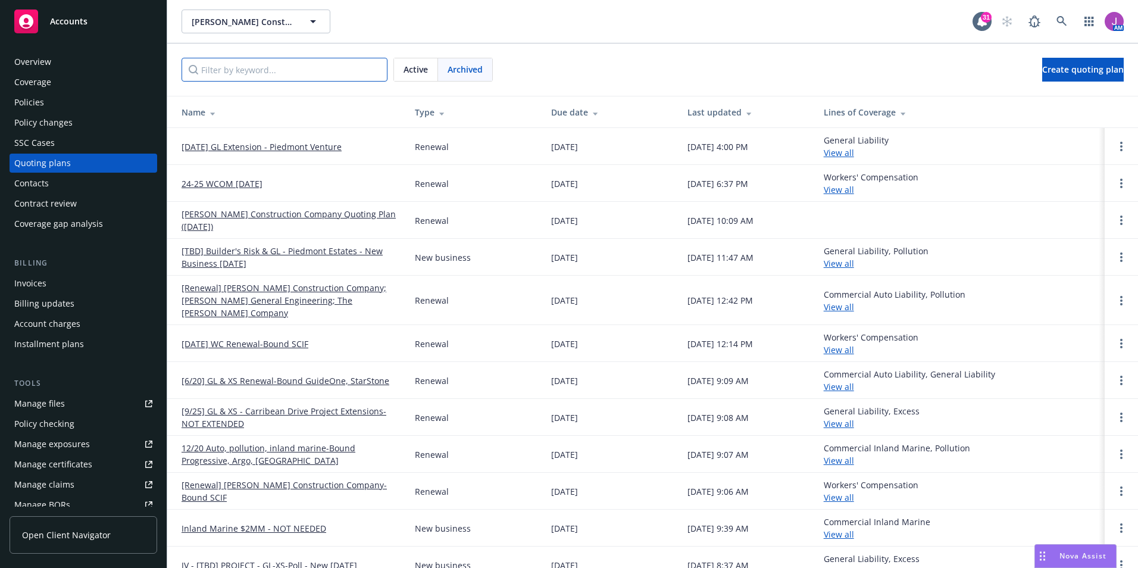
click at [321, 67] on input "Filter by keyword..." at bounding box center [285, 70] width 206 height 24
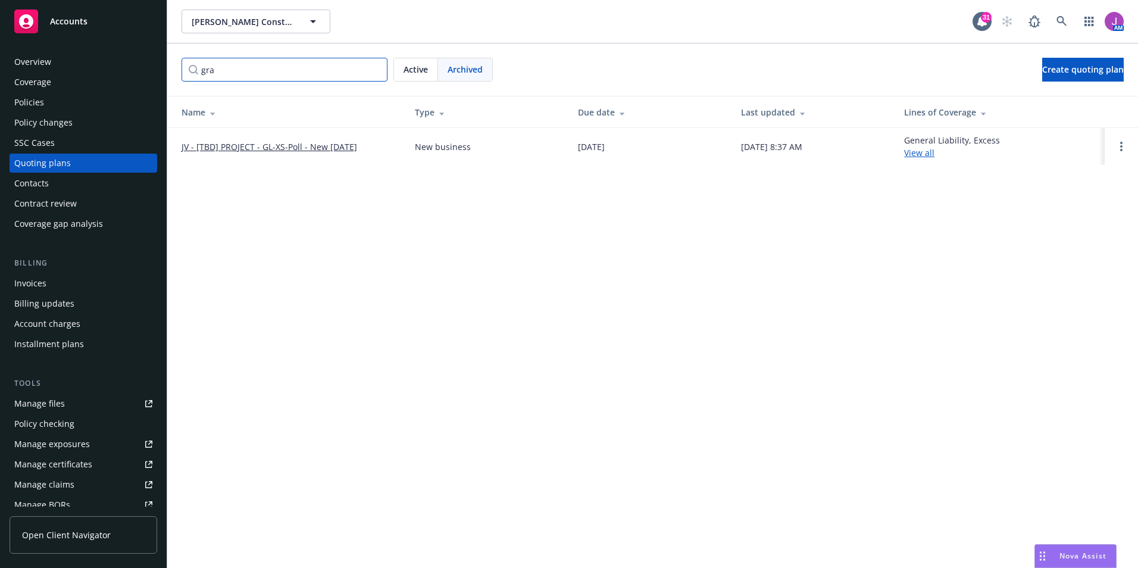
type input "gra"
click at [320, 151] on link "JV - [TBD] PROJECT - GL-XS-Poll - New September 2022" at bounding box center [270, 146] width 176 height 12
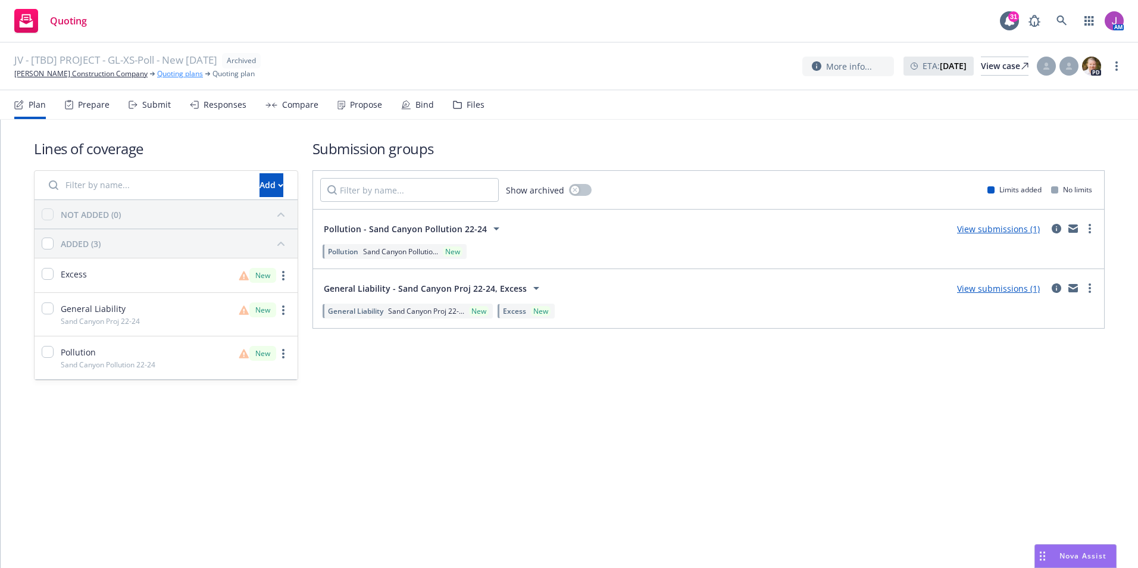
click at [157, 78] on link "Quoting plans" at bounding box center [180, 73] width 46 height 11
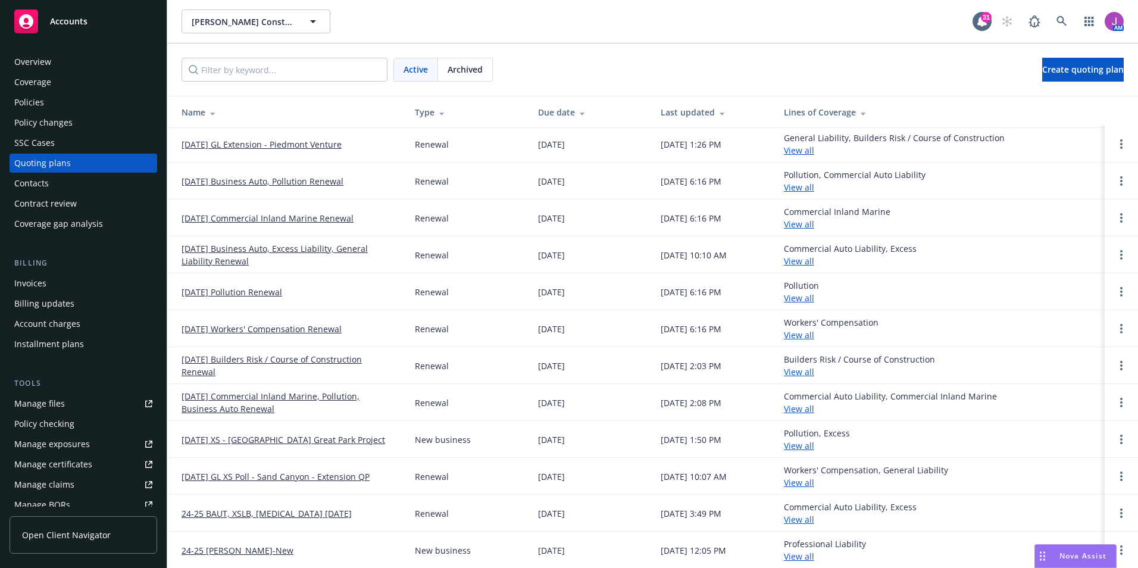
scroll to position [3, 0]
click at [259, 437] on link "[DATE] XS - [GEOGRAPHIC_DATA] Great Park Project" at bounding box center [284, 439] width 204 height 12
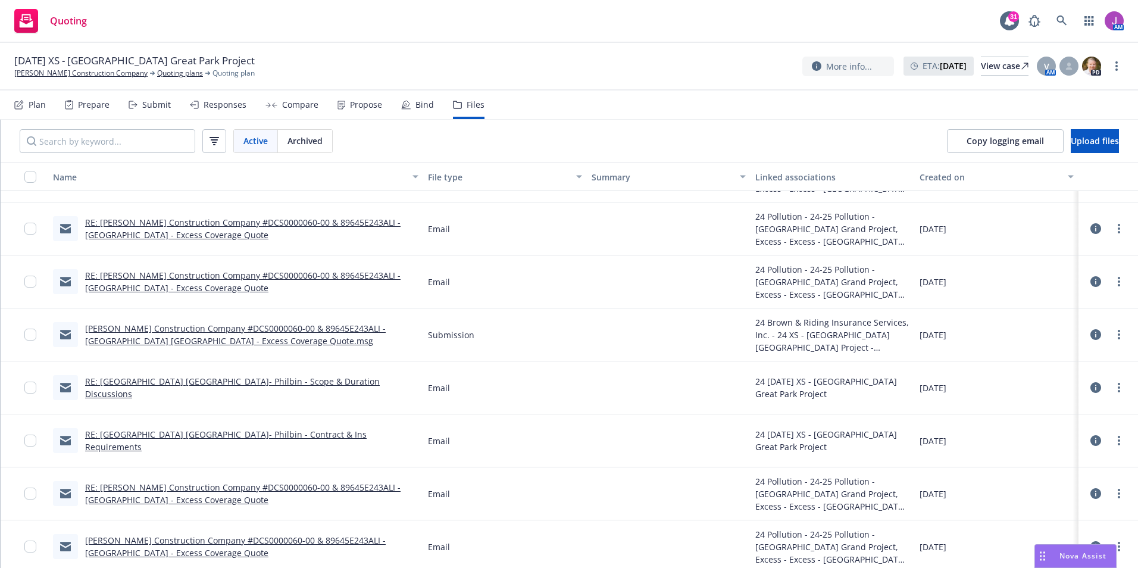
scroll to position [2614, 0]
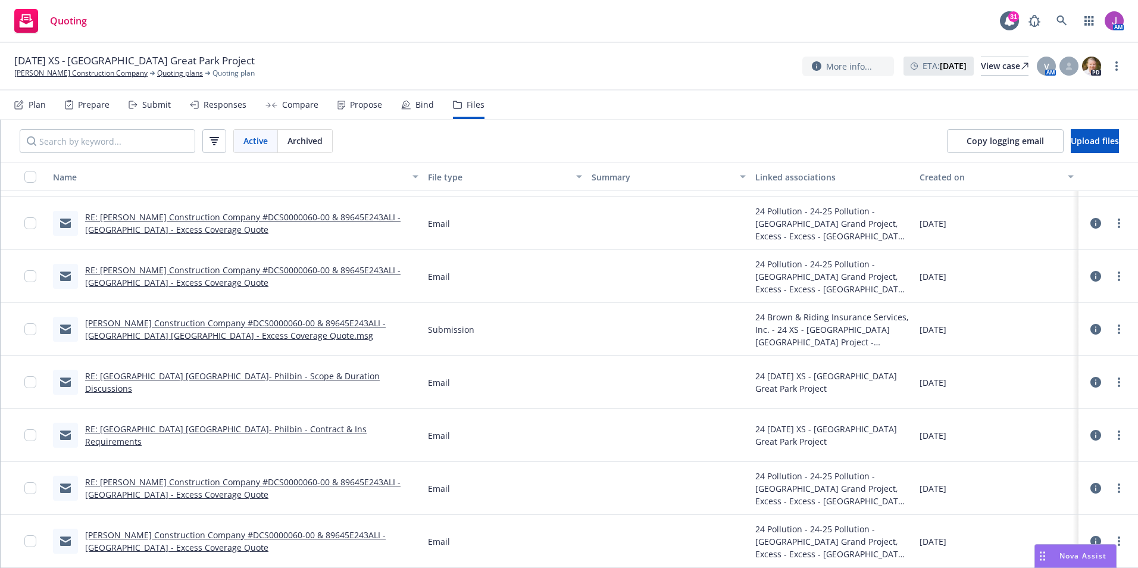
click at [260, 435] on link "RE: [GEOGRAPHIC_DATA] [GEOGRAPHIC_DATA]- Philbin - Contract & Ins Requirements" at bounding box center [226, 435] width 282 height 24
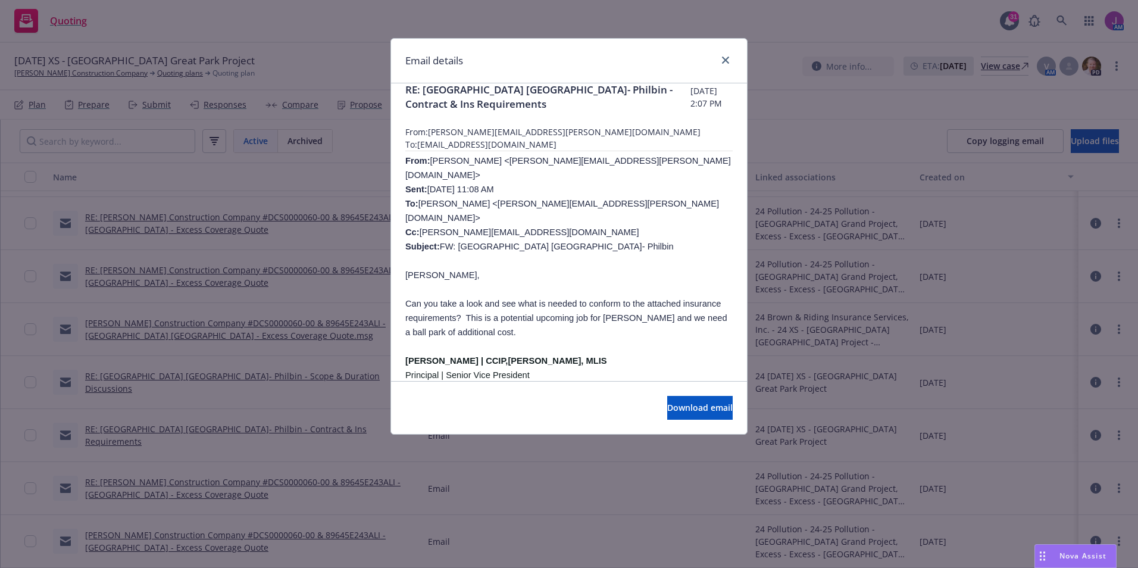
scroll to position [0, 0]
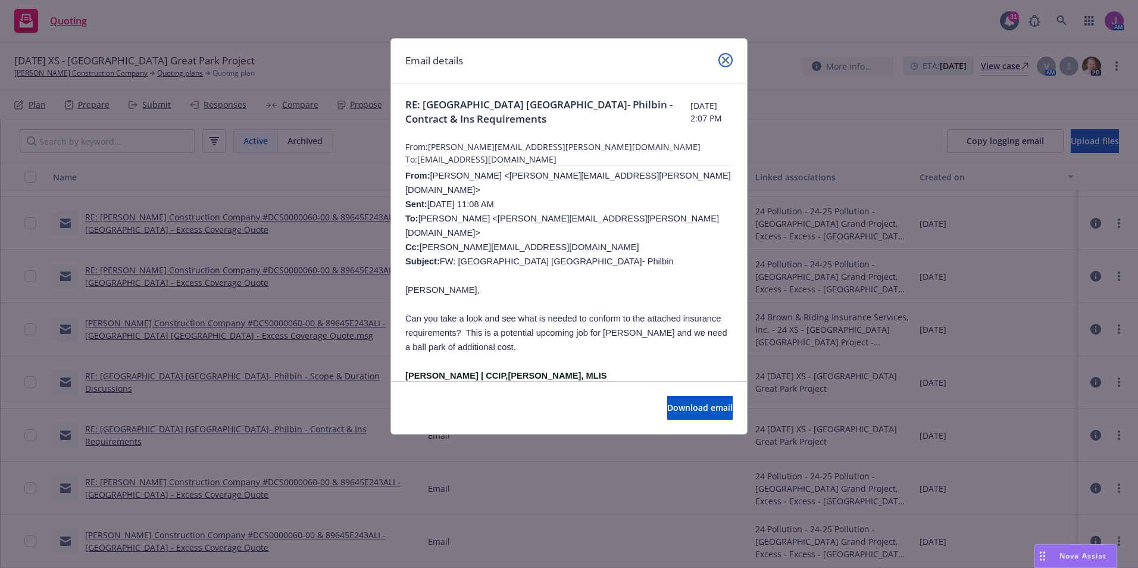
click at [724, 59] on icon "close" at bounding box center [725, 60] width 7 height 7
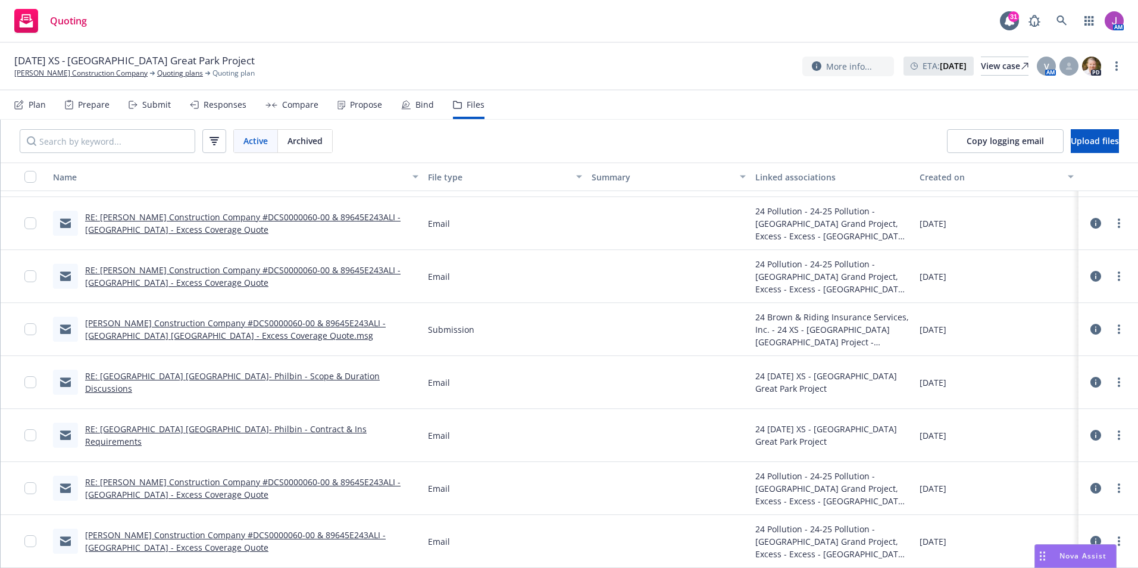
click at [177, 383] on link "RE: [GEOGRAPHIC_DATA] [GEOGRAPHIC_DATA]- Philbin - Scope & Duration Discussions" at bounding box center [232, 382] width 295 height 24
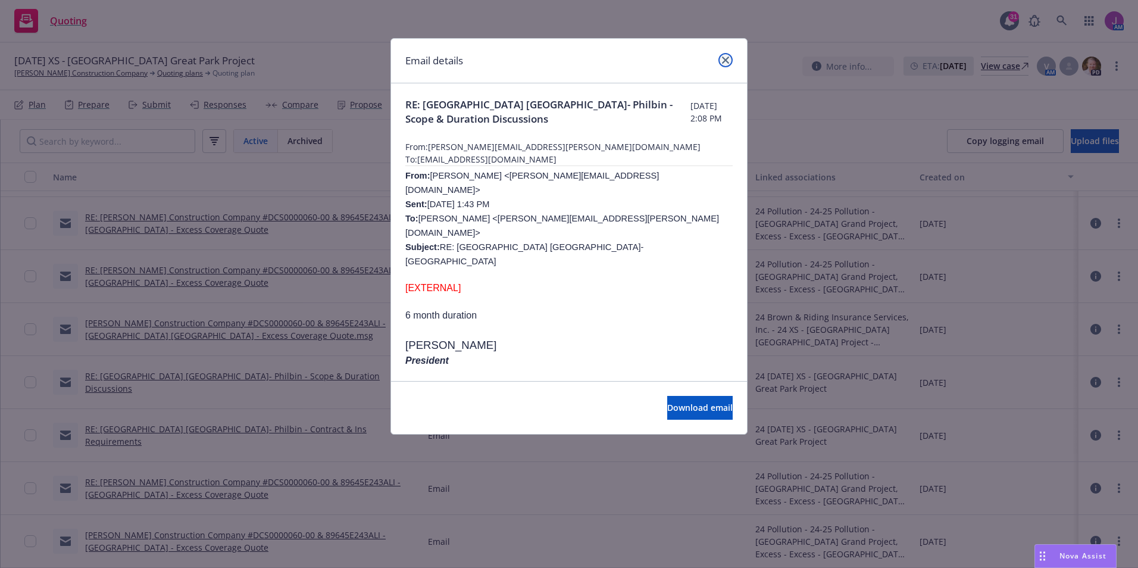
click at [724, 60] on icon "close" at bounding box center [725, 60] width 7 height 7
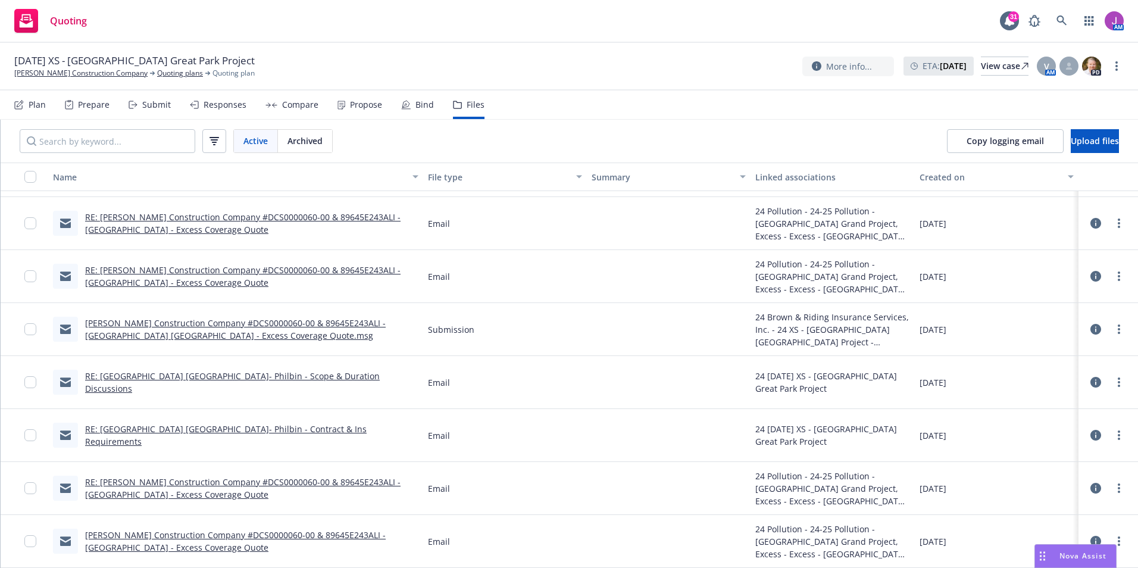
click at [234, 536] on link "[PERSON_NAME] Construction Company #DCS0000060-00 & 89645E243ALI - [GEOGRAPHIC_…" at bounding box center [235, 541] width 301 height 24
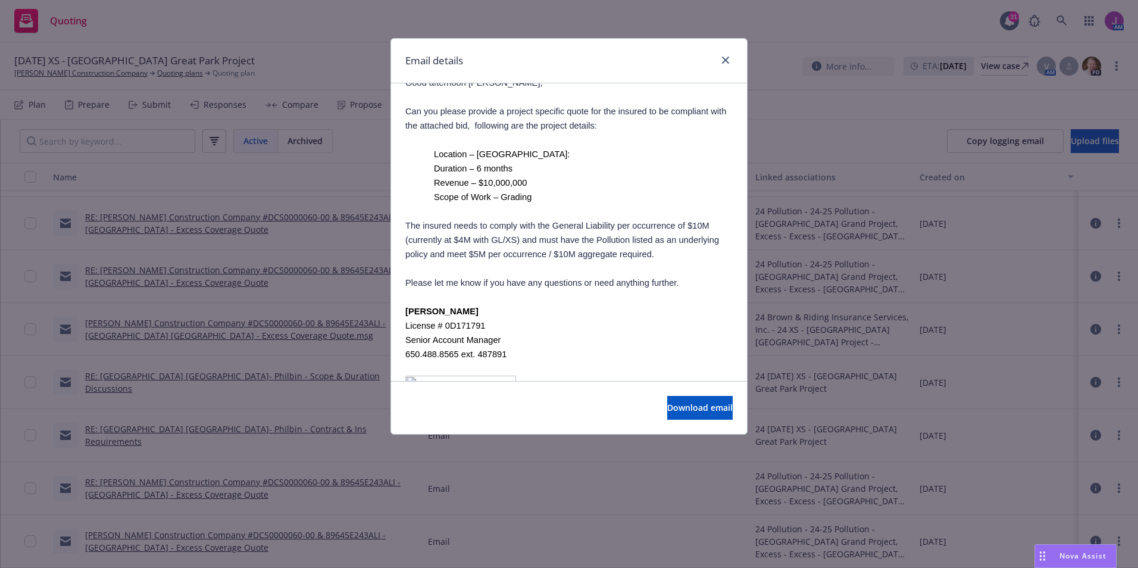
scroll to position [124, 0]
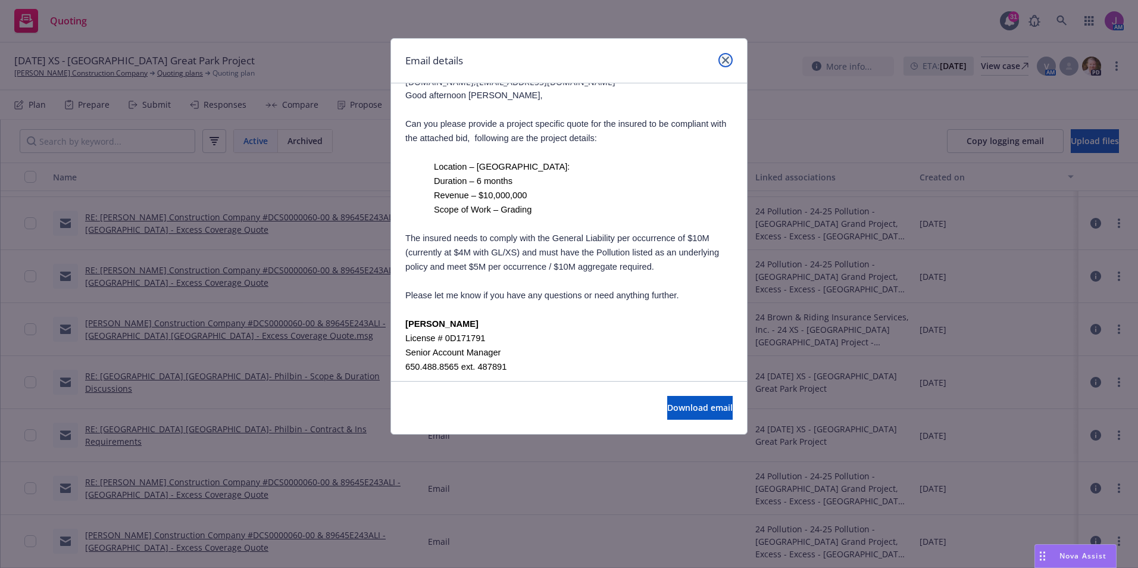
click at [721, 60] on link "close" at bounding box center [725, 60] width 14 height 14
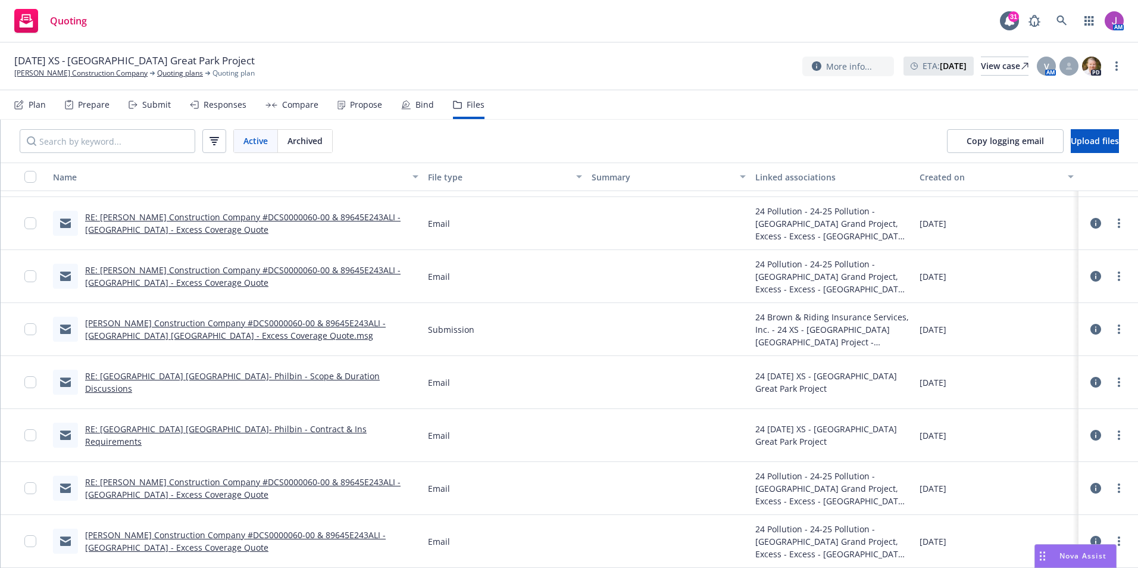
click at [224, 433] on link "RE: [GEOGRAPHIC_DATA] [GEOGRAPHIC_DATA]- Philbin - Contract & Ins Requirements" at bounding box center [226, 435] width 282 height 24
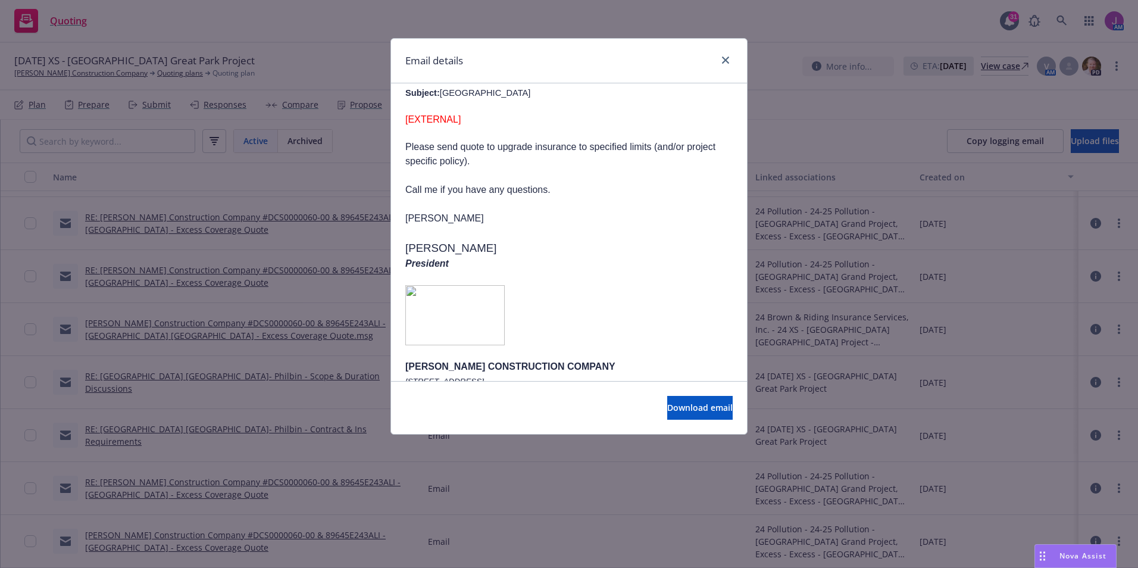
scroll to position [574, 0]
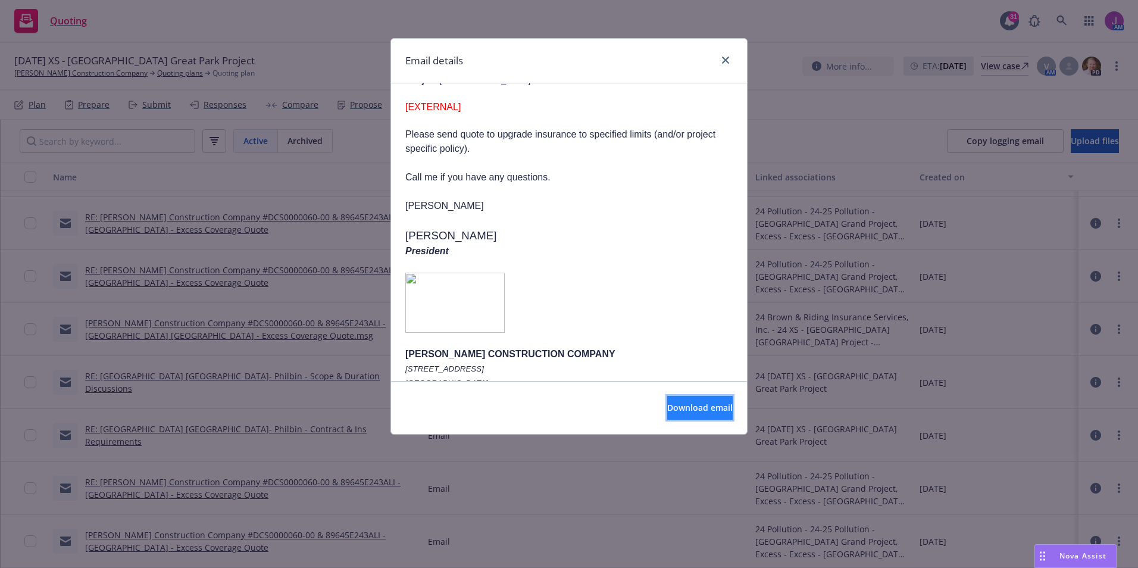
click at [667, 407] on button "Download email" at bounding box center [699, 408] width 65 height 24
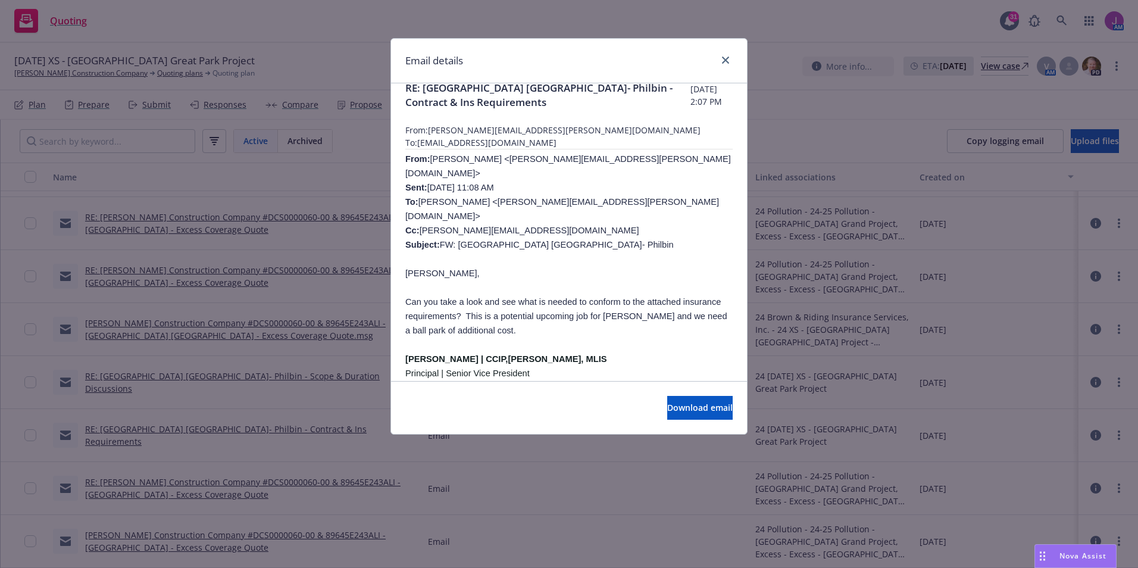
scroll to position [0, 0]
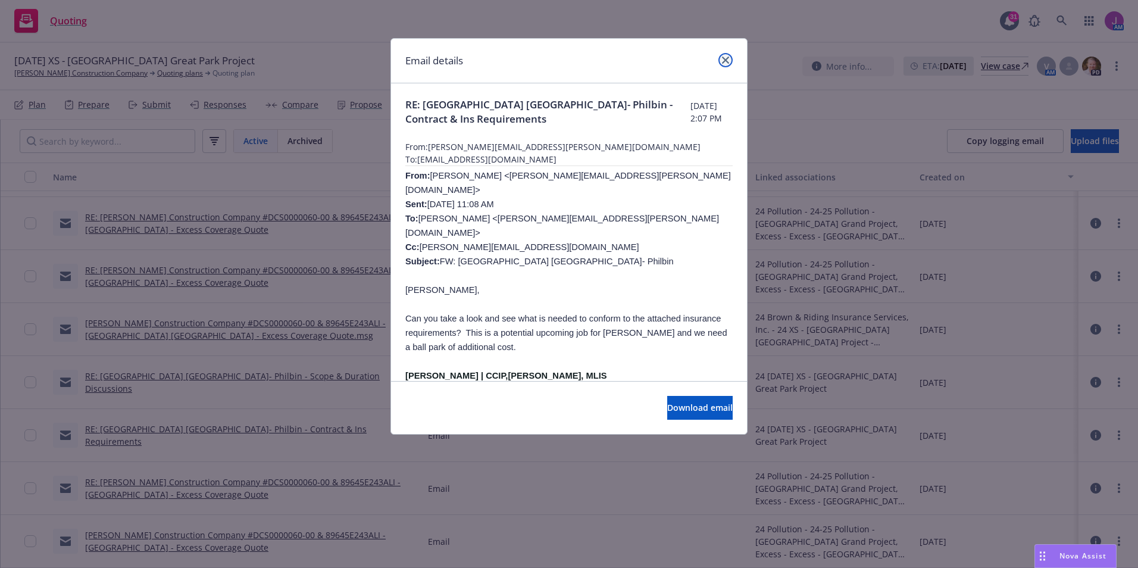
click at [726, 59] on icon "close" at bounding box center [725, 60] width 7 height 7
